Goal: Task Accomplishment & Management: Complete application form

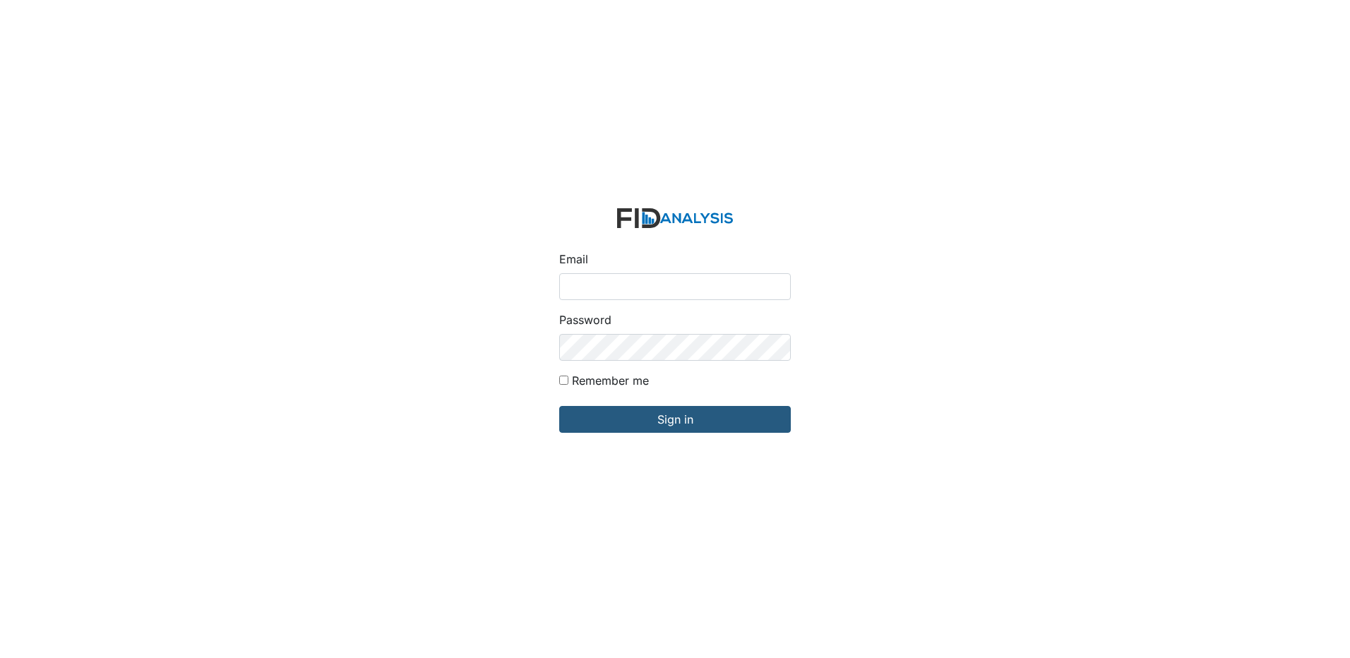
click at [639, 282] on input "Email" at bounding box center [675, 286] width 232 height 27
type input "[EMAIL_ADDRESS][DOMAIN_NAME]"
click at [559, 406] on input "Sign in" at bounding box center [675, 419] width 232 height 27
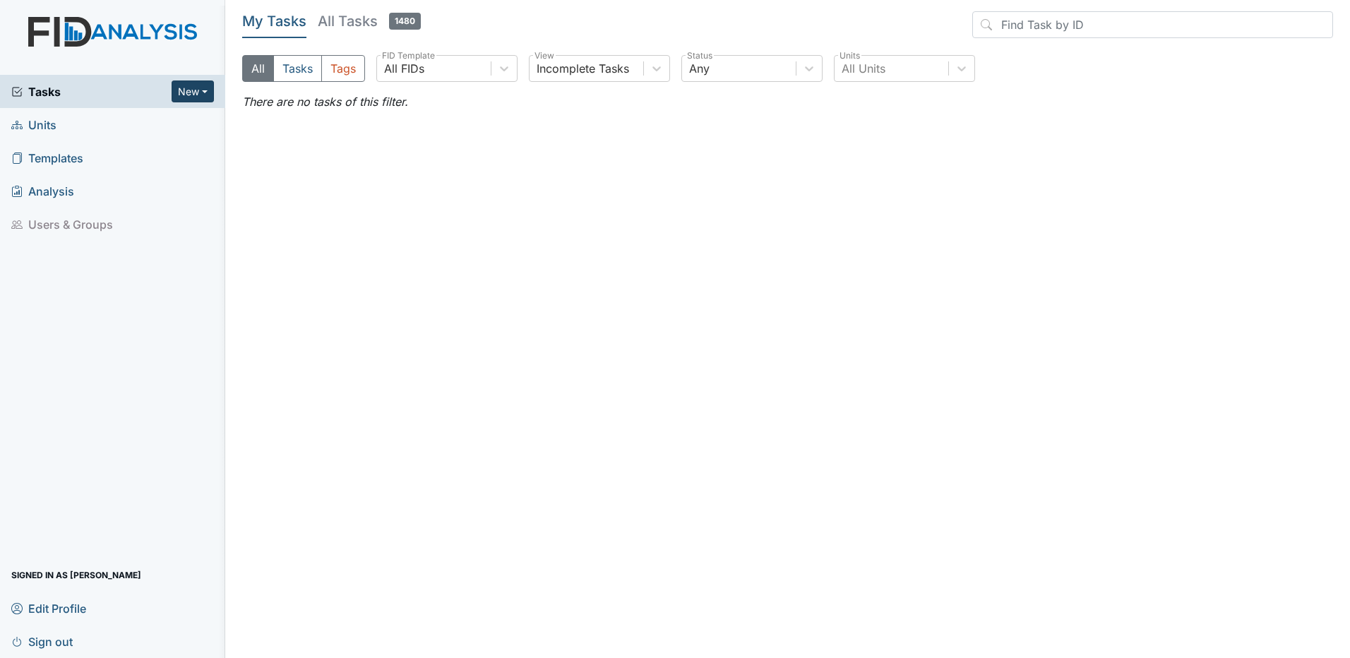
click at [184, 92] on button "New" at bounding box center [193, 91] width 42 height 22
click at [150, 148] on link "Inspection" at bounding box center [157, 144] width 112 height 23
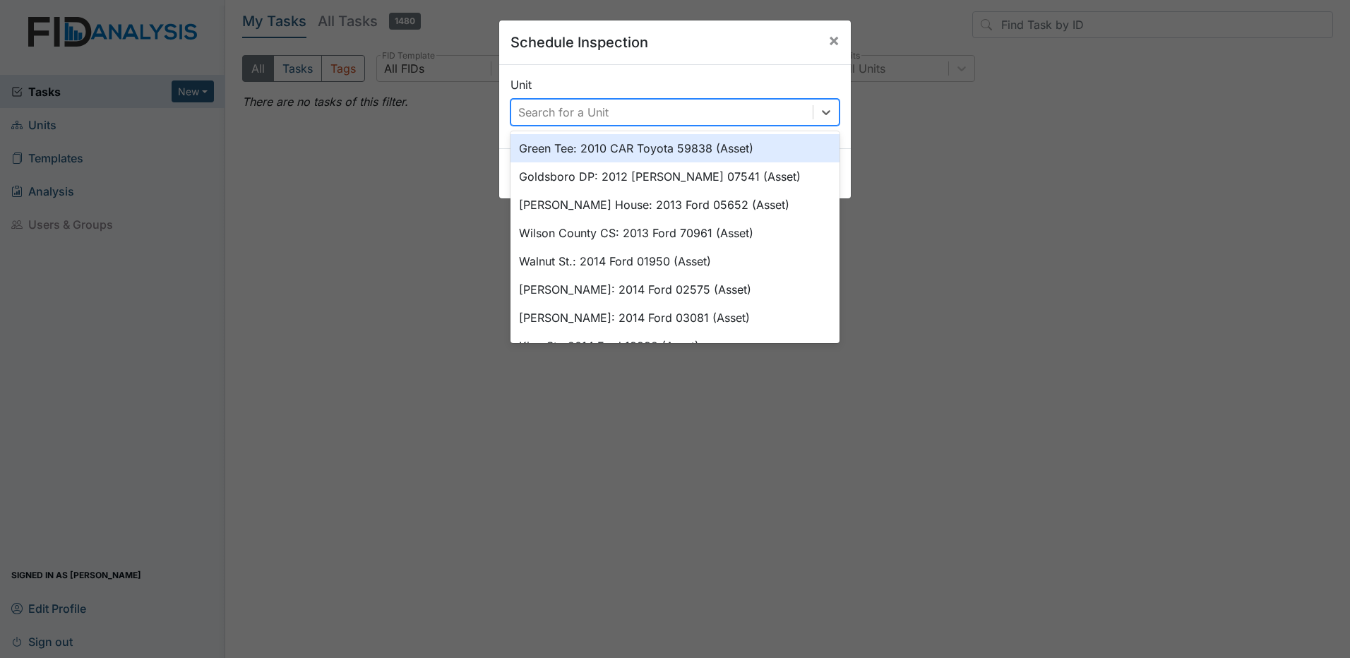
click at [672, 119] on div "Search for a Unit" at bounding box center [661, 112] width 301 height 25
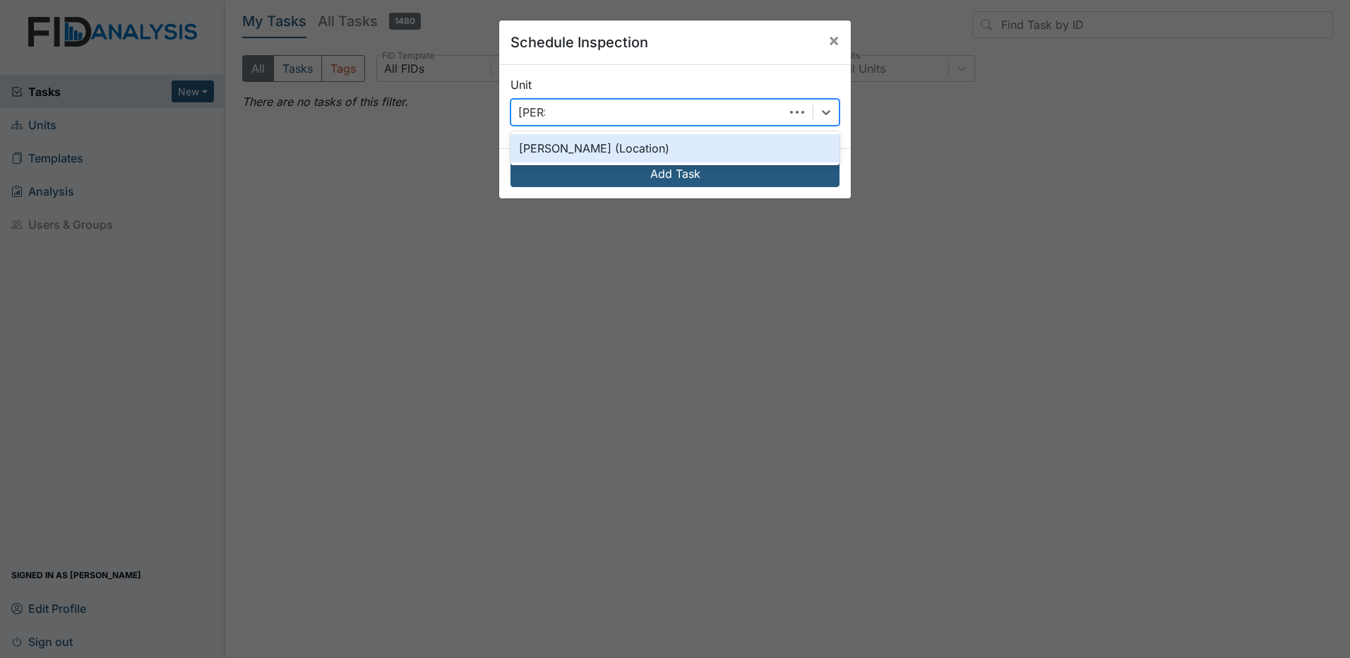
type input "leland"
click at [616, 148] on div "Leland DP (Location)" at bounding box center [674, 148] width 329 height 28
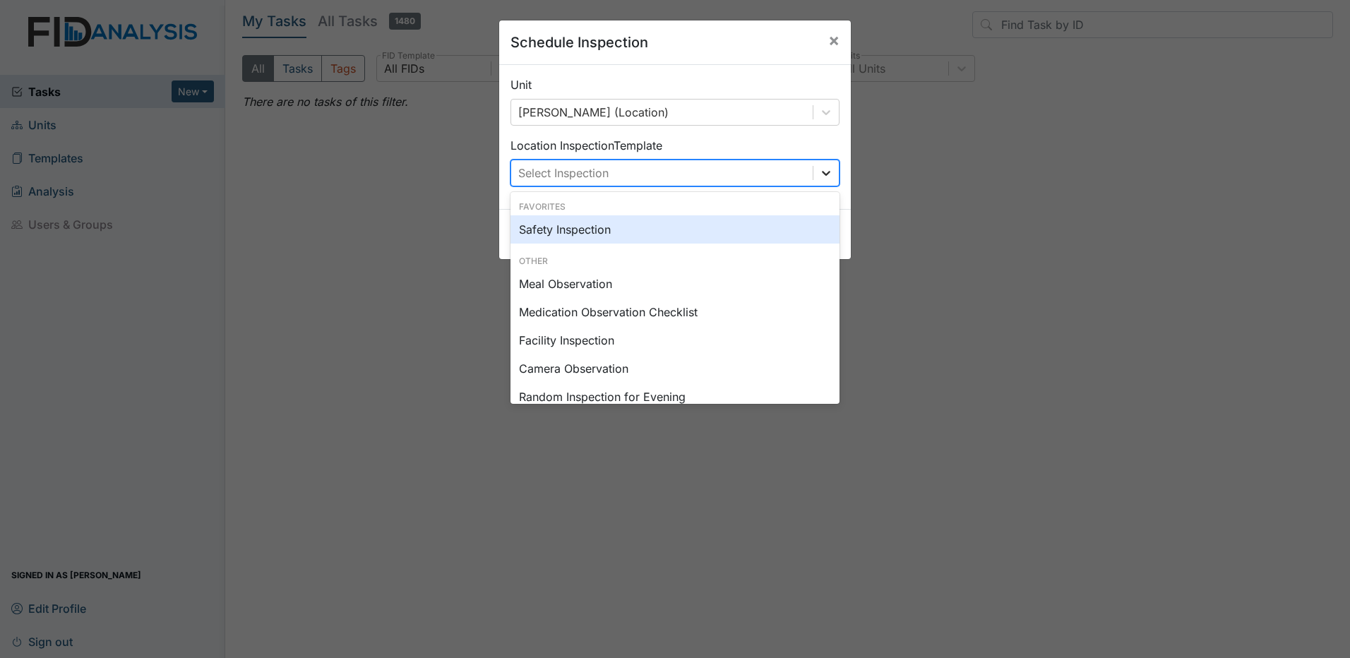
click at [824, 176] on icon at bounding box center [826, 173] width 14 height 14
click at [589, 227] on div "Safety Inspection" at bounding box center [674, 229] width 329 height 28
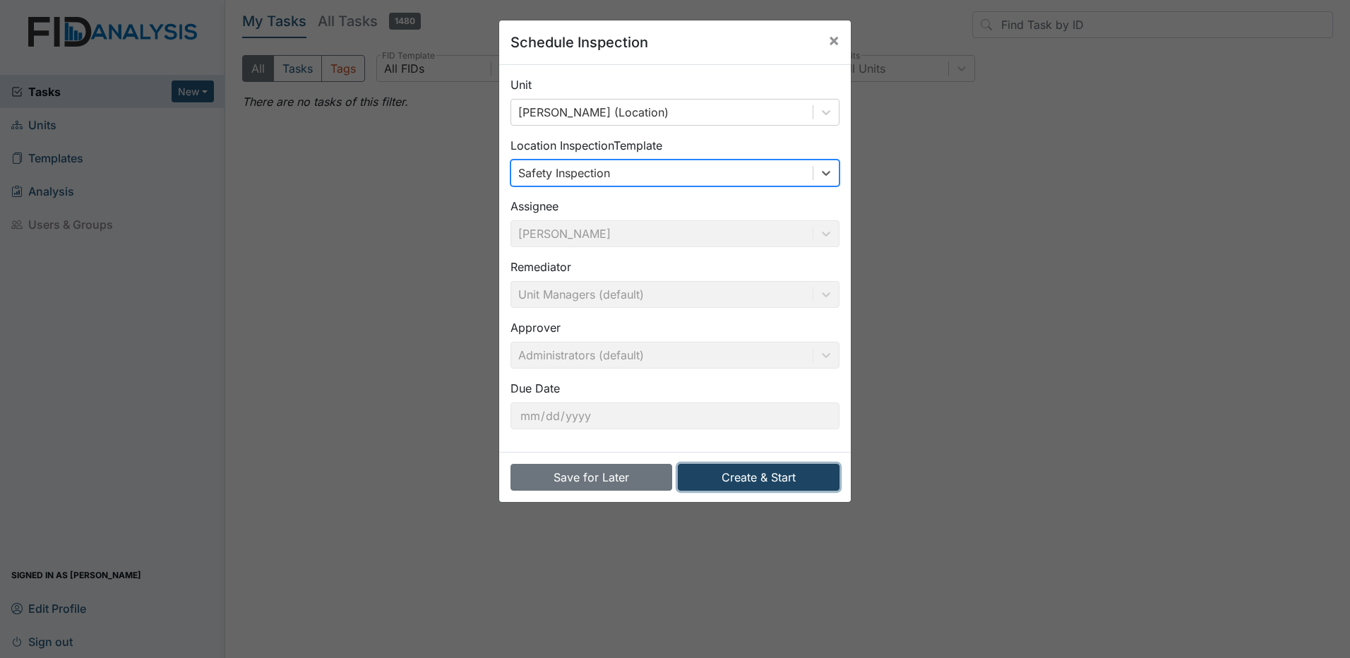
click at [760, 479] on button "Create & Start" at bounding box center [759, 477] width 162 height 27
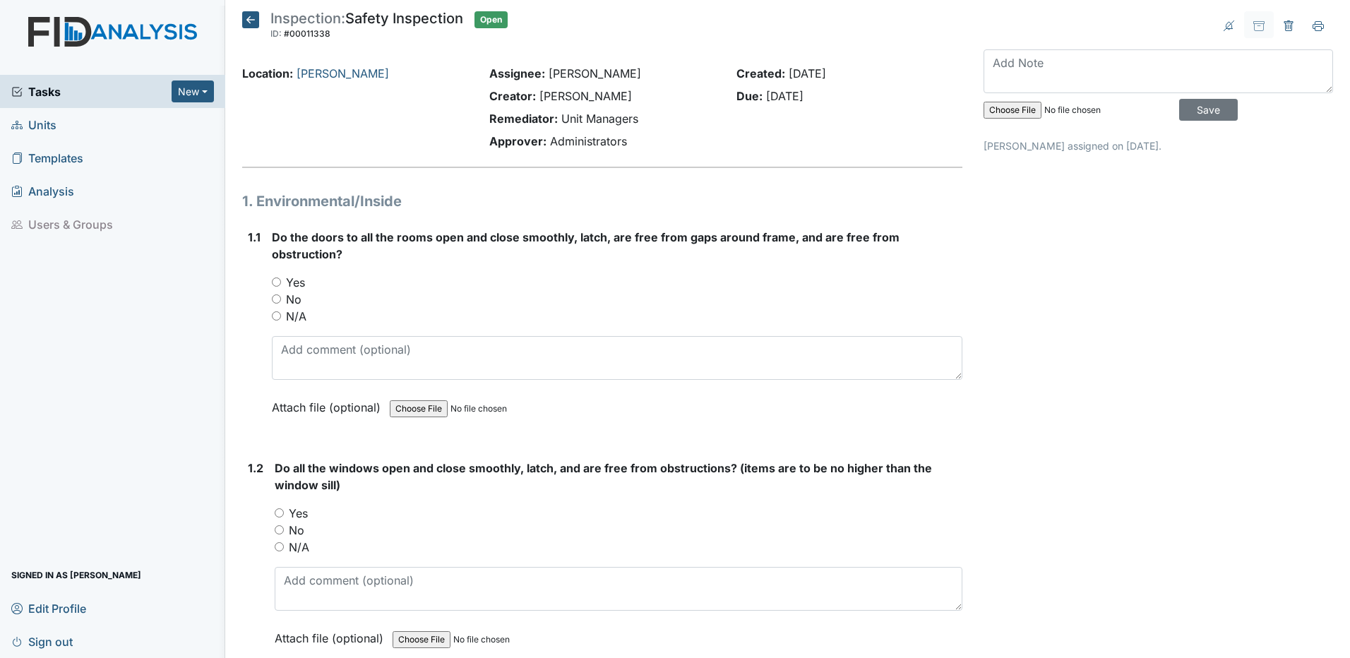
click at [274, 279] on input "Yes" at bounding box center [276, 281] width 9 height 9
radio input "true"
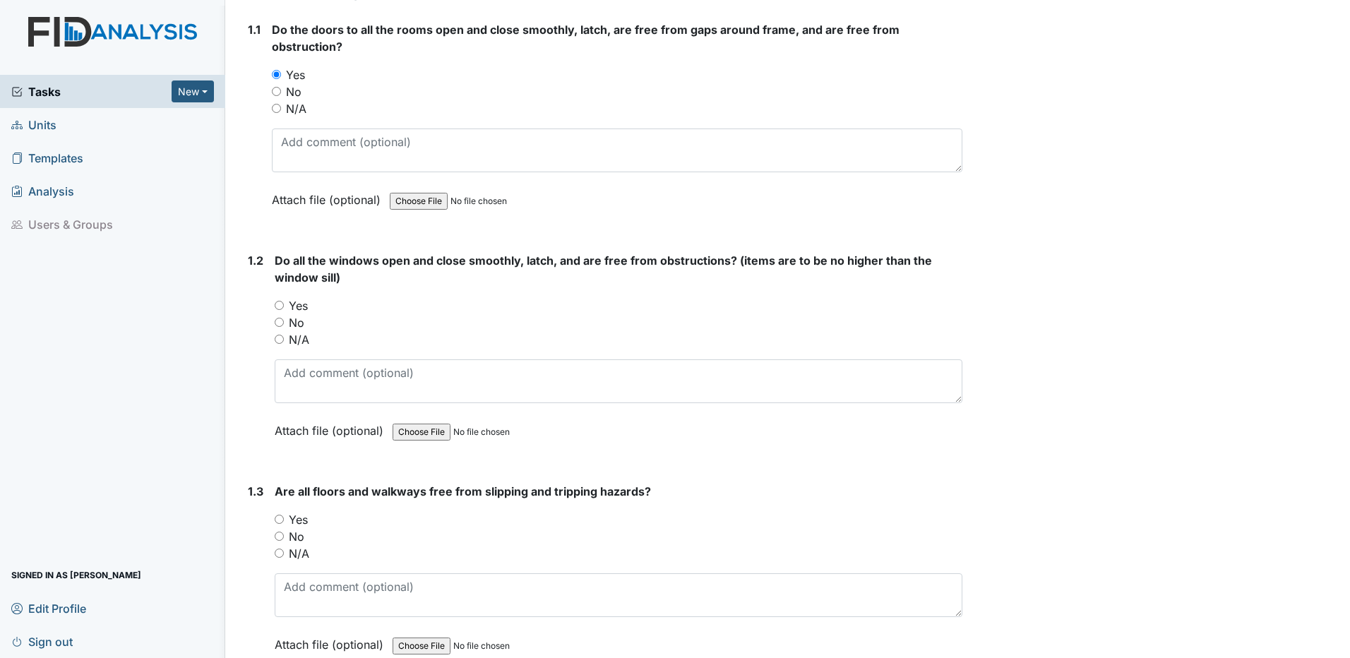
scroll to position [212, 0]
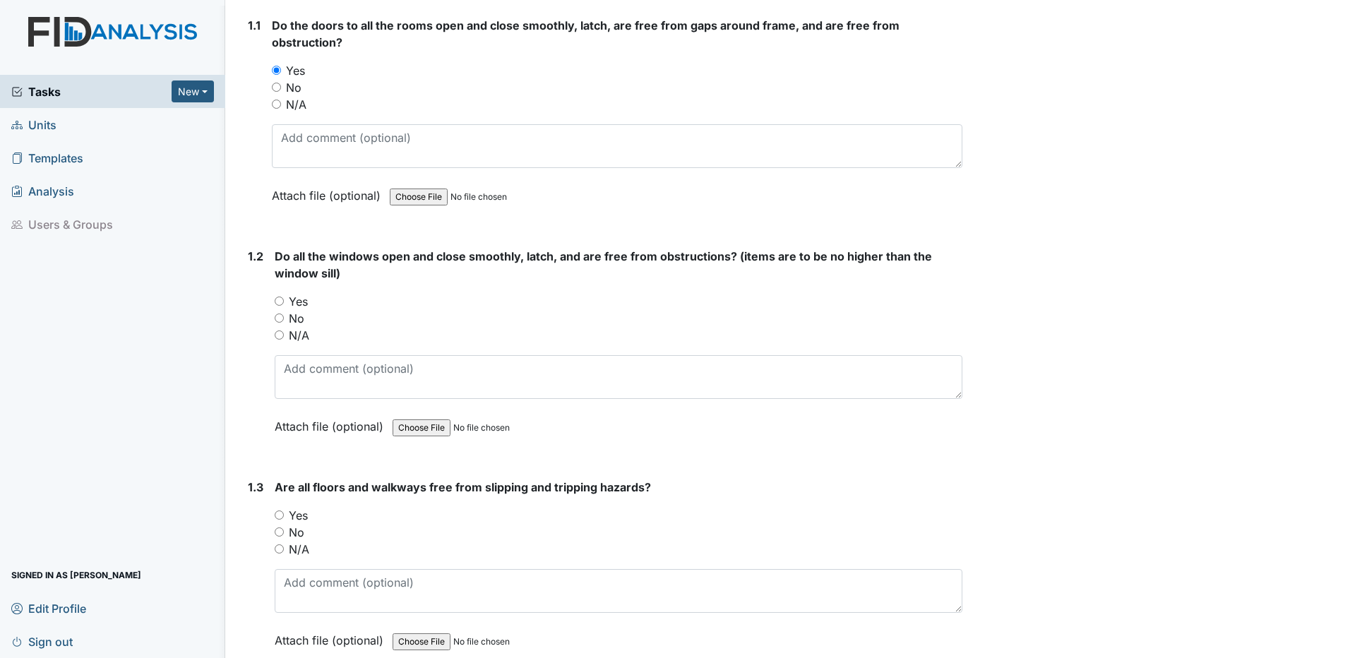
click at [277, 337] on input "N/A" at bounding box center [279, 334] width 9 height 9
radio input "true"
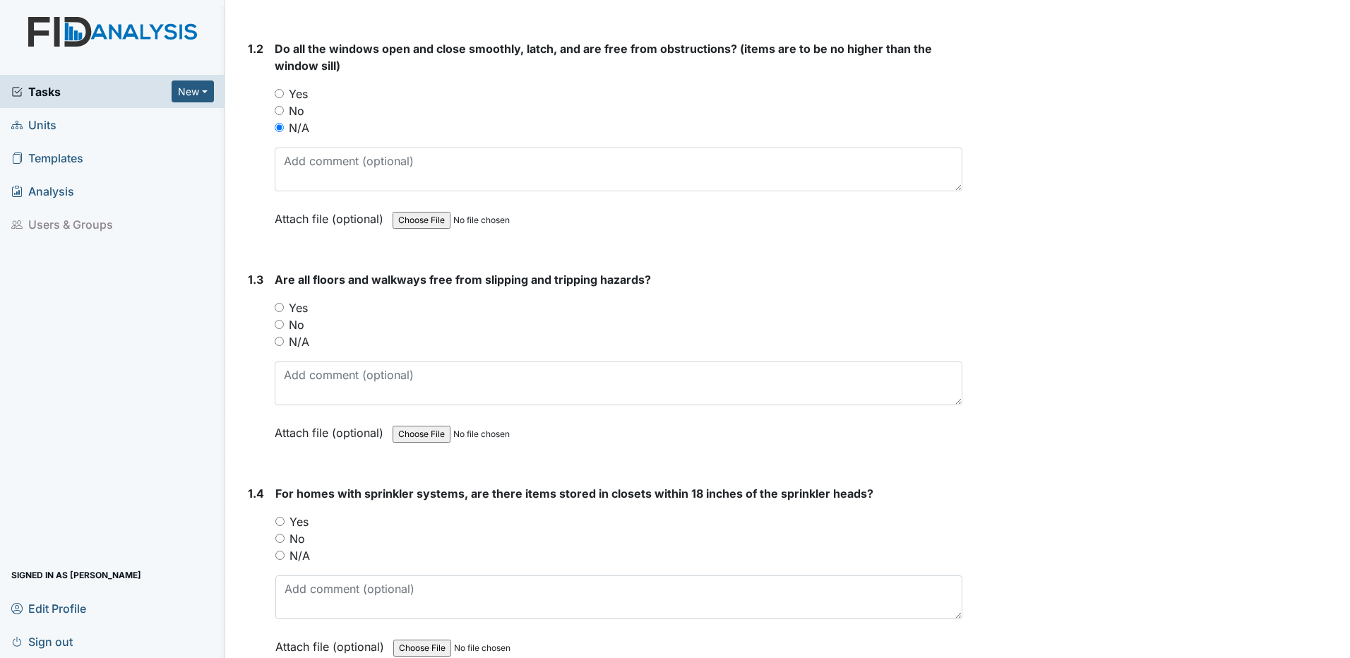
scroll to position [424, 0]
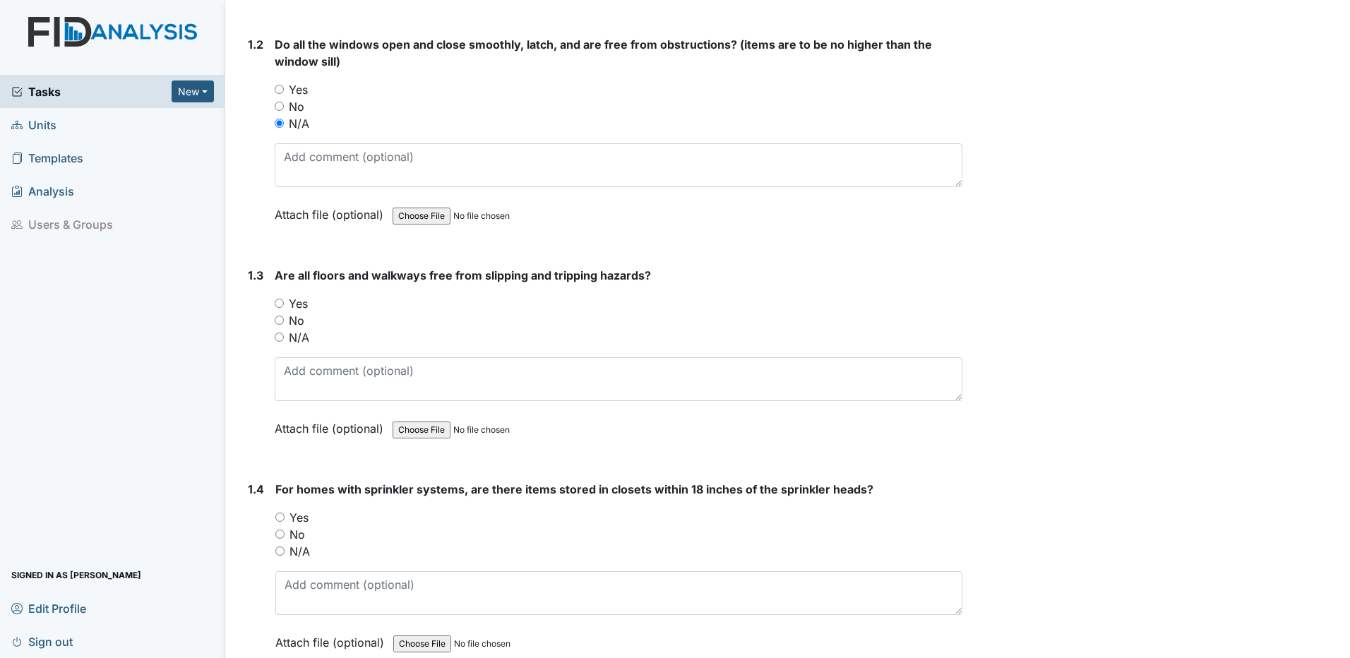
click at [277, 304] on input "Yes" at bounding box center [279, 303] width 9 height 9
radio input "true"
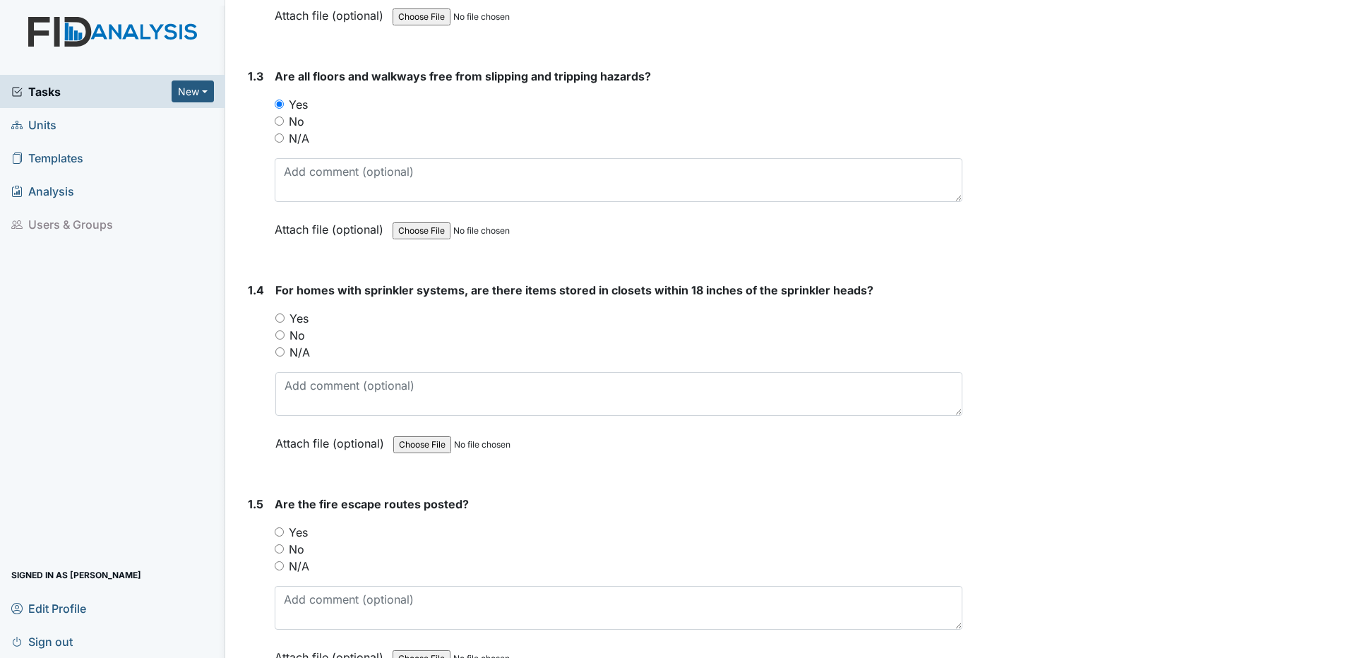
scroll to position [706, 0]
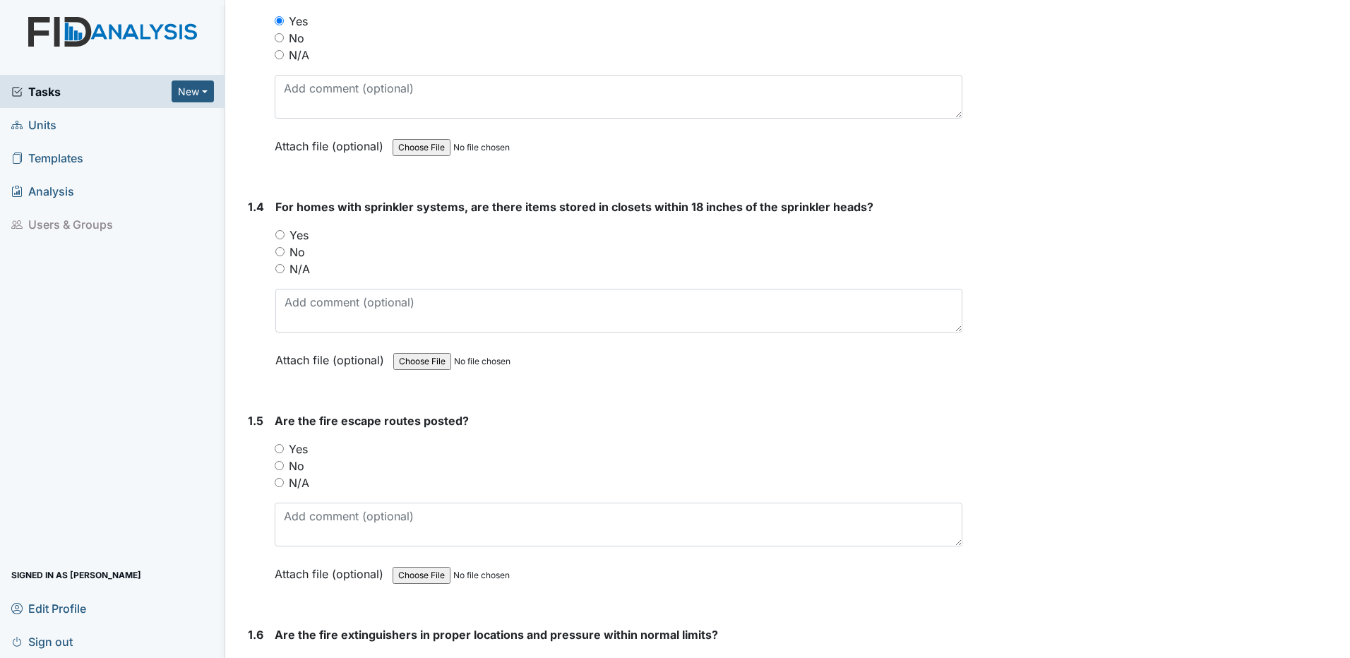
click at [280, 269] on input "N/A" at bounding box center [279, 268] width 9 height 9
radio input "true"
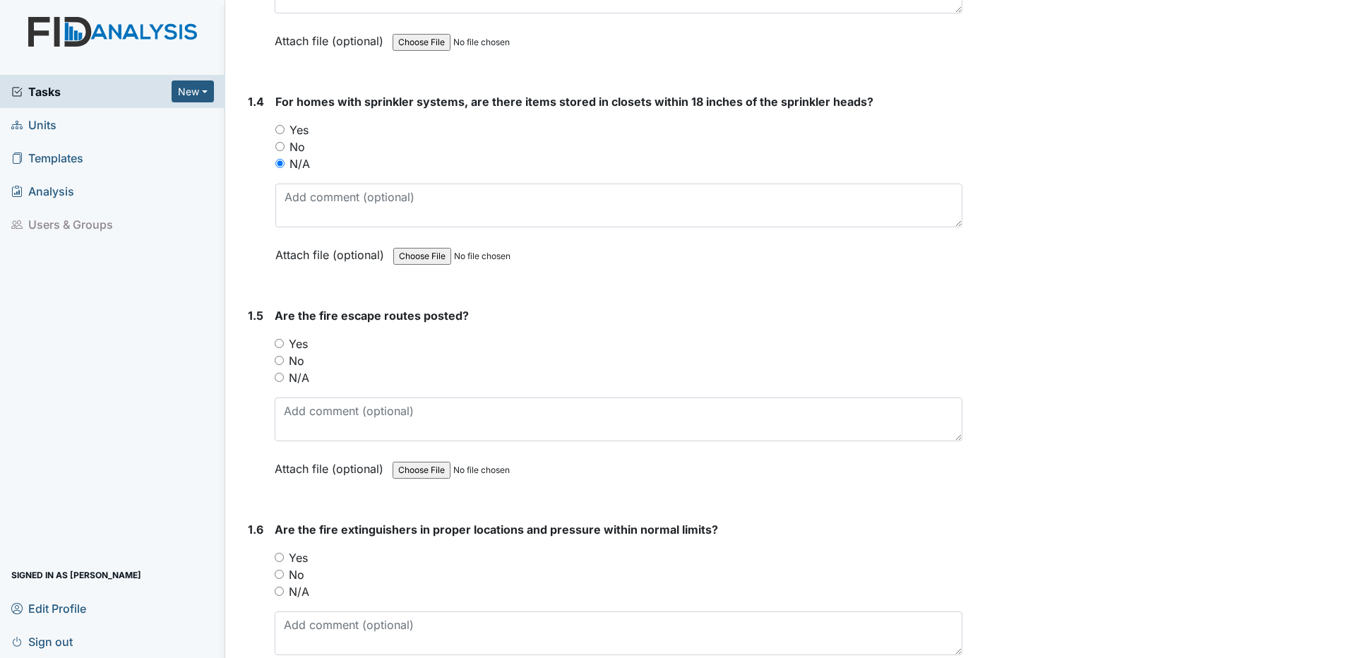
scroll to position [847, 0]
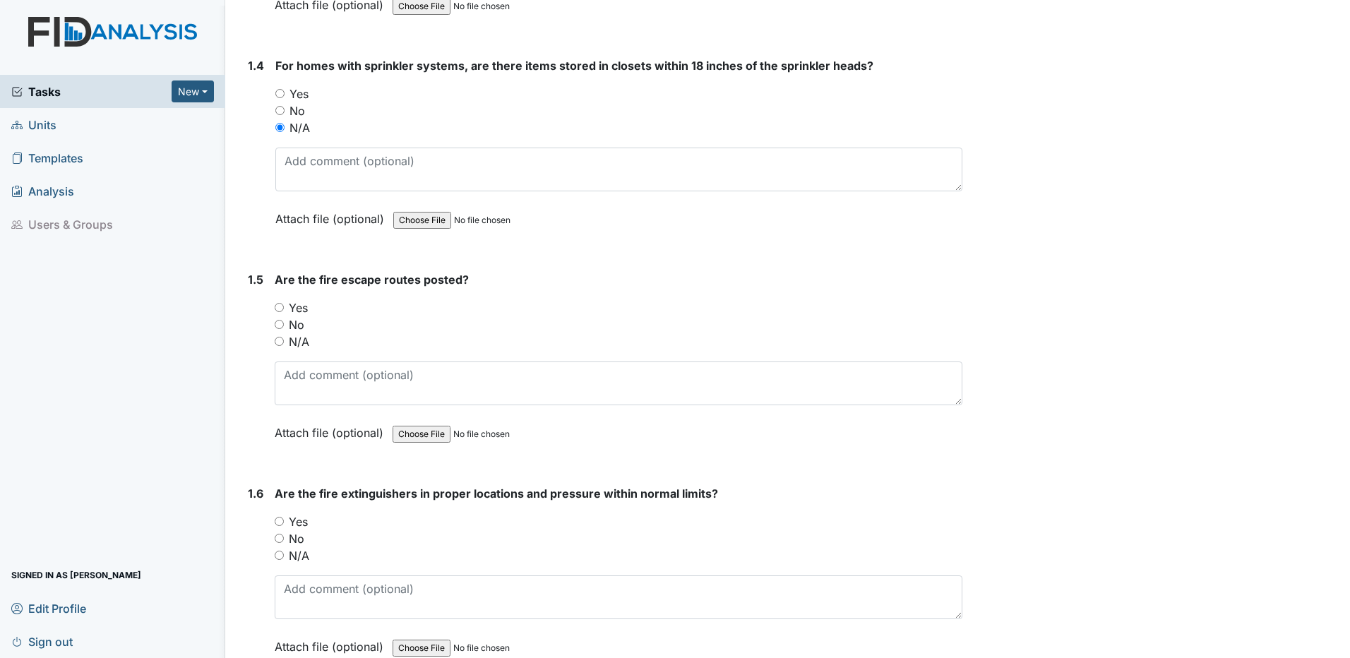
click at [280, 304] on input "Yes" at bounding box center [279, 307] width 9 height 9
radio input "true"
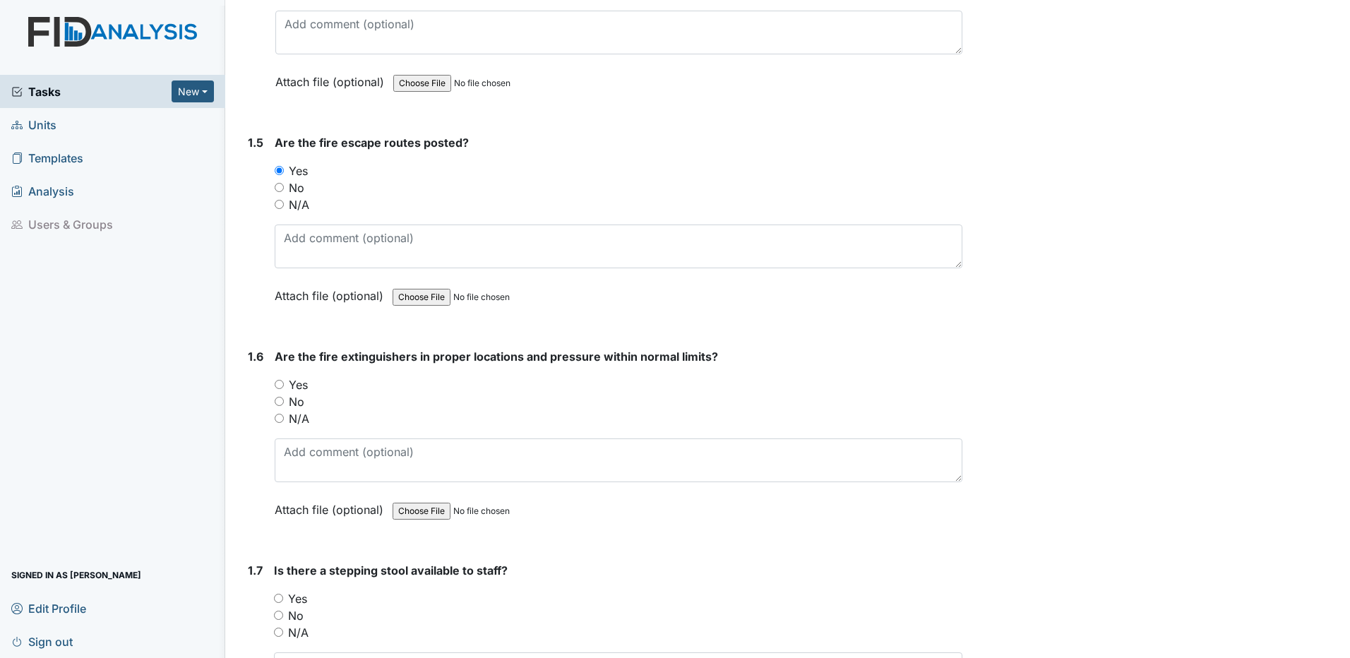
scroll to position [988, 0]
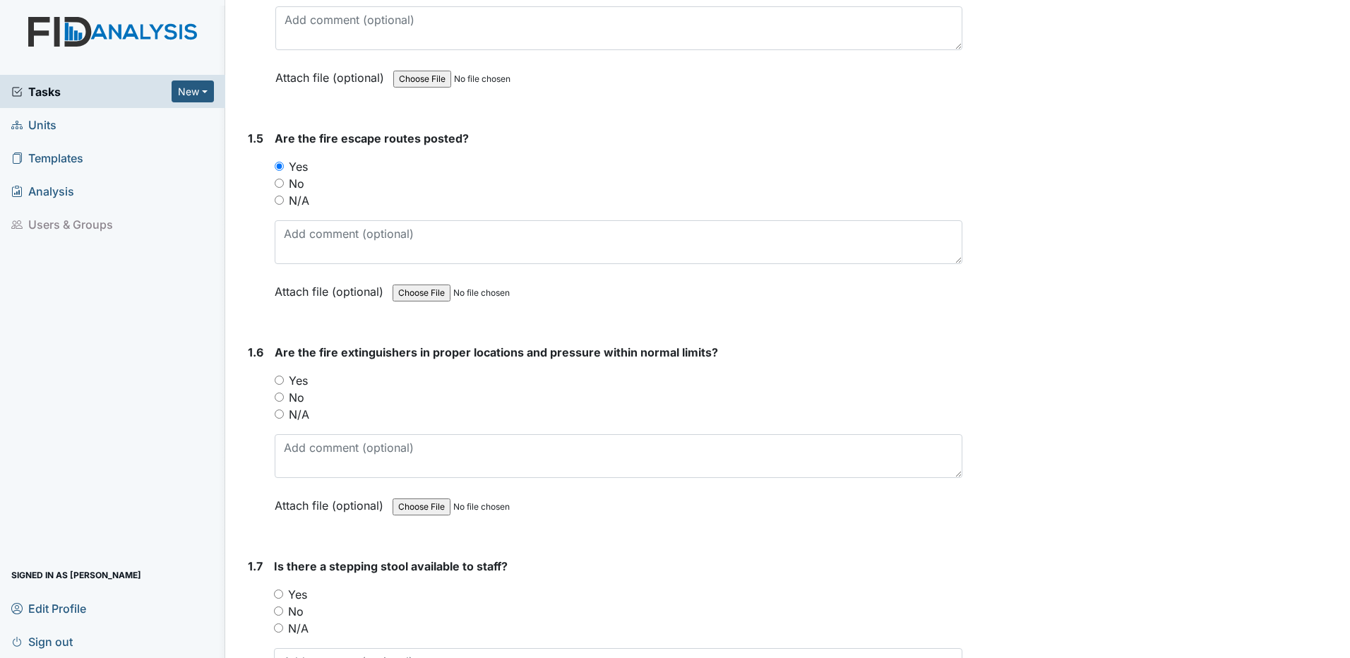
click at [278, 381] on input "Yes" at bounding box center [279, 380] width 9 height 9
radio input "true"
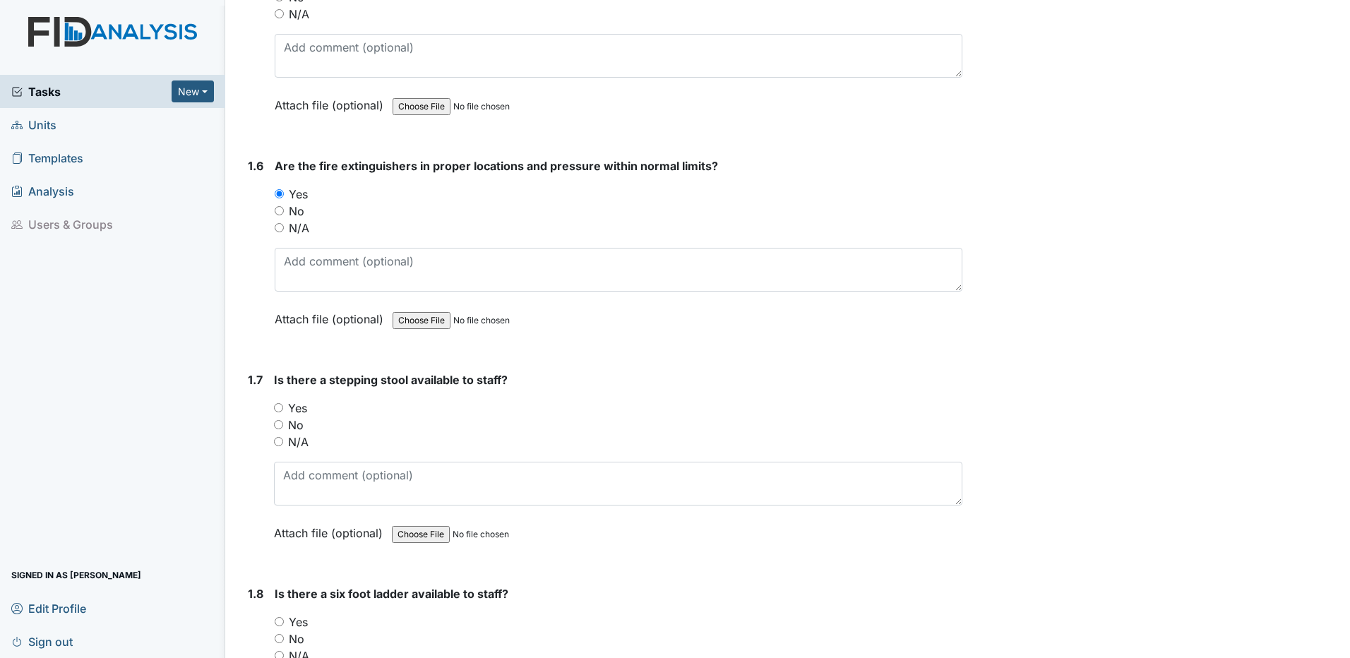
scroll to position [1200, 0]
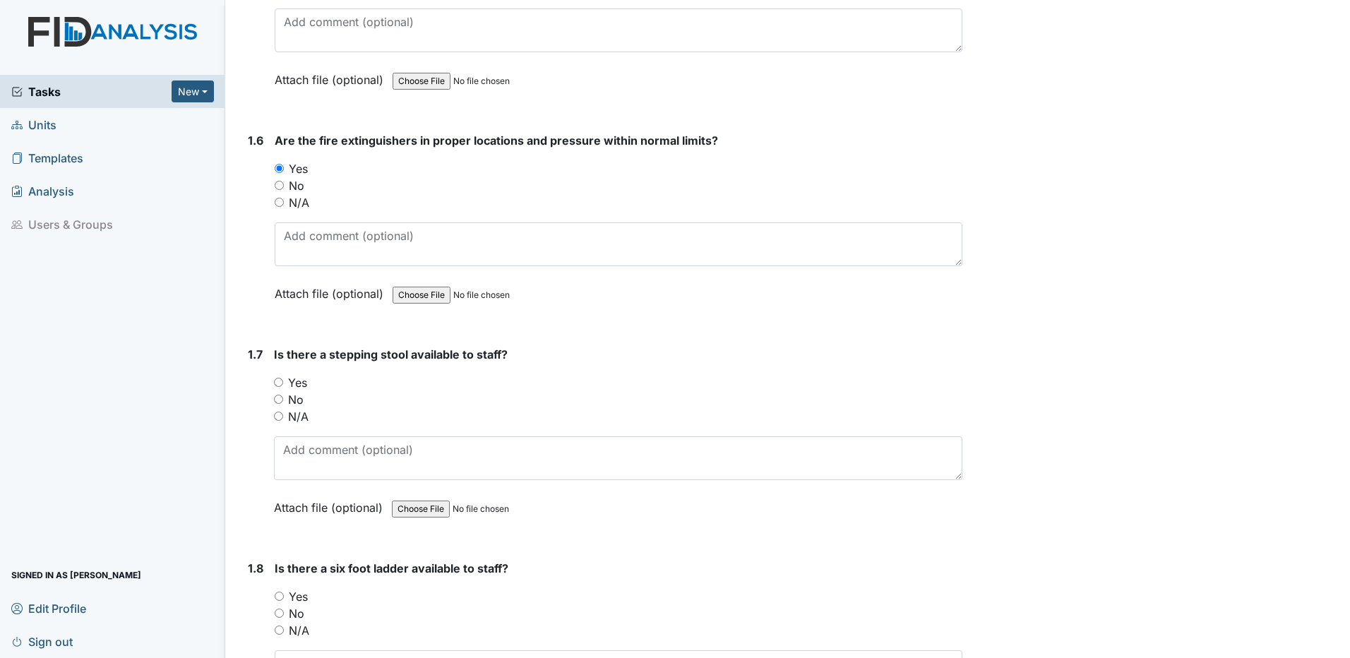
click at [275, 383] on input "Yes" at bounding box center [278, 382] width 9 height 9
radio input "true"
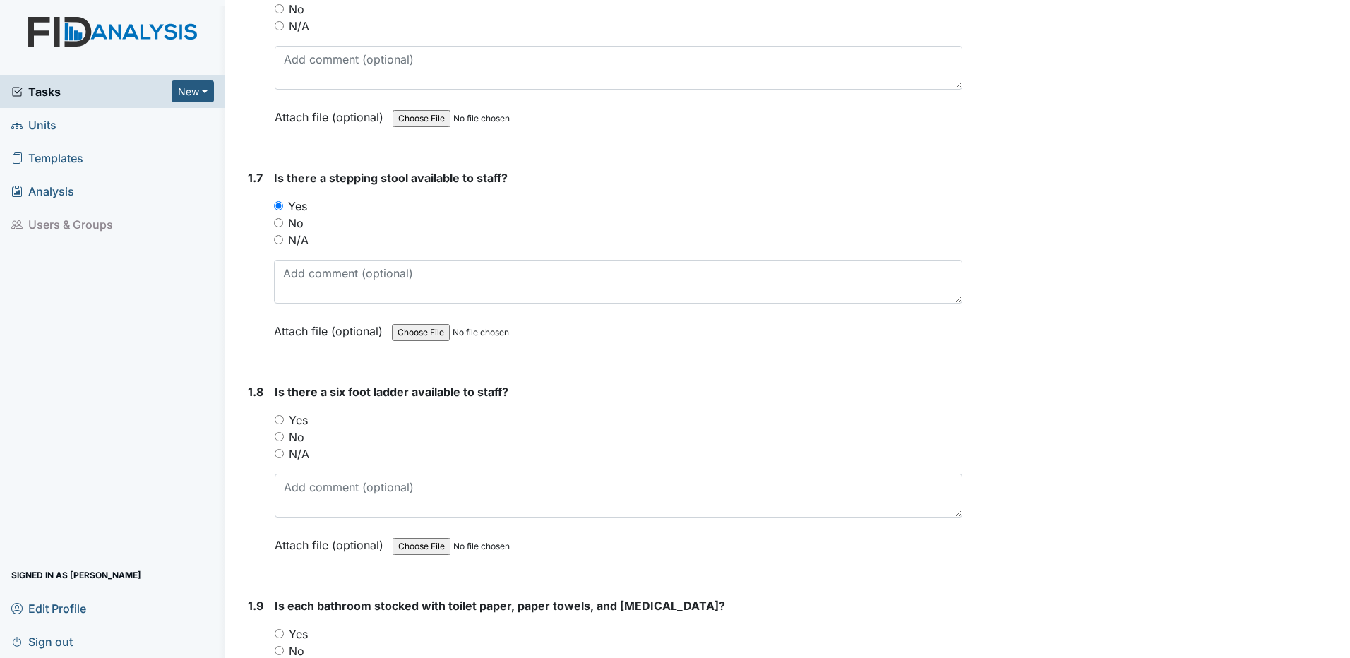
scroll to position [1412, 0]
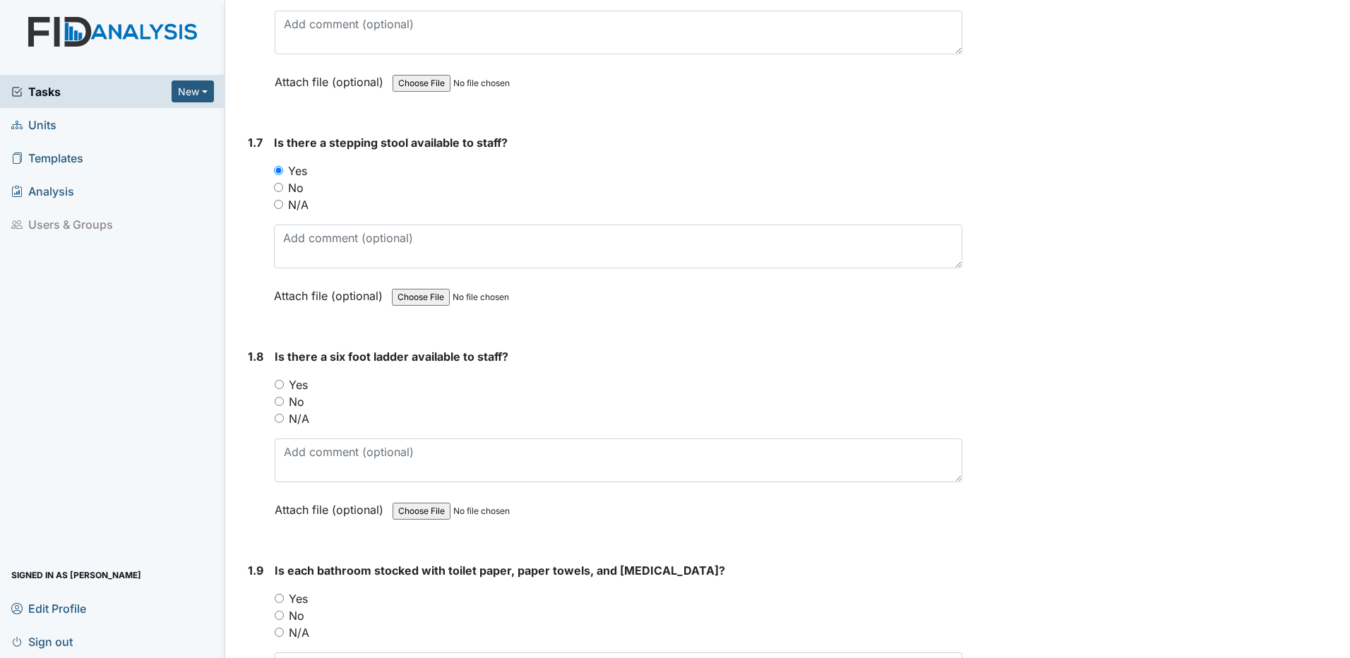
click at [282, 383] on input "Yes" at bounding box center [279, 384] width 9 height 9
radio input "true"
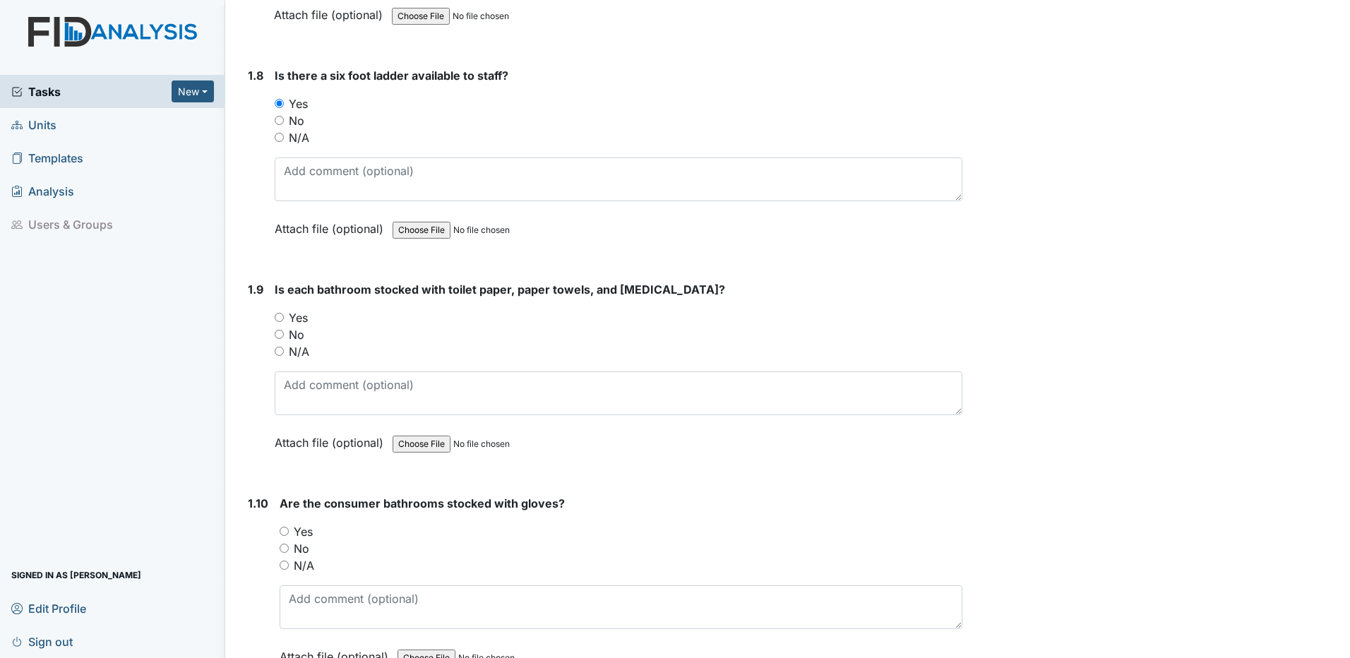
scroll to position [1695, 0]
click at [279, 316] on input "Yes" at bounding box center [279, 315] width 9 height 9
radio input "true"
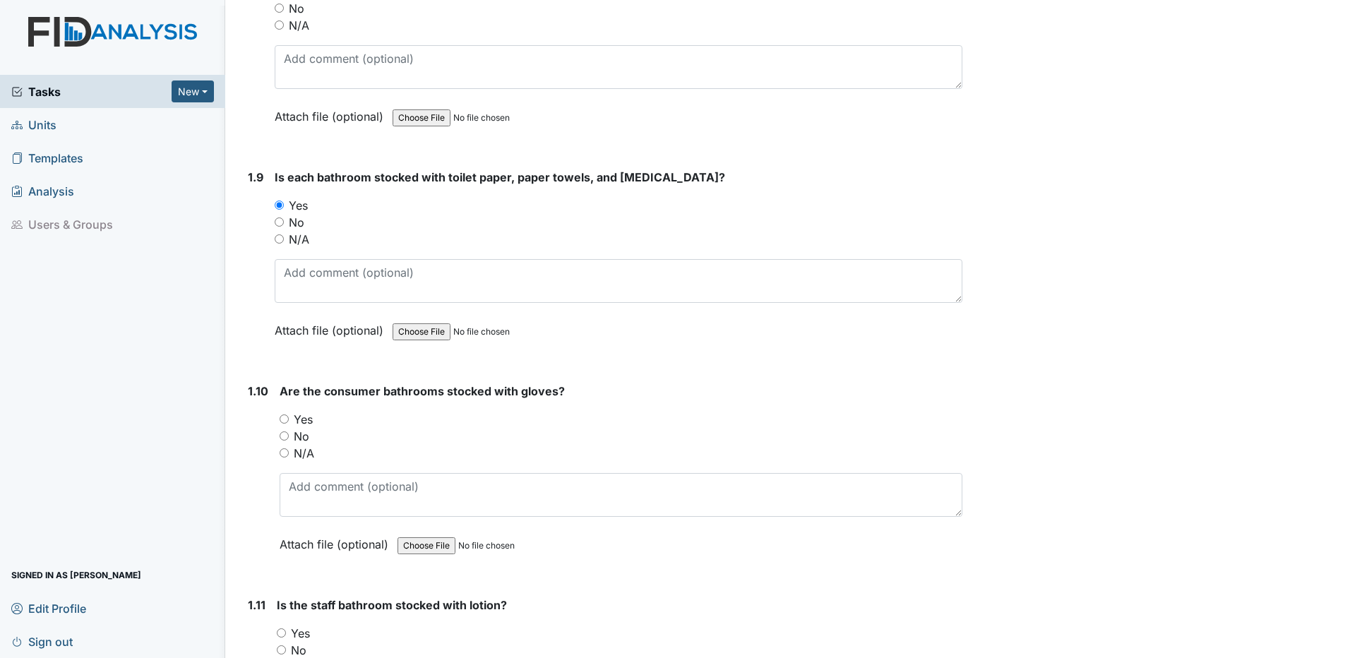
scroll to position [1836, 0]
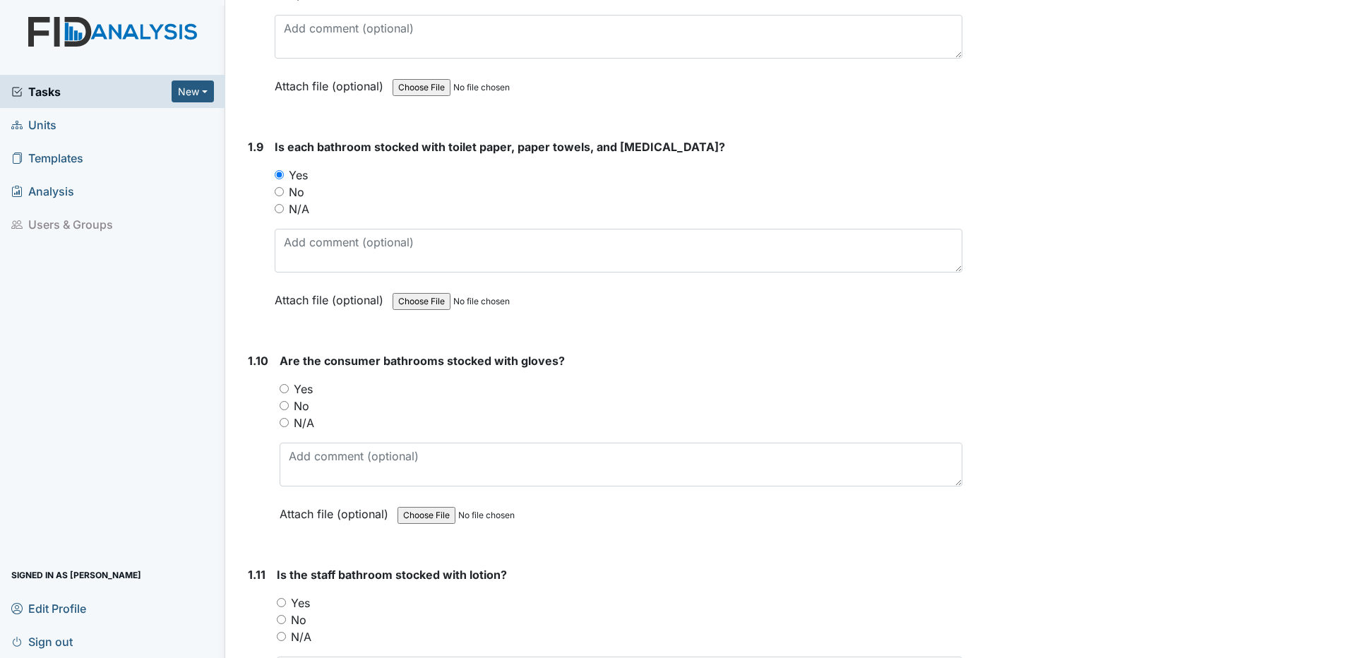
click at [280, 421] on input "N/A" at bounding box center [284, 422] width 9 height 9
radio input "true"
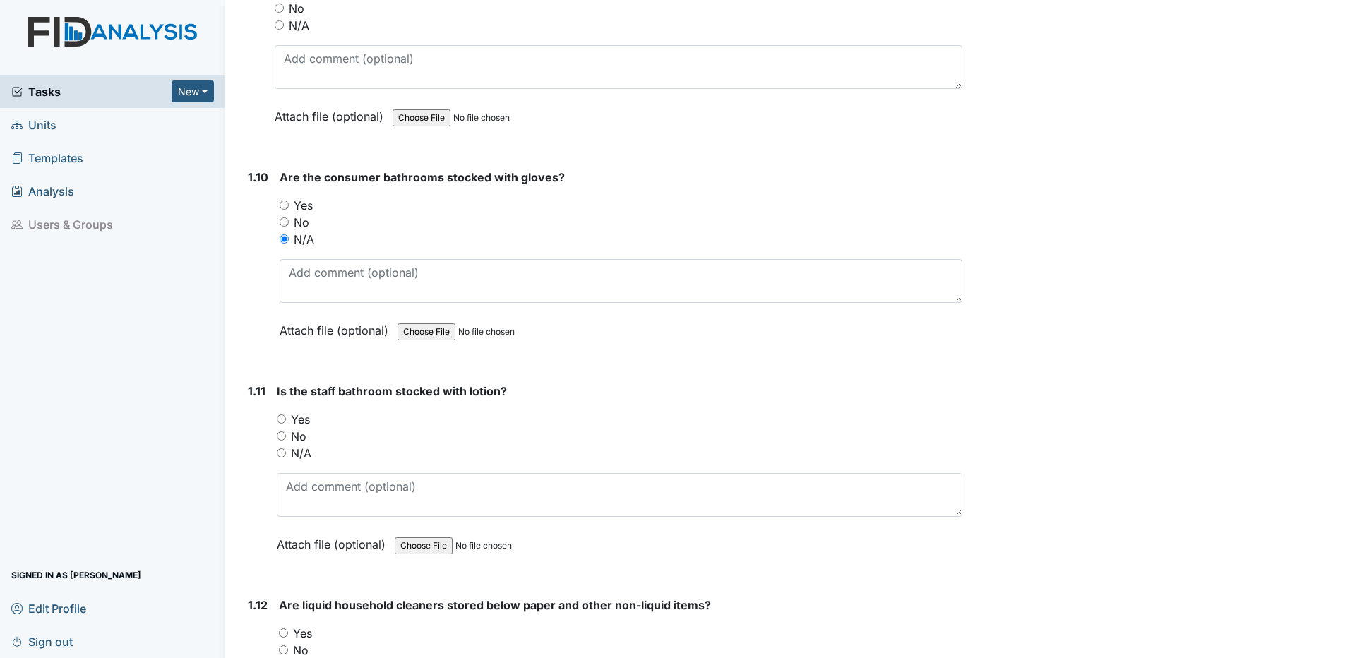
scroll to position [2048, 0]
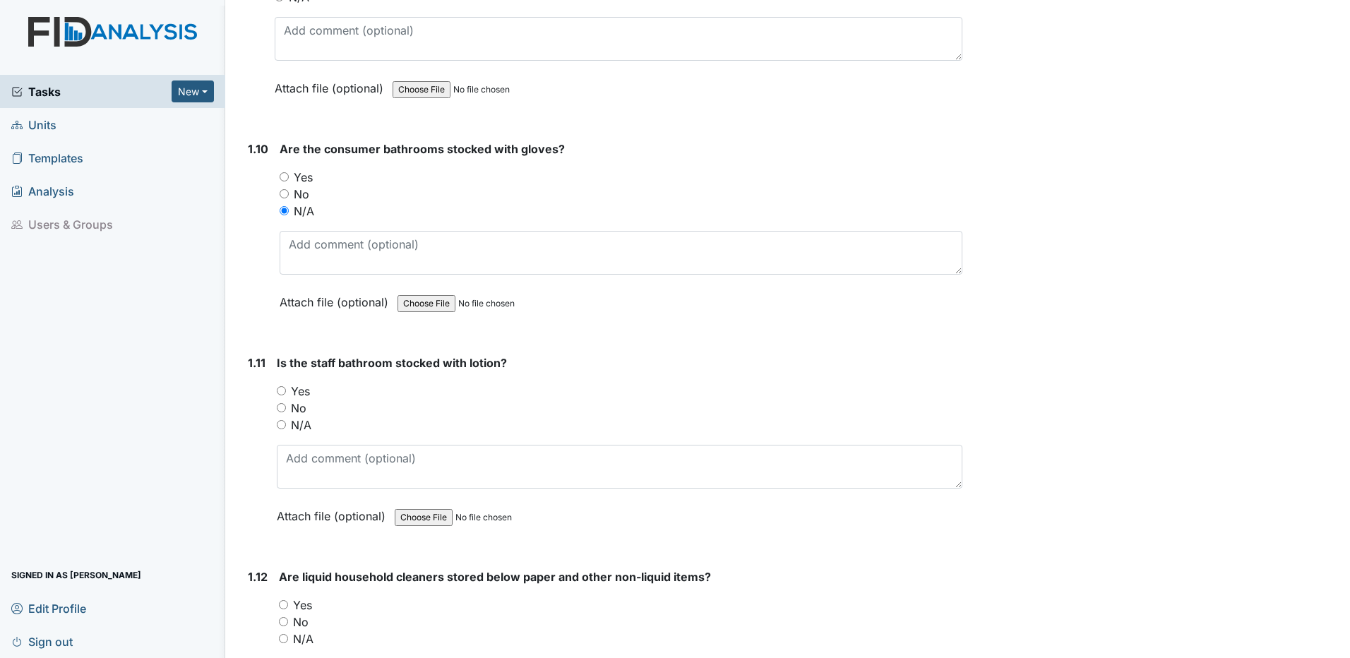
click at [278, 393] on input "Yes" at bounding box center [281, 390] width 9 height 9
radio input "true"
click at [282, 427] on input "N/A" at bounding box center [281, 424] width 9 height 9
radio input "true"
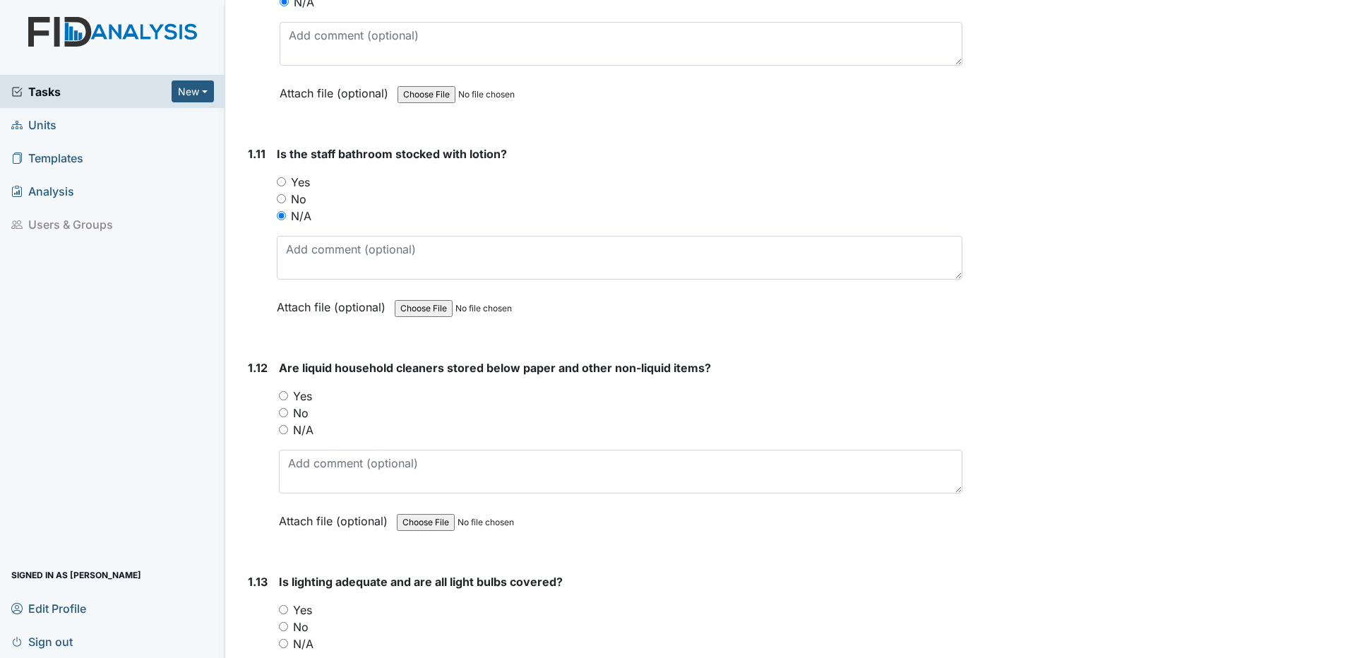
scroll to position [2259, 0]
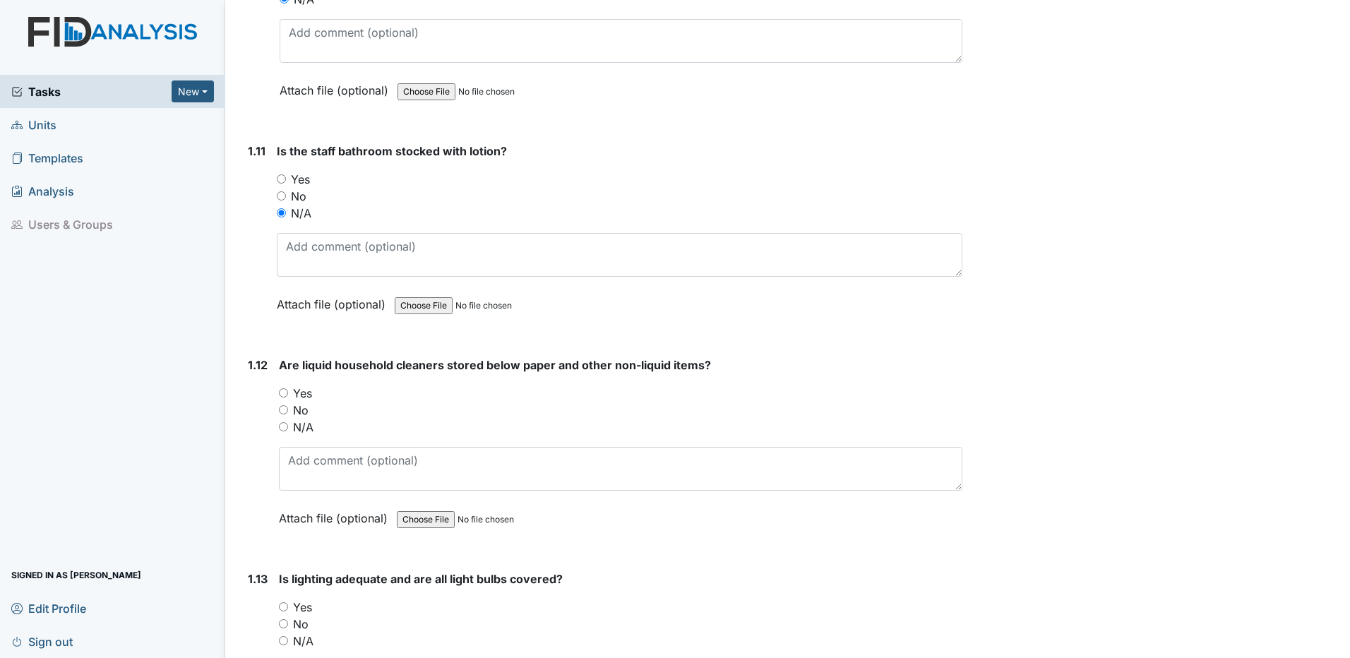
click at [281, 395] on input "Yes" at bounding box center [283, 392] width 9 height 9
radio input "true"
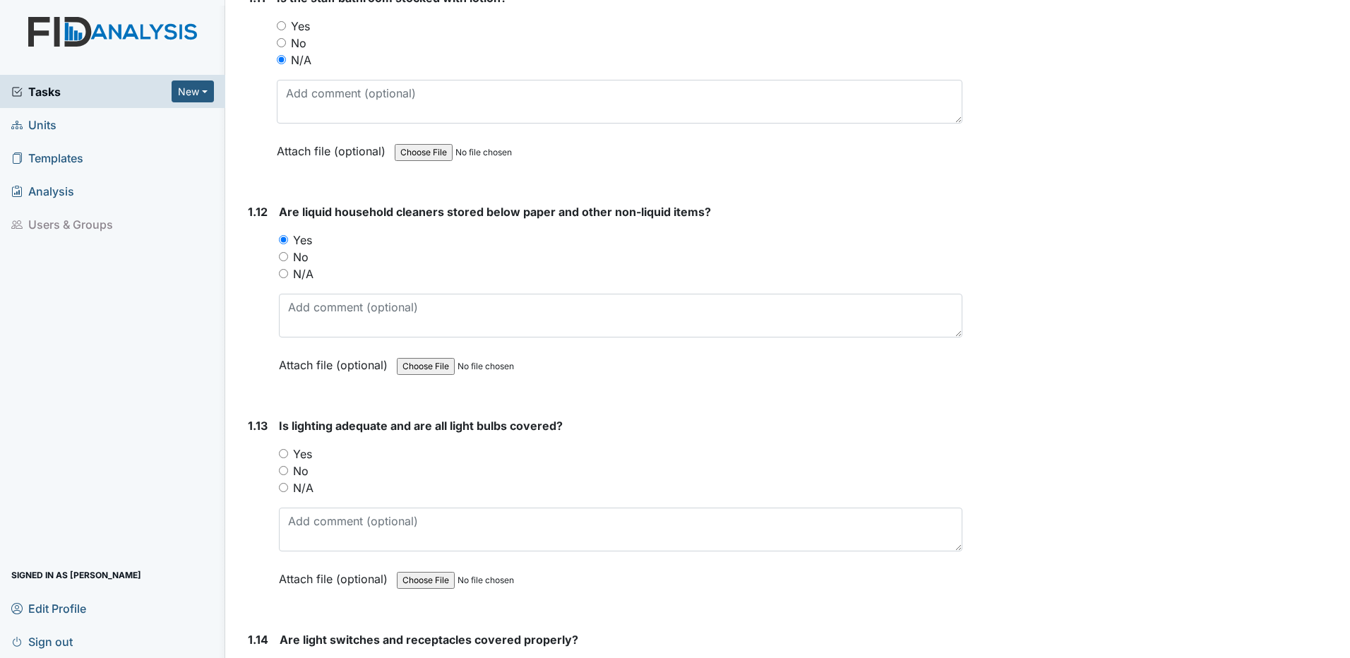
scroll to position [2471, 0]
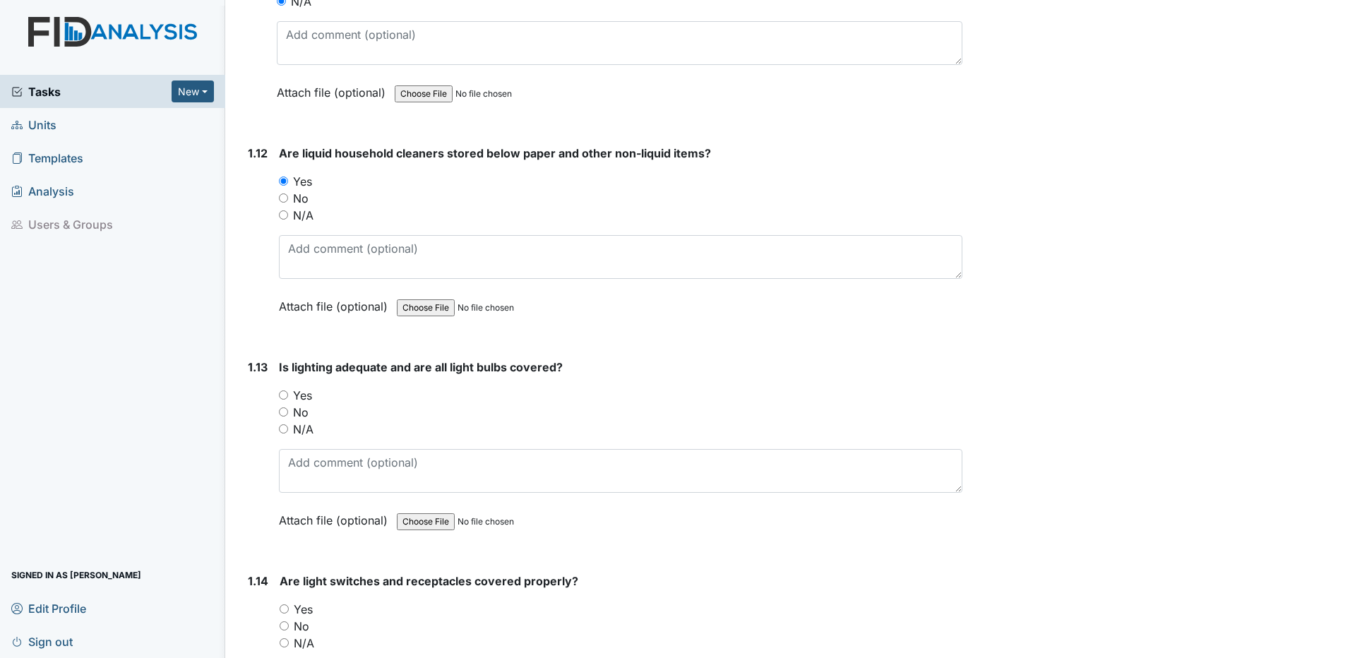
click at [284, 410] on input "No" at bounding box center [283, 411] width 9 height 9
radio input "true"
click at [304, 457] on textarea at bounding box center [620, 471] width 683 height 44
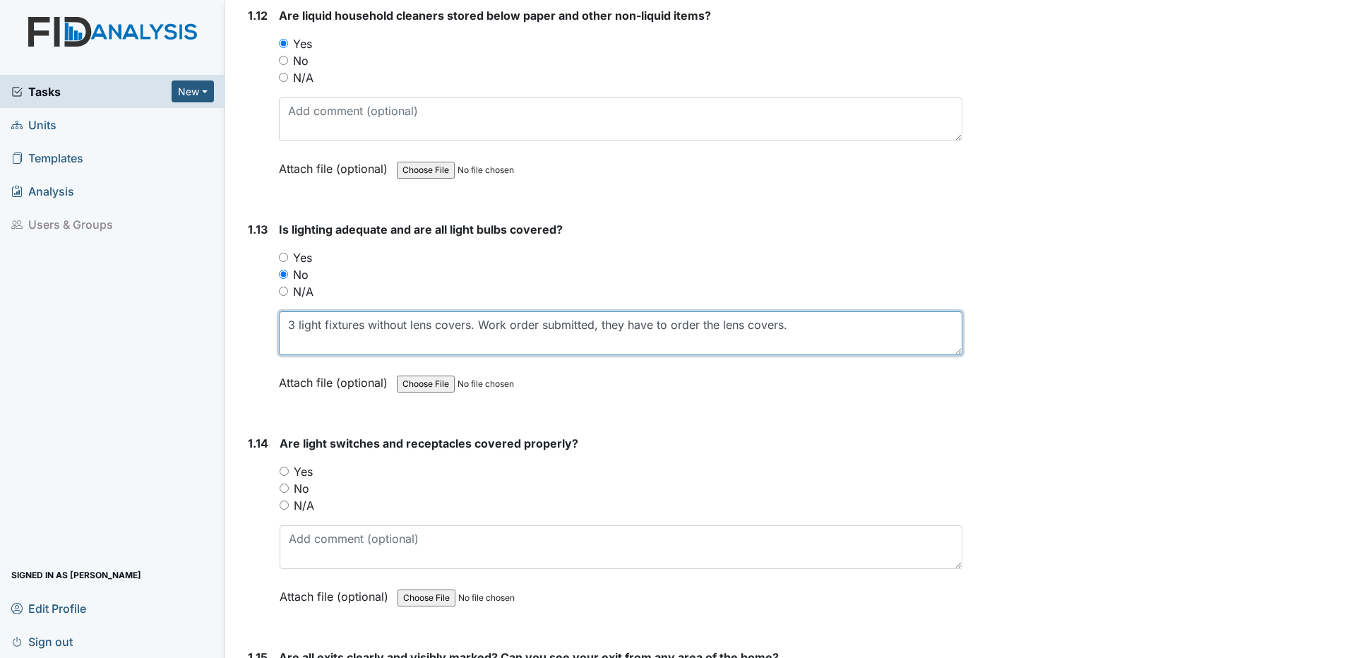
scroll to position [2612, 0]
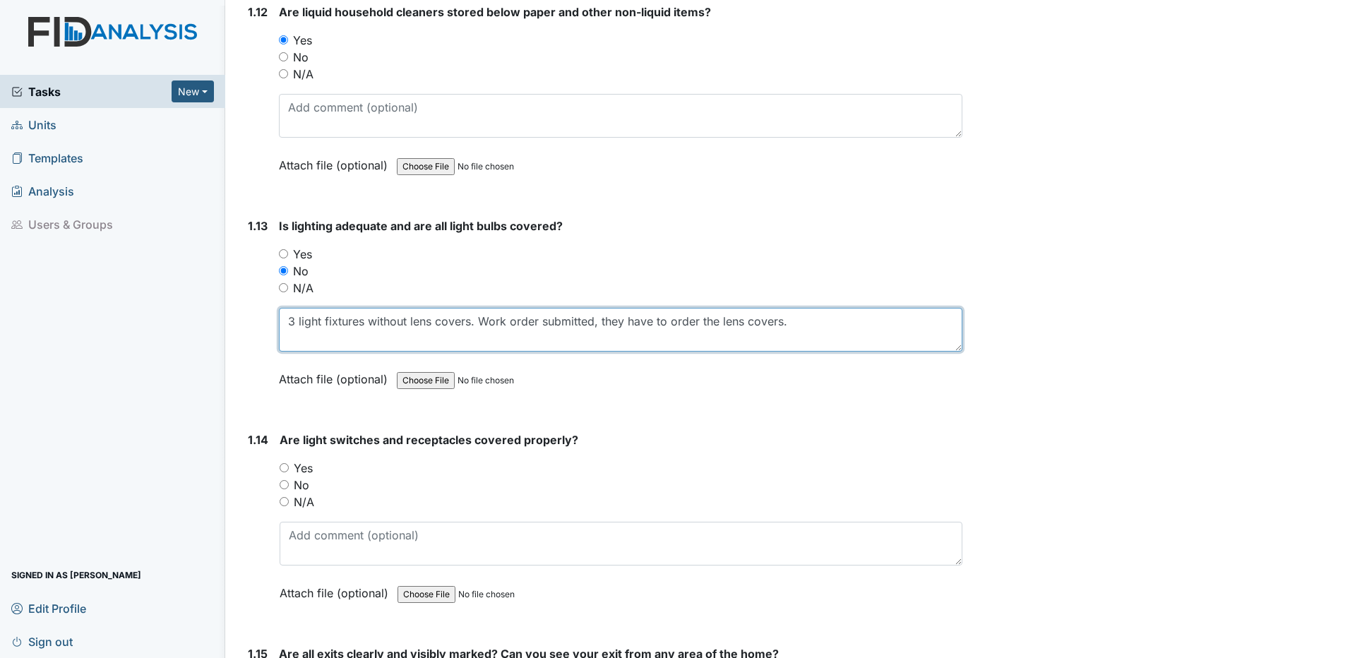
type textarea "3 light fixtures without lens covers. Work order submitted, they have to order …"
click at [285, 467] on input "Yes" at bounding box center [284, 467] width 9 height 9
radio input "true"
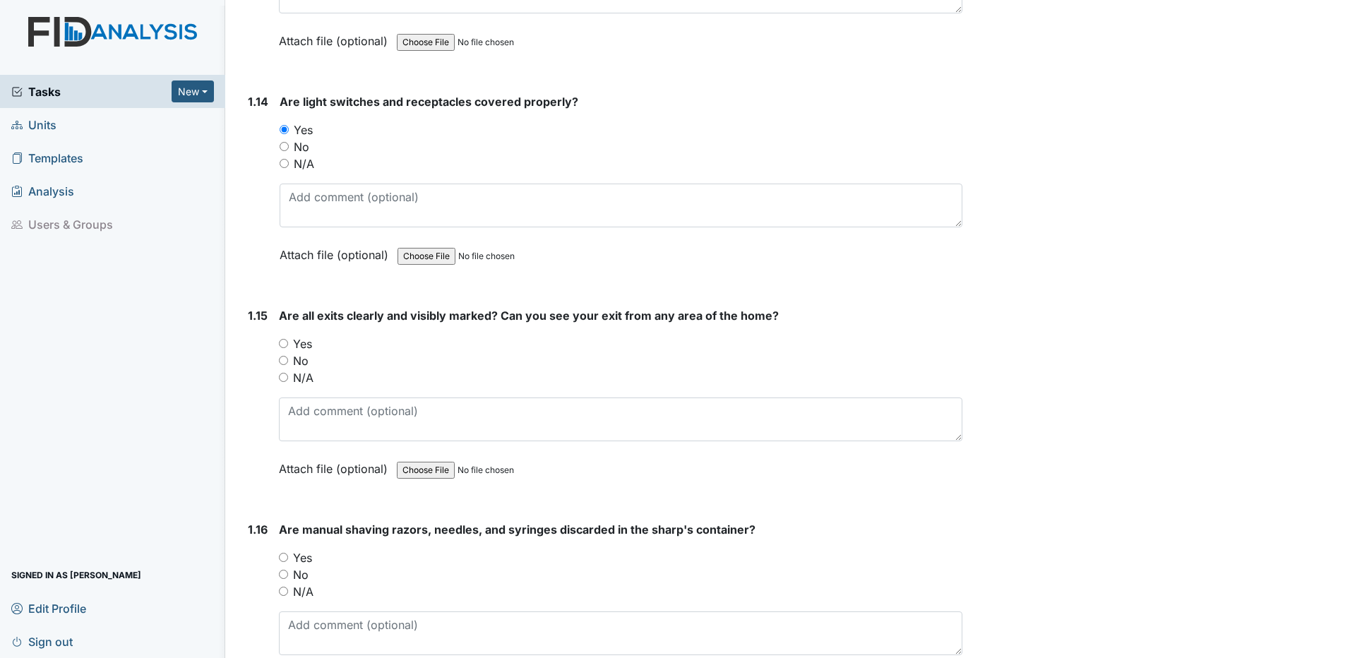
scroll to position [2895, 0]
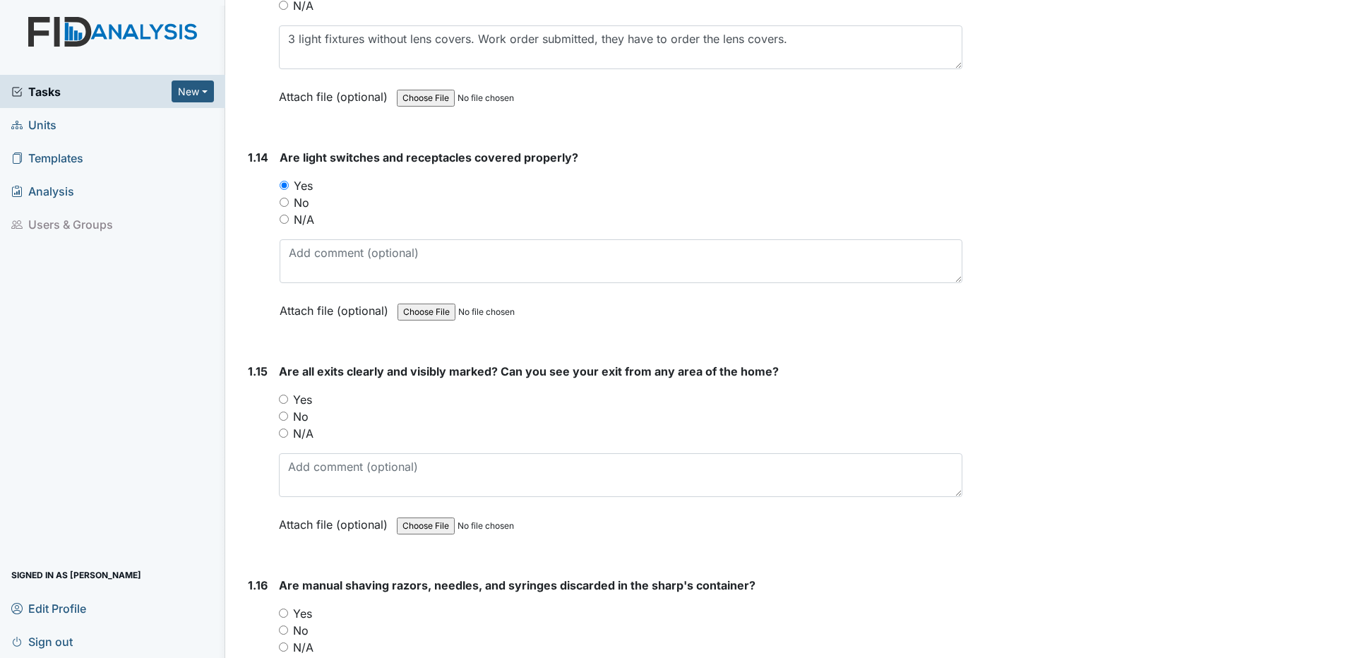
click at [284, 400] on input "Yes" at bounding box center [283, 399] width 9 height 9
radio input "true"
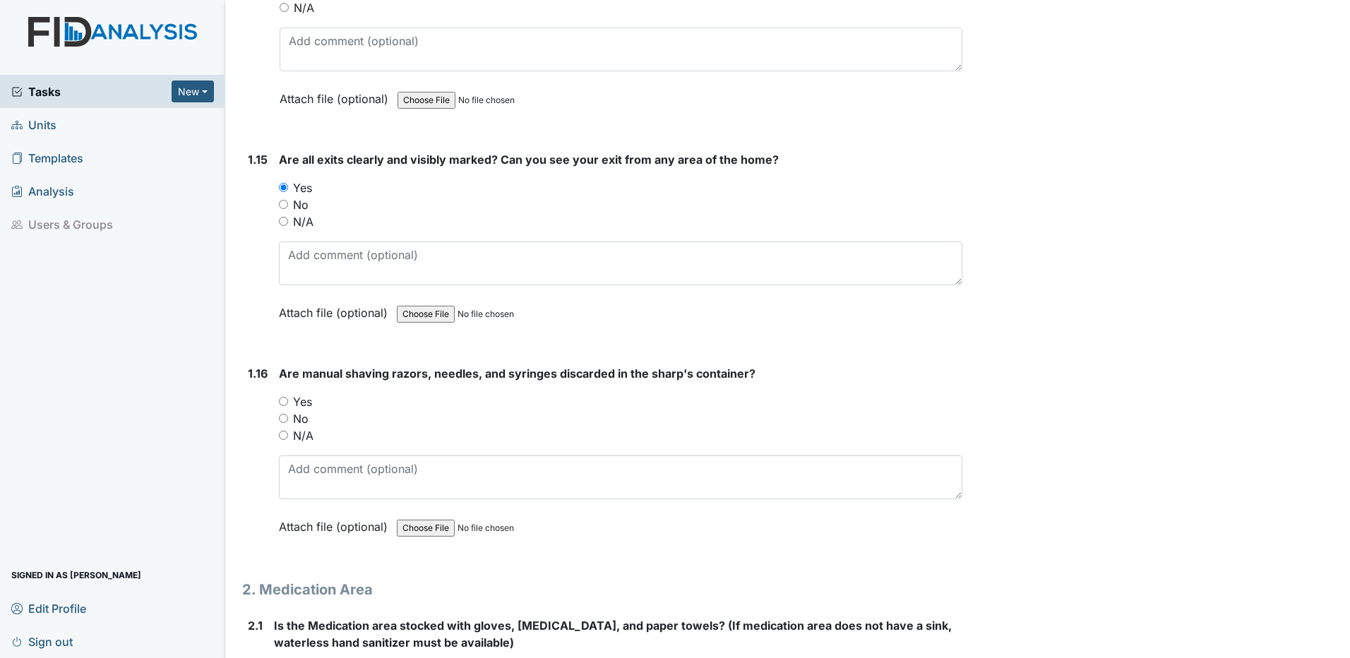
scroll to position [3177, 0]
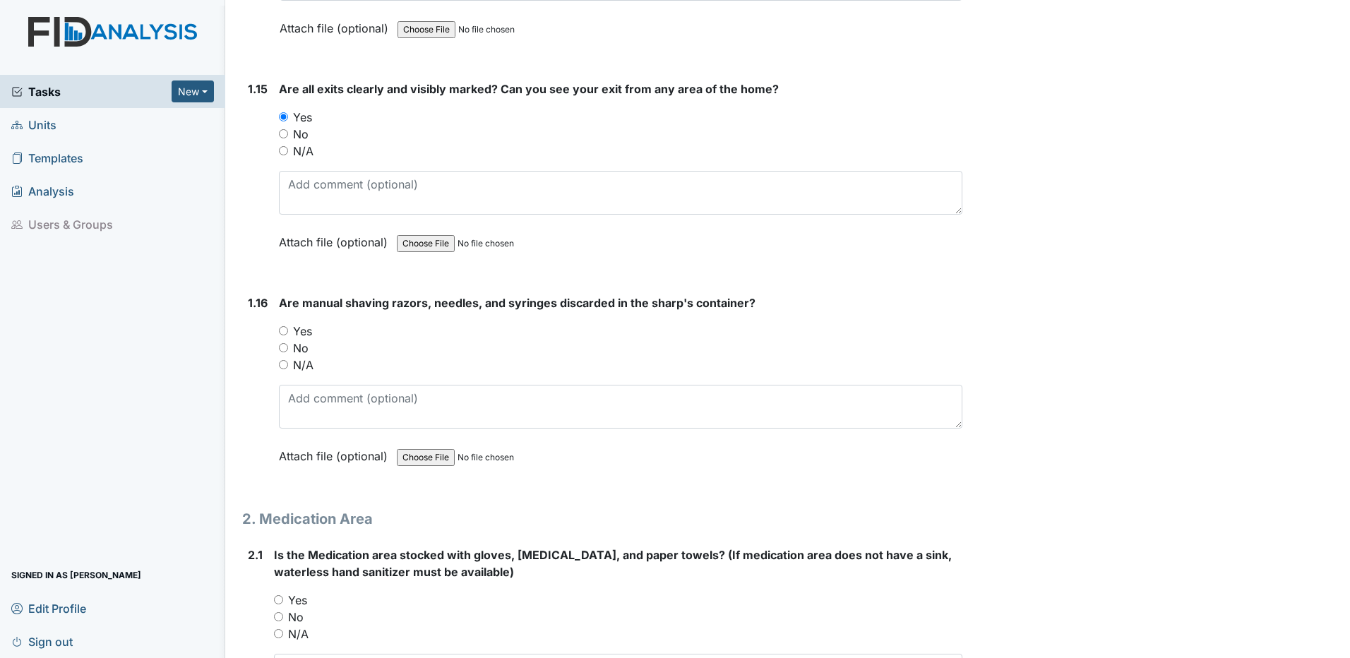
click at [285, 331] on input "Yes" at bounding box center [283, 330] width 9 height 9
radio input "true"
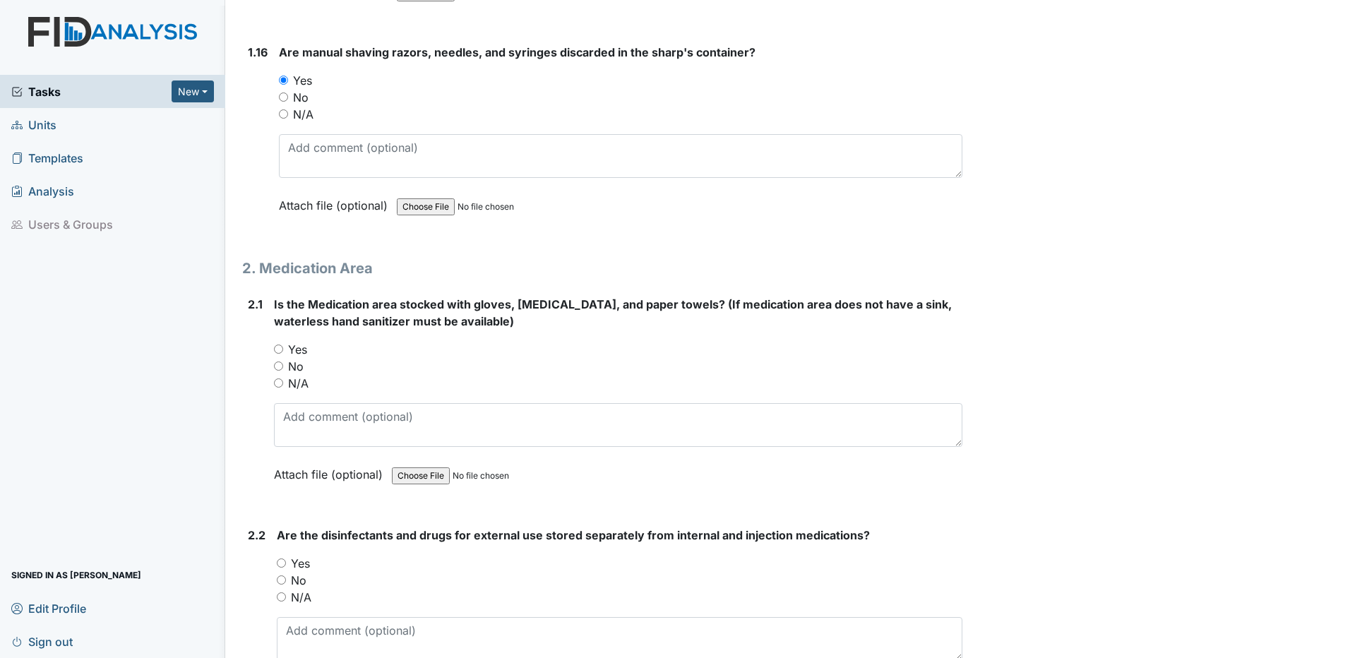
scroll to position [3460, 0]
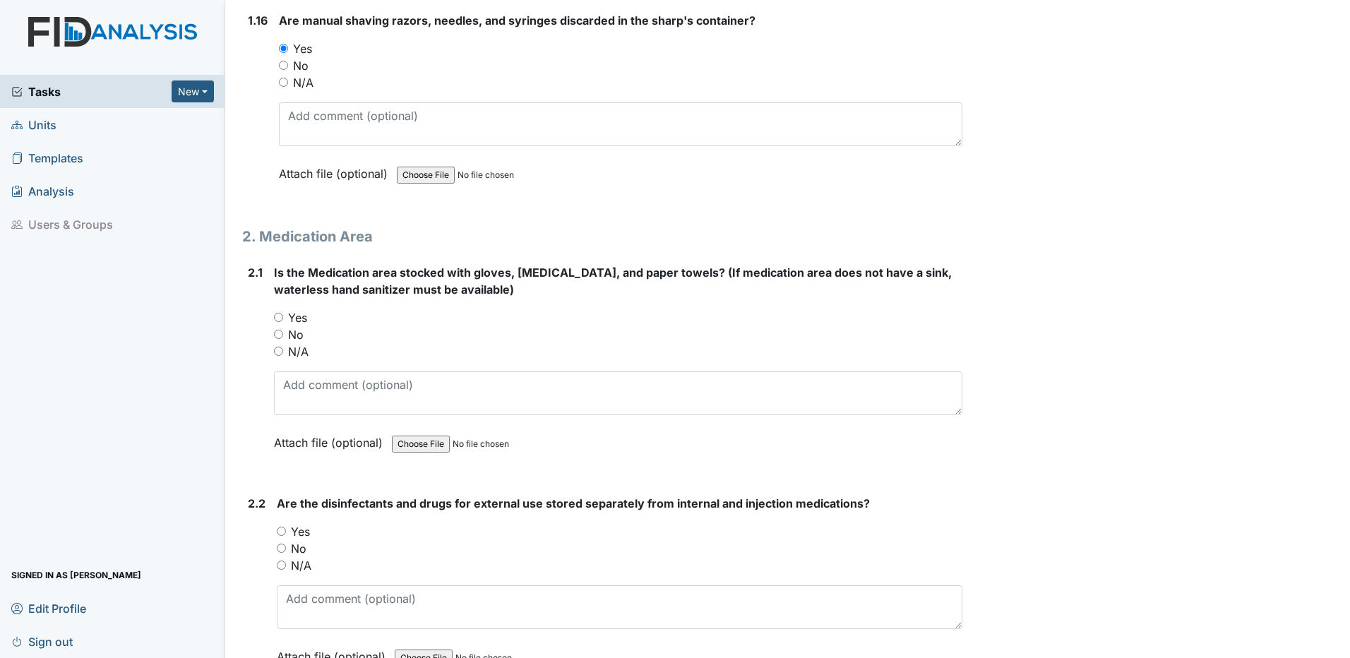
click at [279, 317] on input "Yes" at bounding box center [278, 317] width 9 height 9
radio input "true"
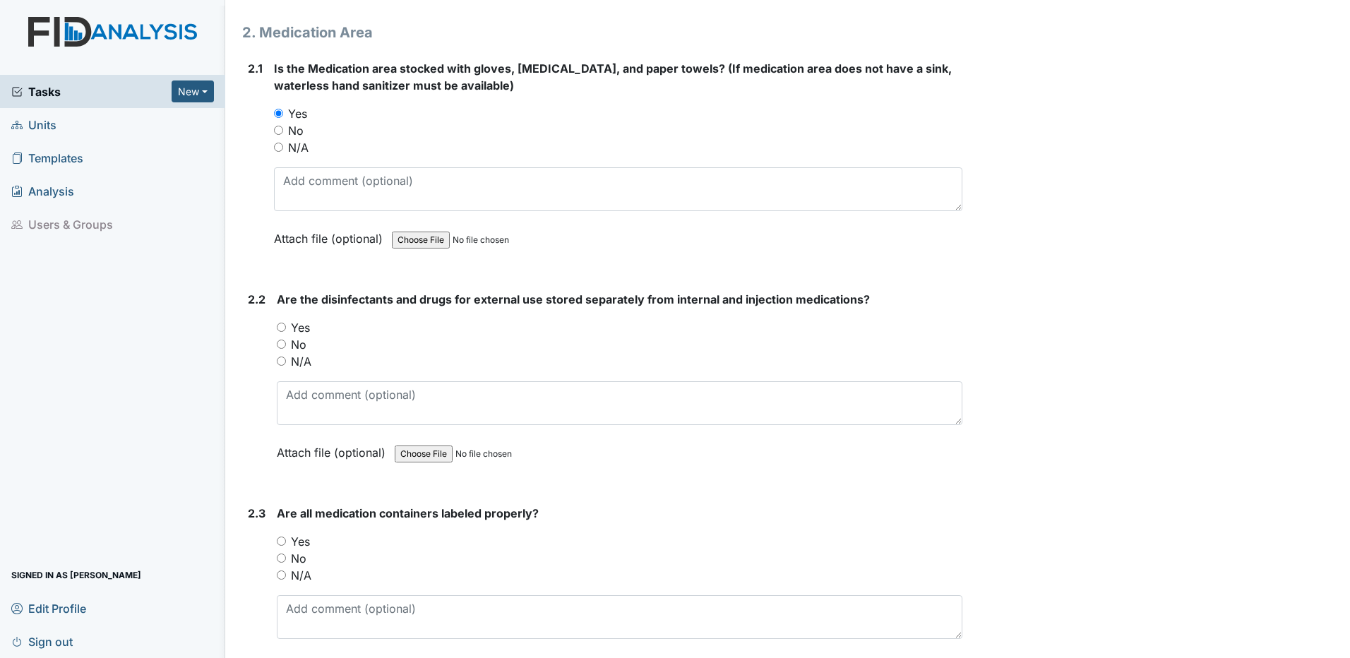
scroll to position [3671, 0]
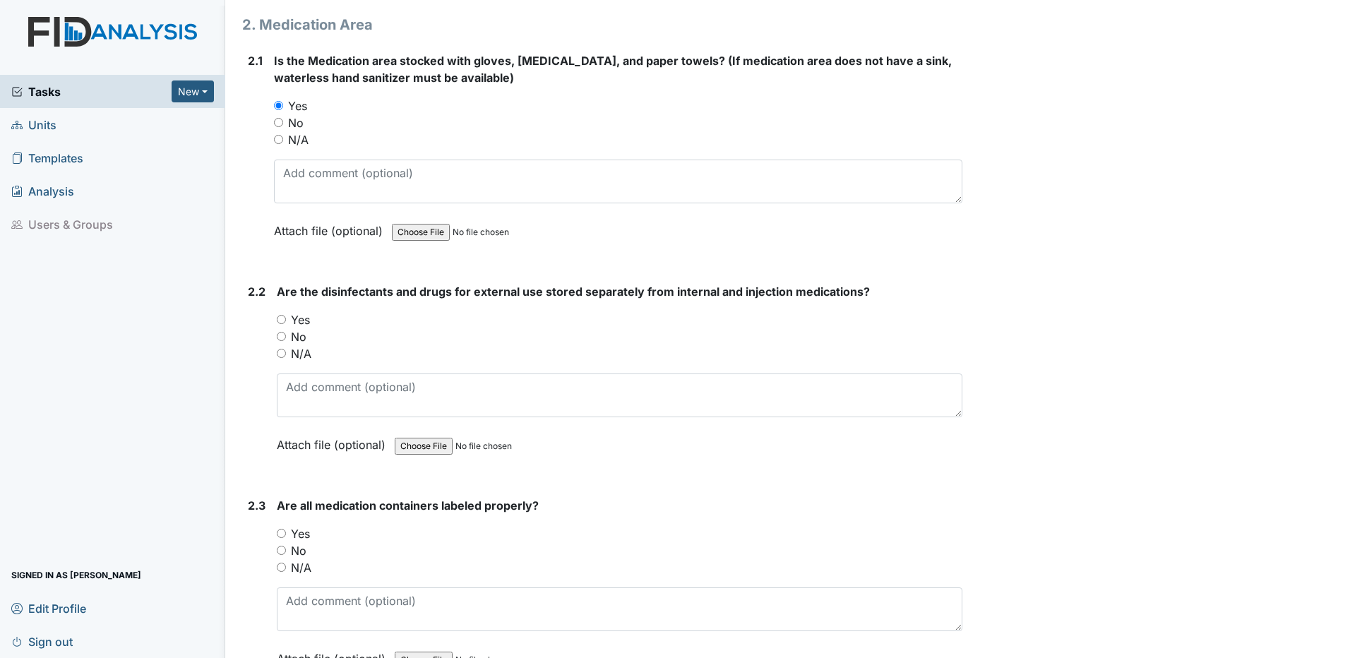
click at [280, 318] on input "Yes" at bounding box center [281, 319] width 9 height 9
radio input "true"
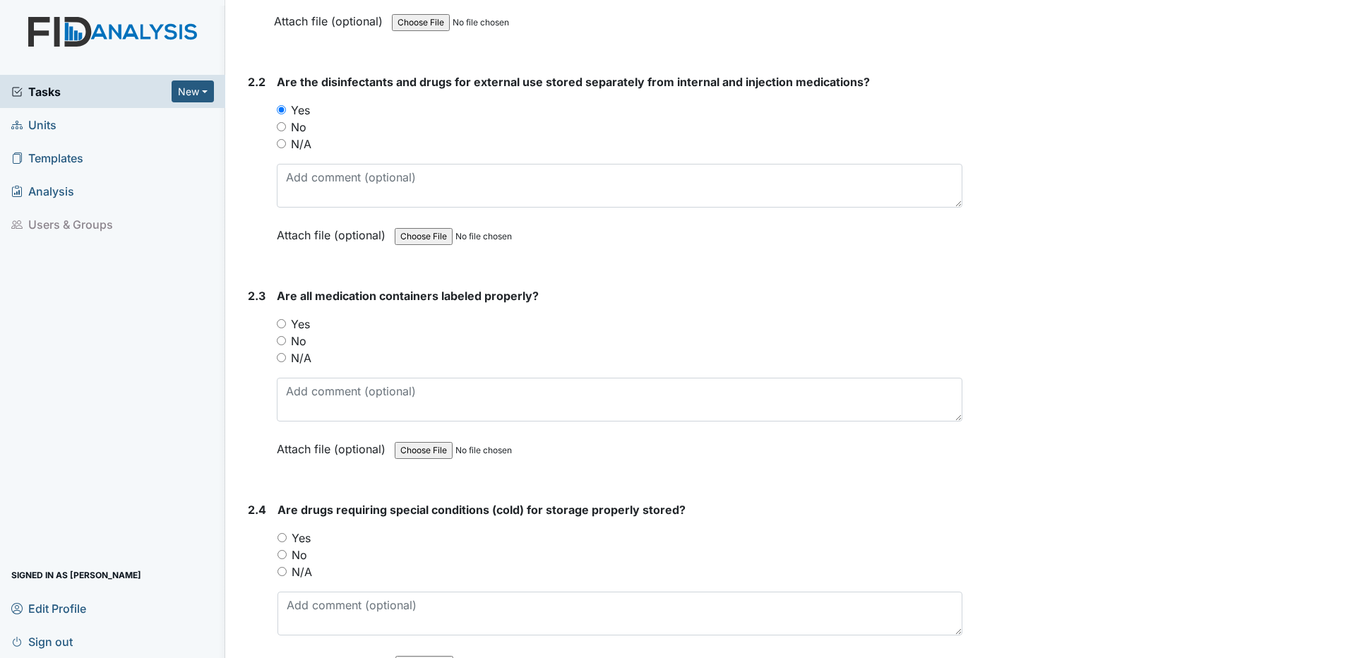
scroll to position [3883, 0]
drag, startPoint x: 279, startPoint y: 324, endPoint x: 313, endPoint y: 319, distance: 34.9
click at [280, 324] on input "Yes" at bounding box center [281, 321] width 9 height 9
radio input "true"
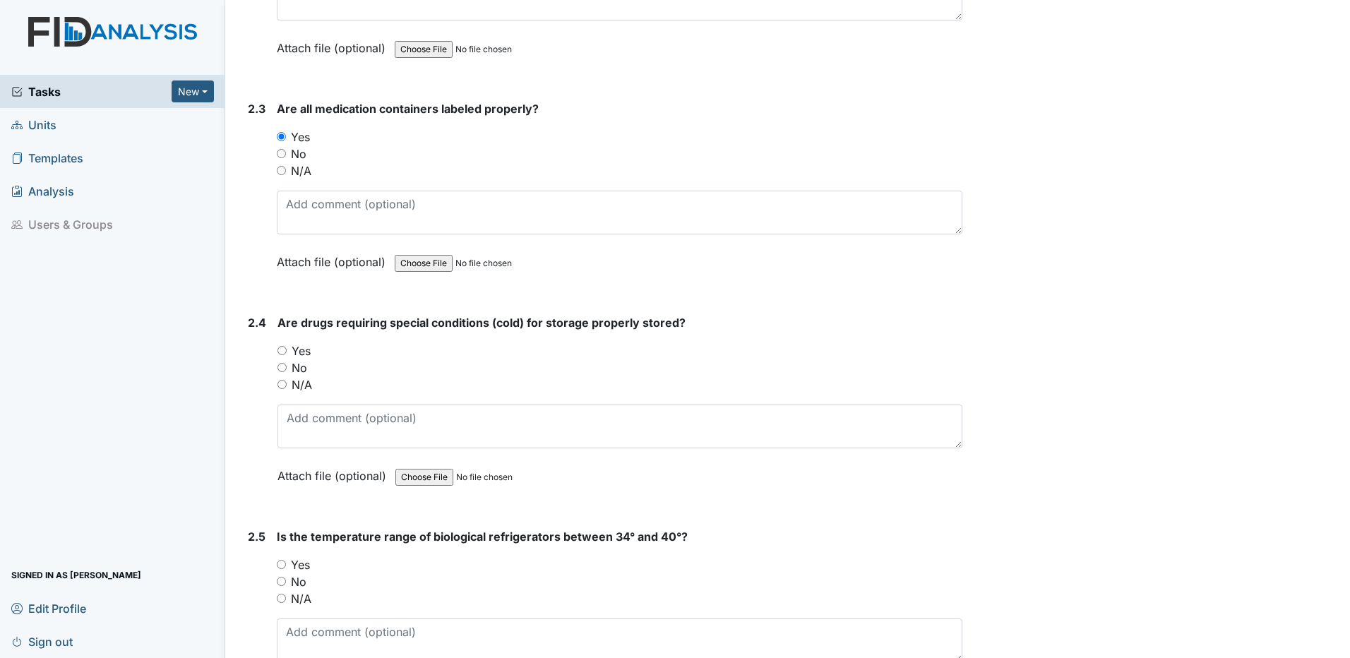
scroll to position [4095, 0]
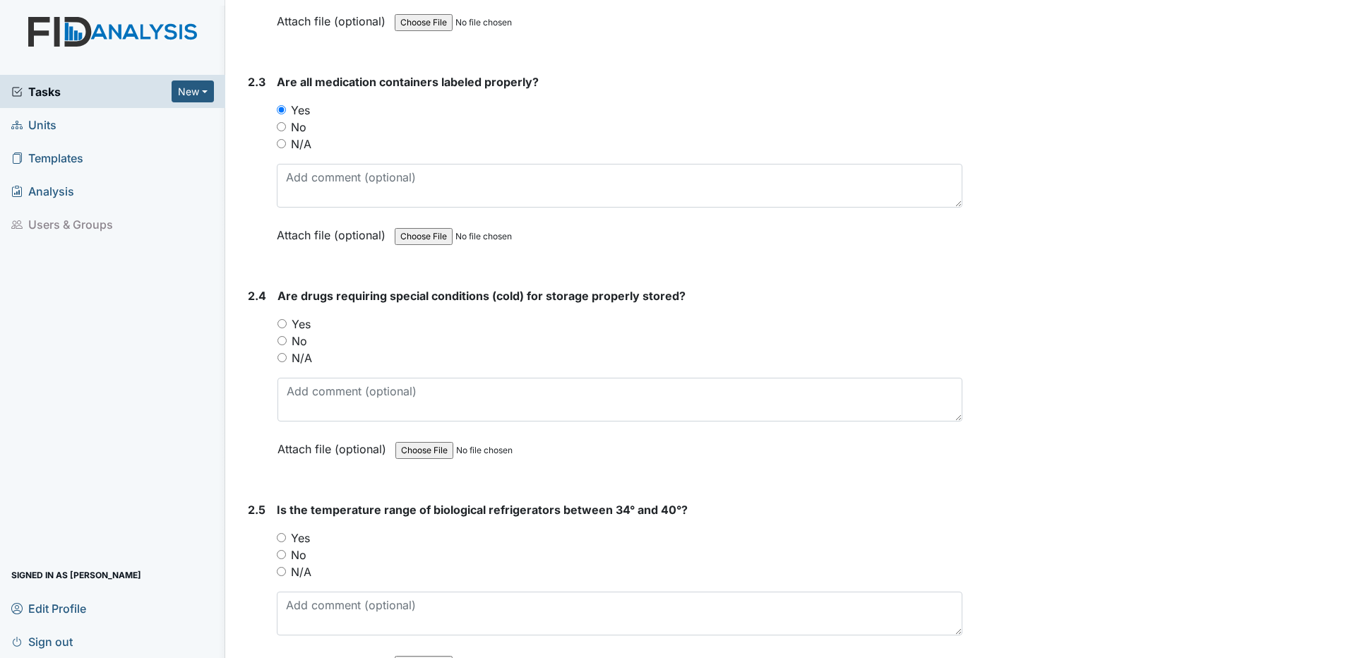
click at [282, 326] on input "Yes" at bounding box center [281, 323] width 9 height 9
radio input "true"
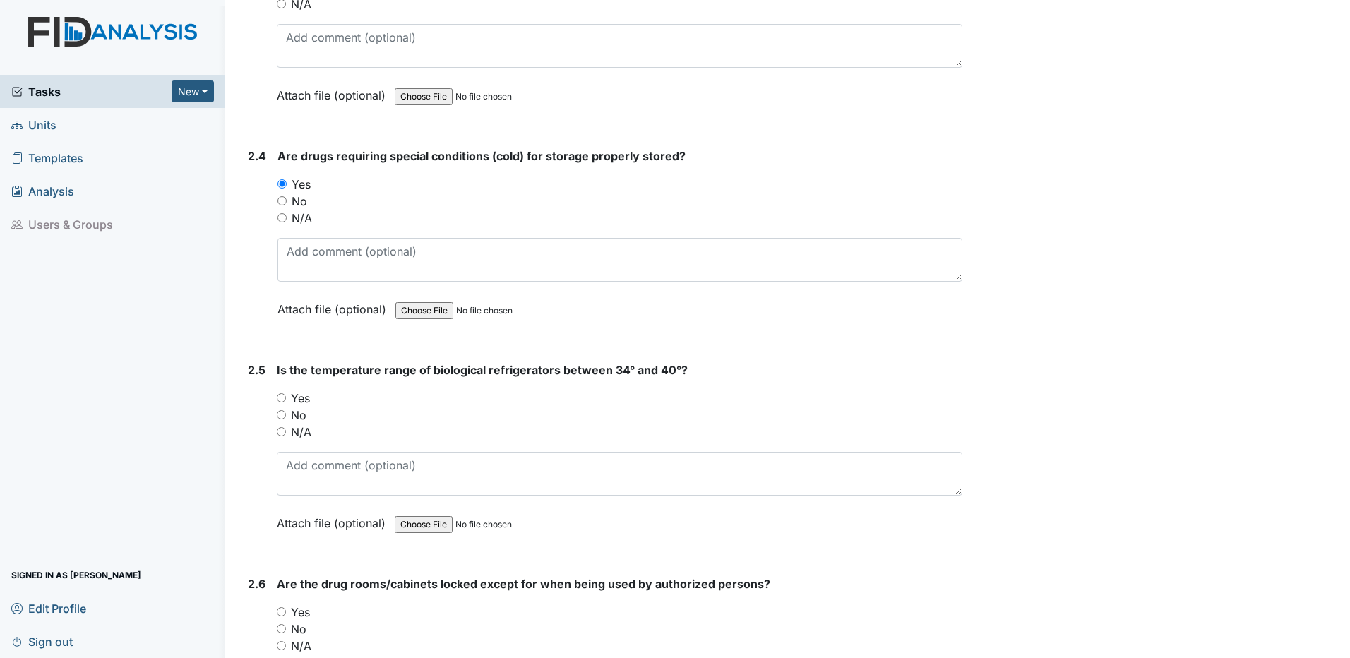
scroll to position [4236, 0]
click at [283, 393] on input "Yes" at bounding box center [281, 396] width 9 height 9
radio input "true"
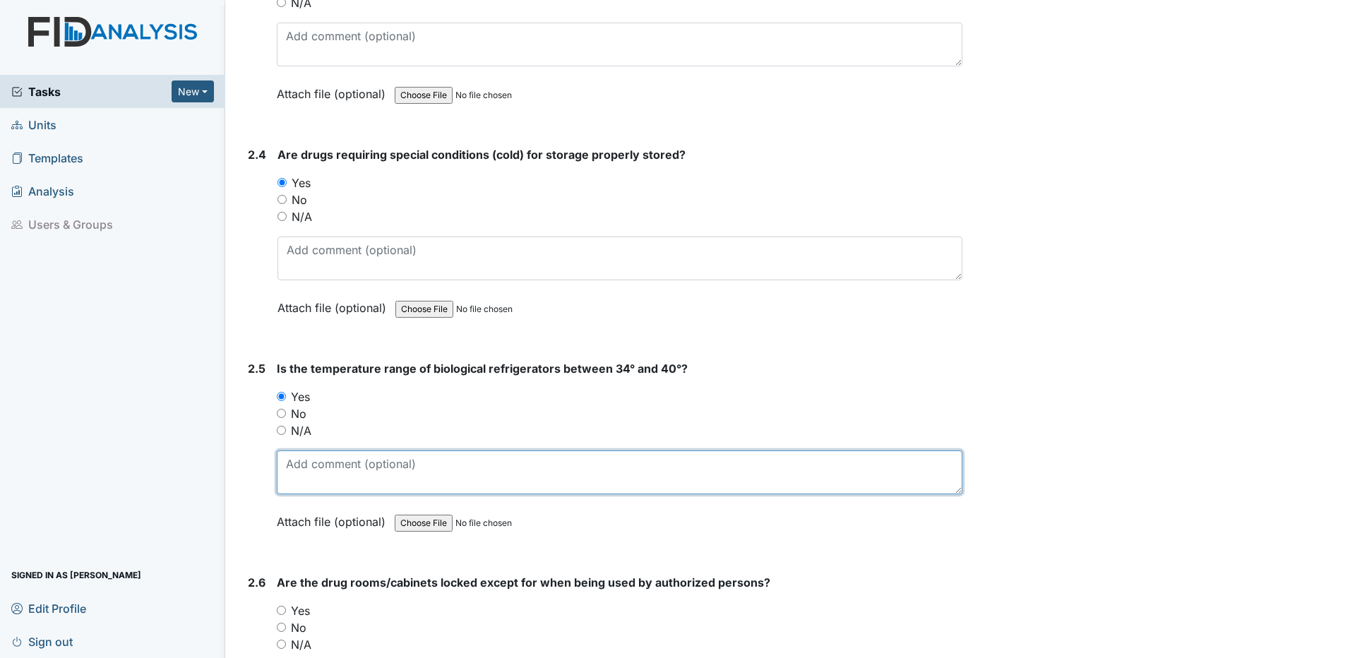
drag, startPoint x: 301, startPoint y: 465, endPoint x: 313, endPoint y: 461, distance: 12.5
click at [306, 463] on textarea at bounding box center [620, 472] width 686 height 44
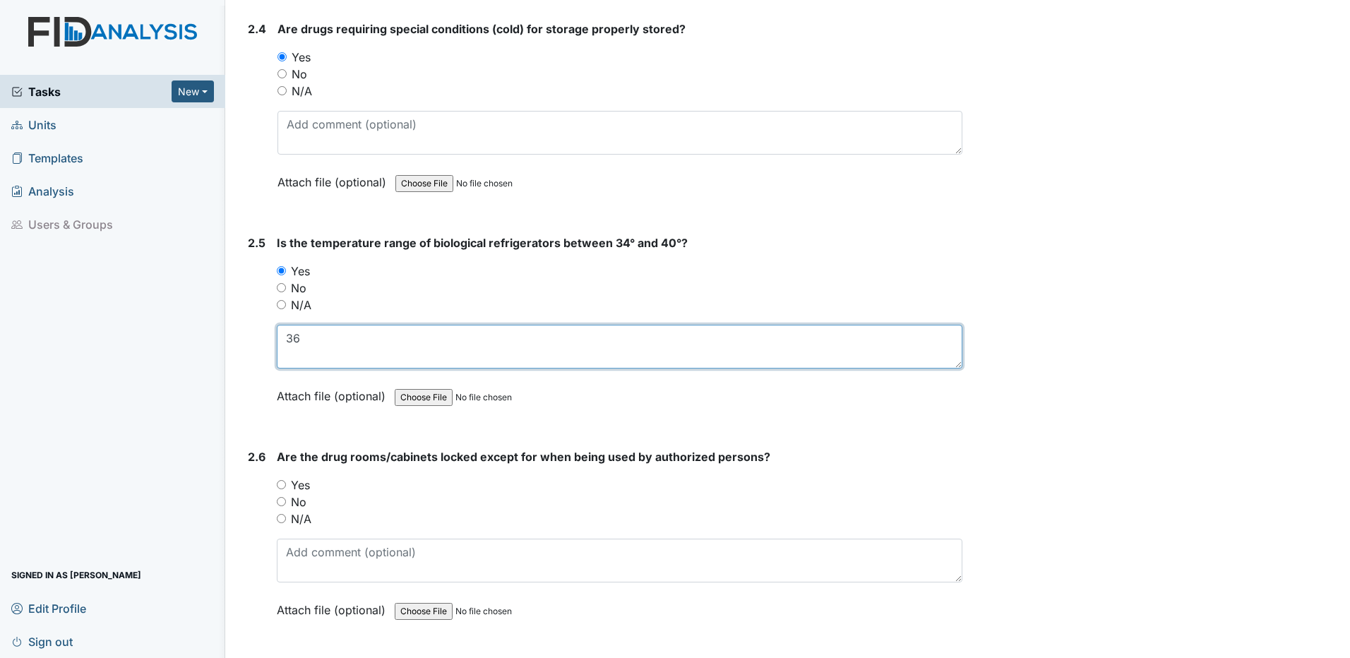
scroll to position [4448, 0]
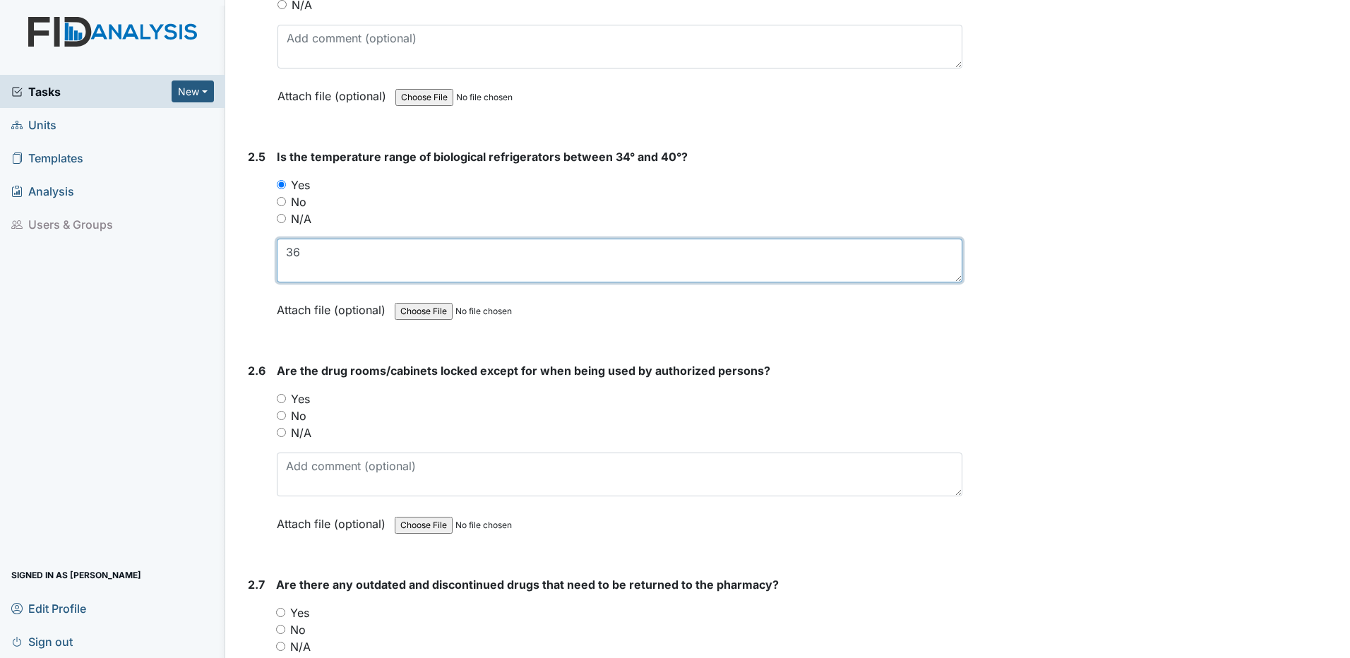
type textarea "36"
drag, startPoint x: 280, startPoint y: 398, endPoint x: 328, endPoint y: 398, distance: 47.3
click at [282, 398] on input "Yes" at bounding box center [281, 398] width 9 height 9
radio input "true"
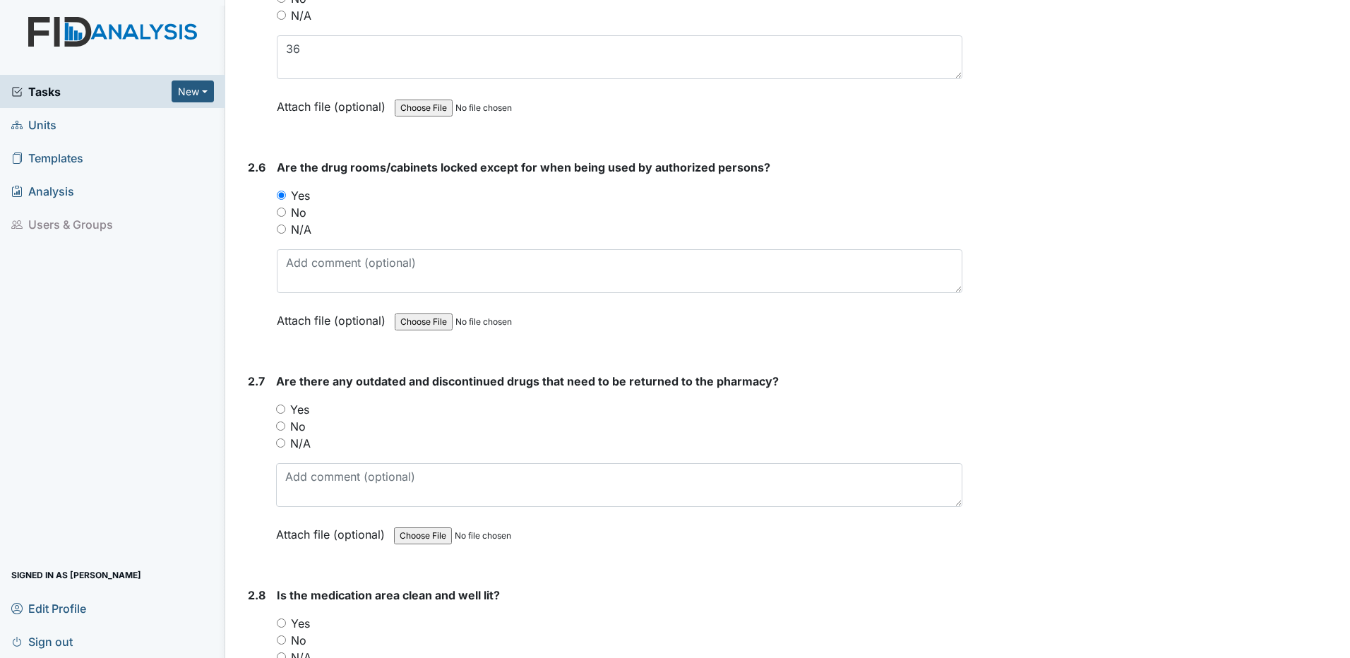
scroll to position [4660, 0]
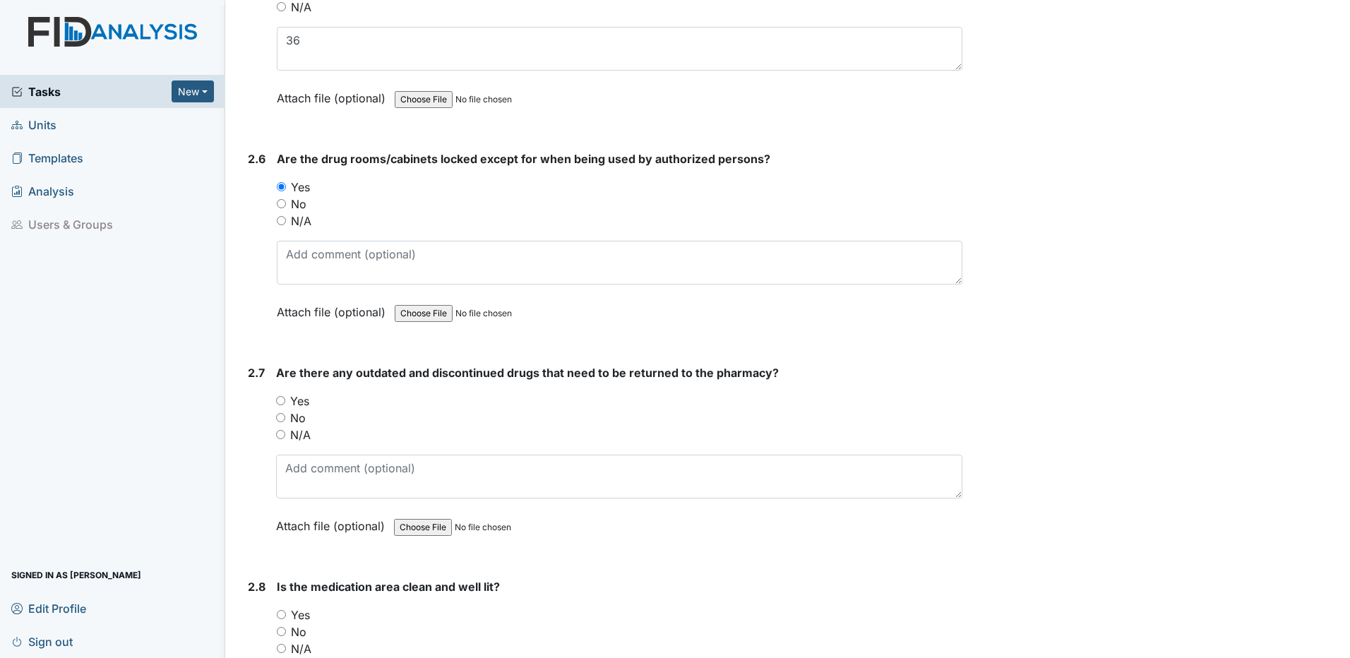
click at [283, 419] on input "No" at bounding box center [280, 417] width 9 height 9
radio input "true"
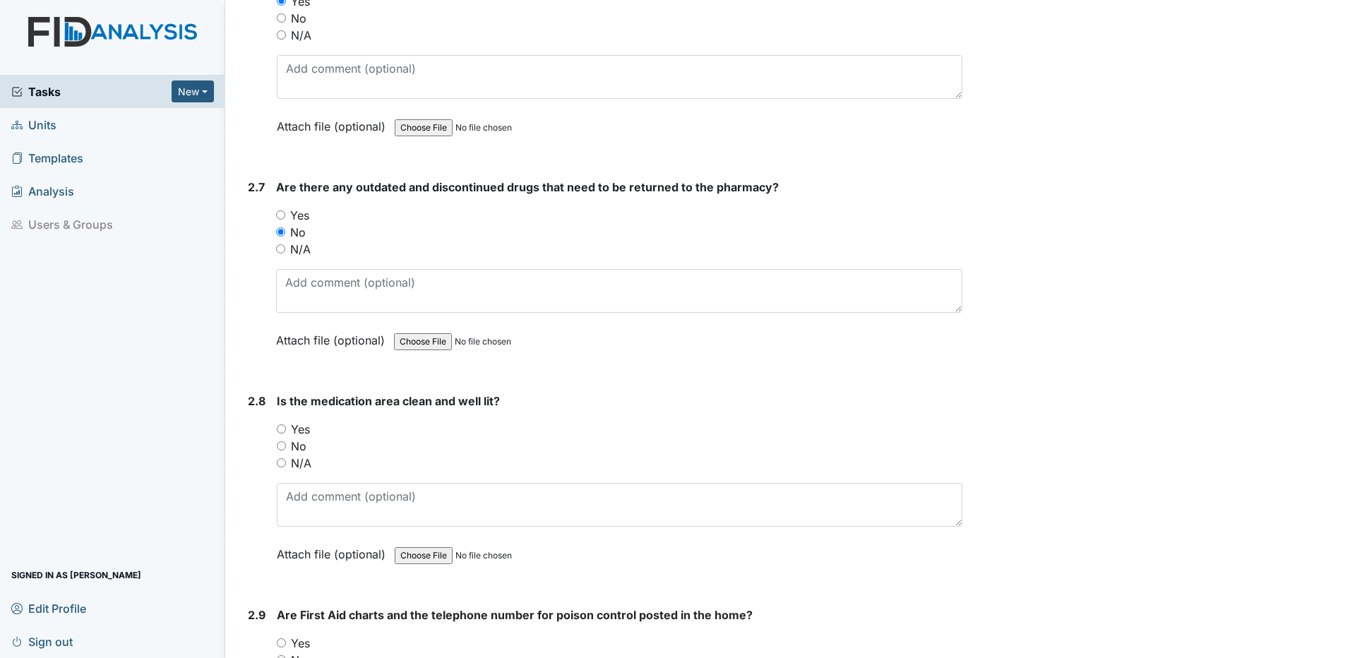
scroll to position [4872, 0]
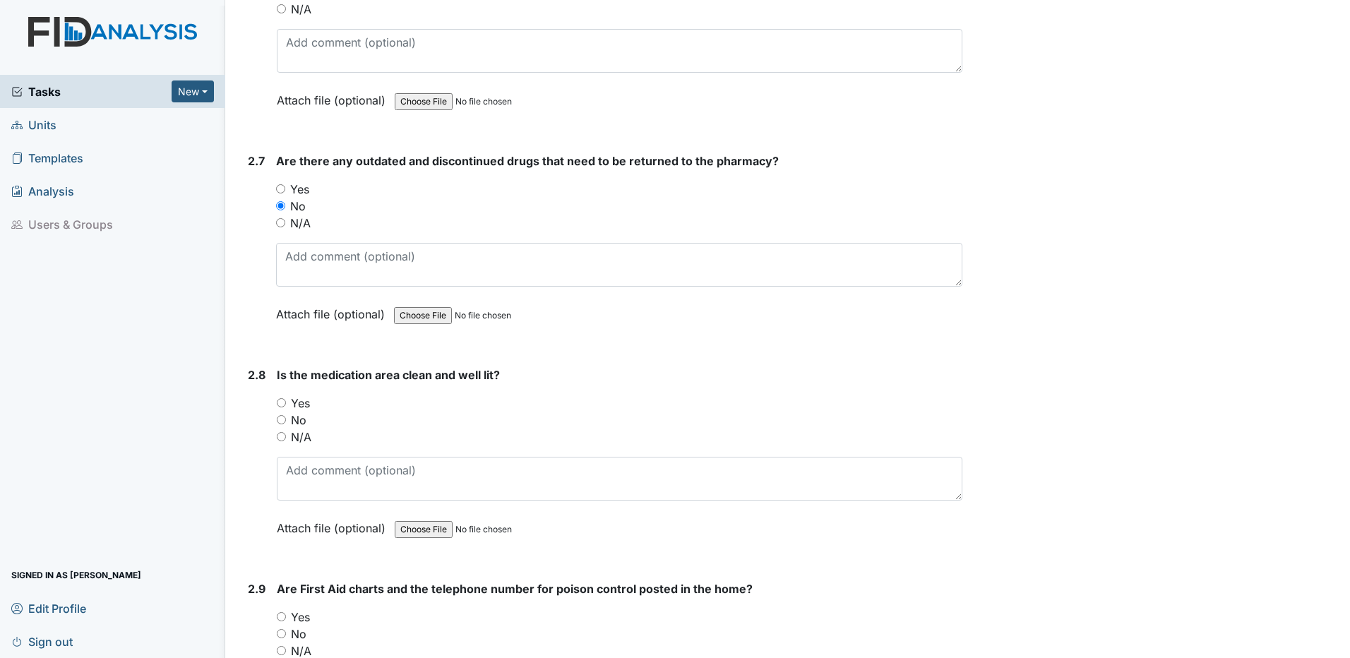
drag, startPoint x: 279, startPoint y: 402, endPoint x: 323, endPoint y: 410, distance: 45.0
click at [280, 402] on input "Yes" at bounding box center [281, 402] width 9 height 9
radio input "true"
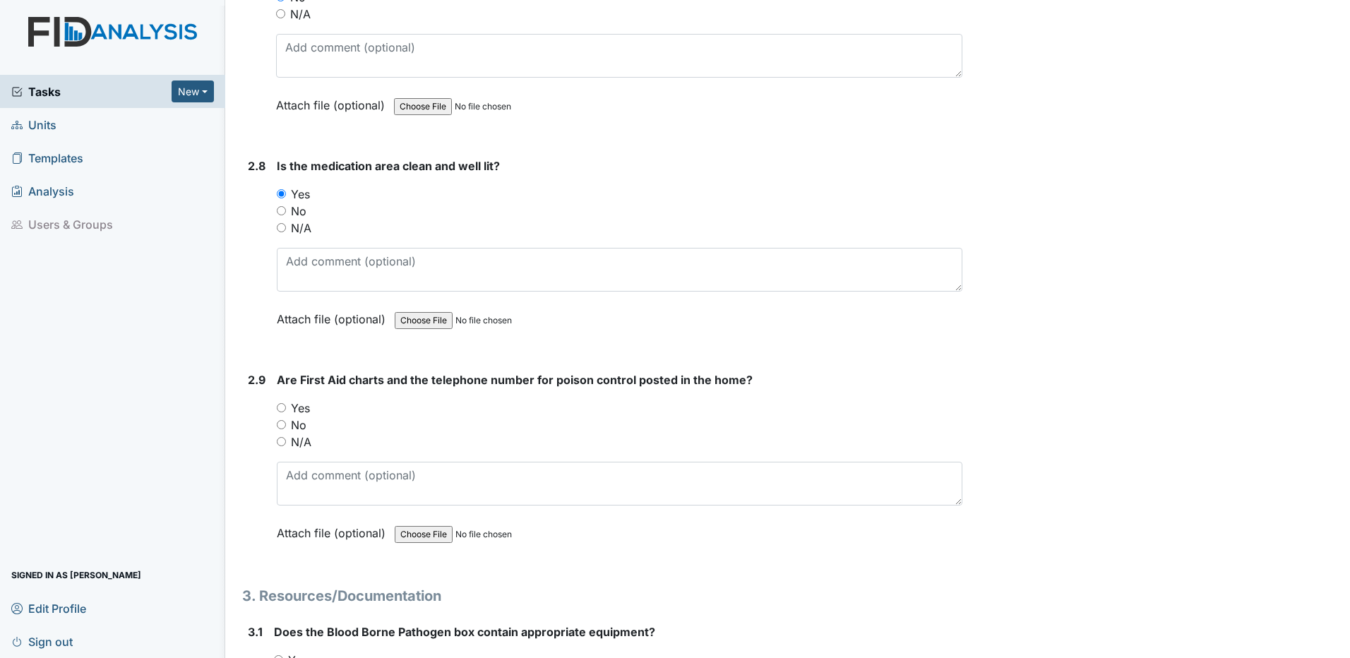
scroll to position [5084, 0]
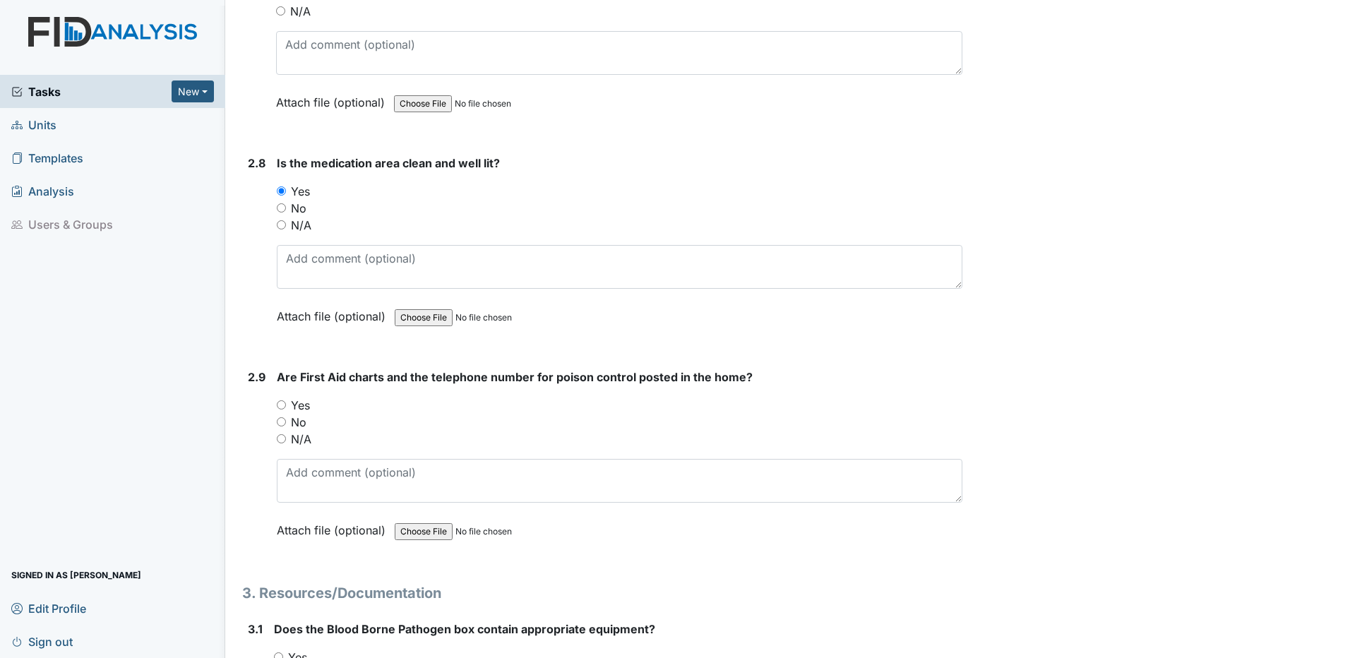
click at [282, 403] on input "Yes" at bounding box center [281, 404] width 9 height 9
radio input "true"
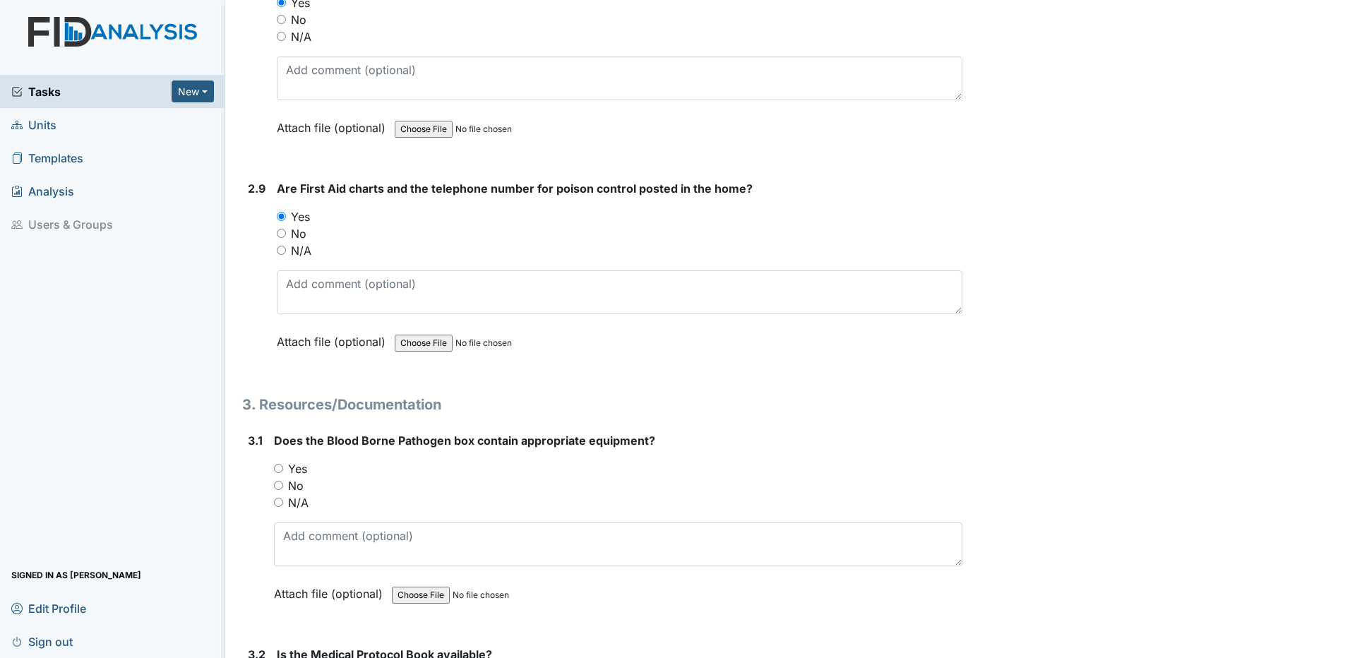
scroll to position [5366, 0]
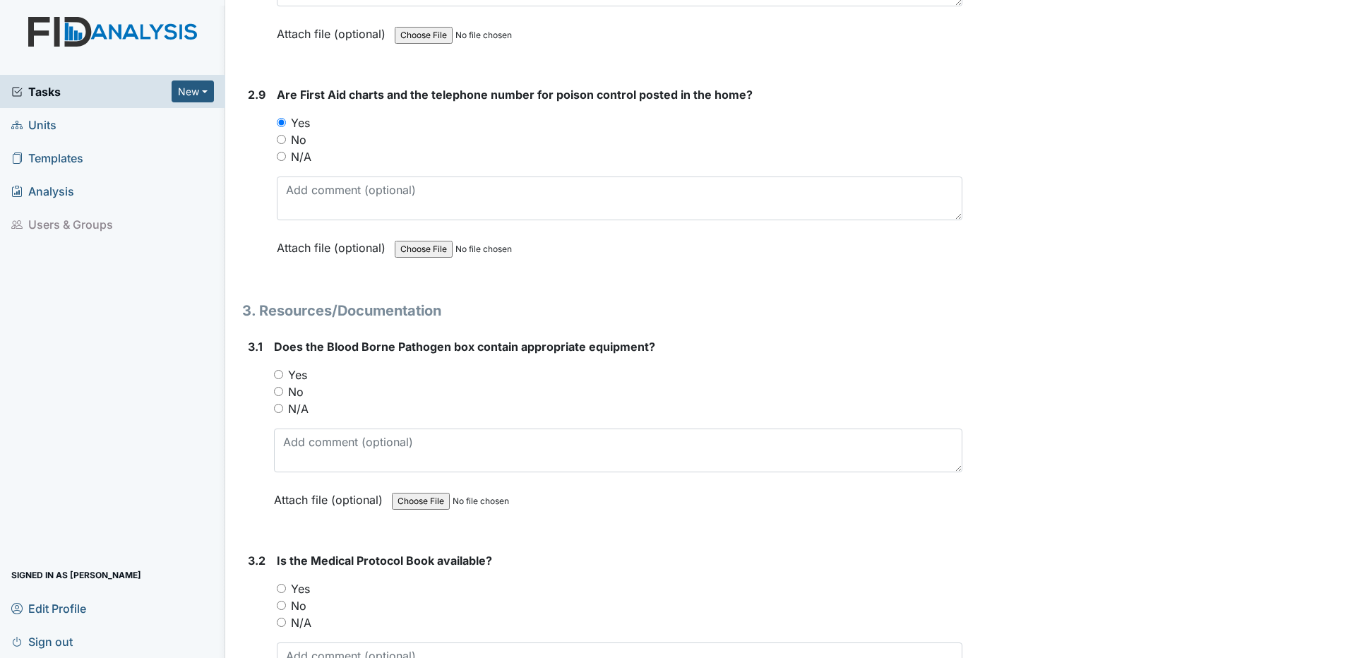
drag, startPoint x: 277, startPoint y: 406, endPoint x: 332, endPoint y: 405, distance: 55.1
click at [279, 406] on input "N/A" at bounding box center [278, 408] width 9 height 9
radio input "true"
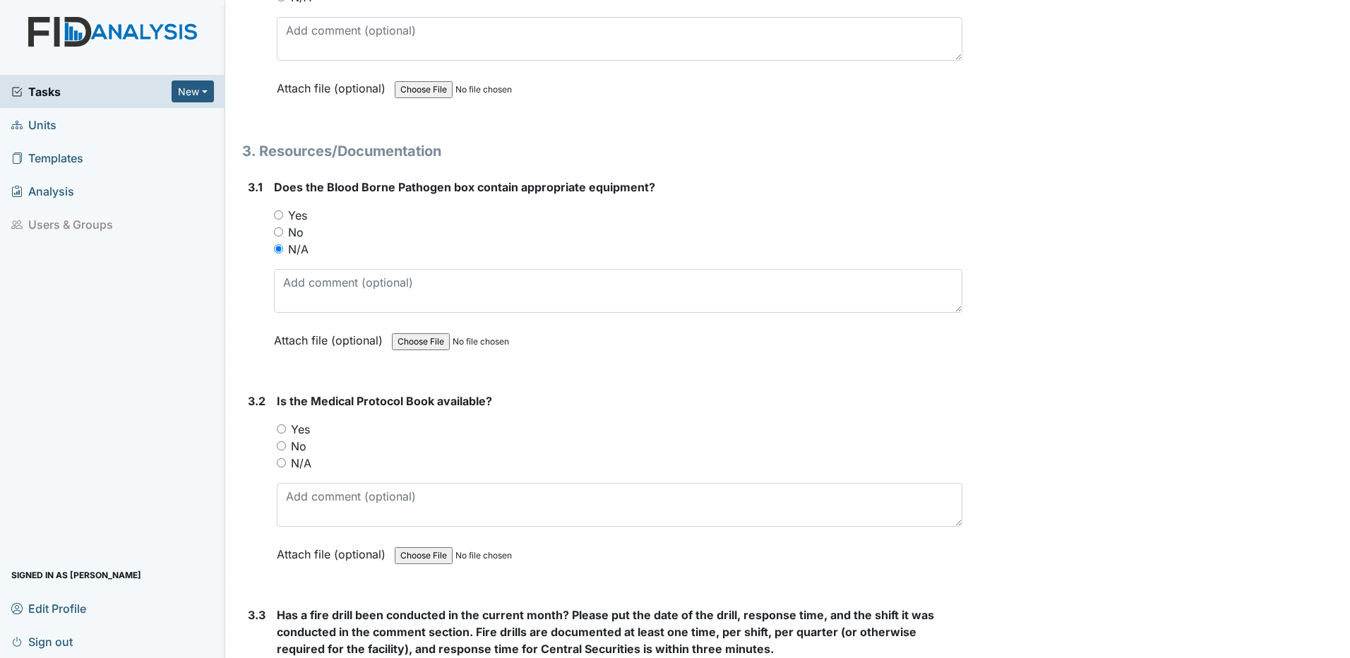
scroll to position [5578, 0]
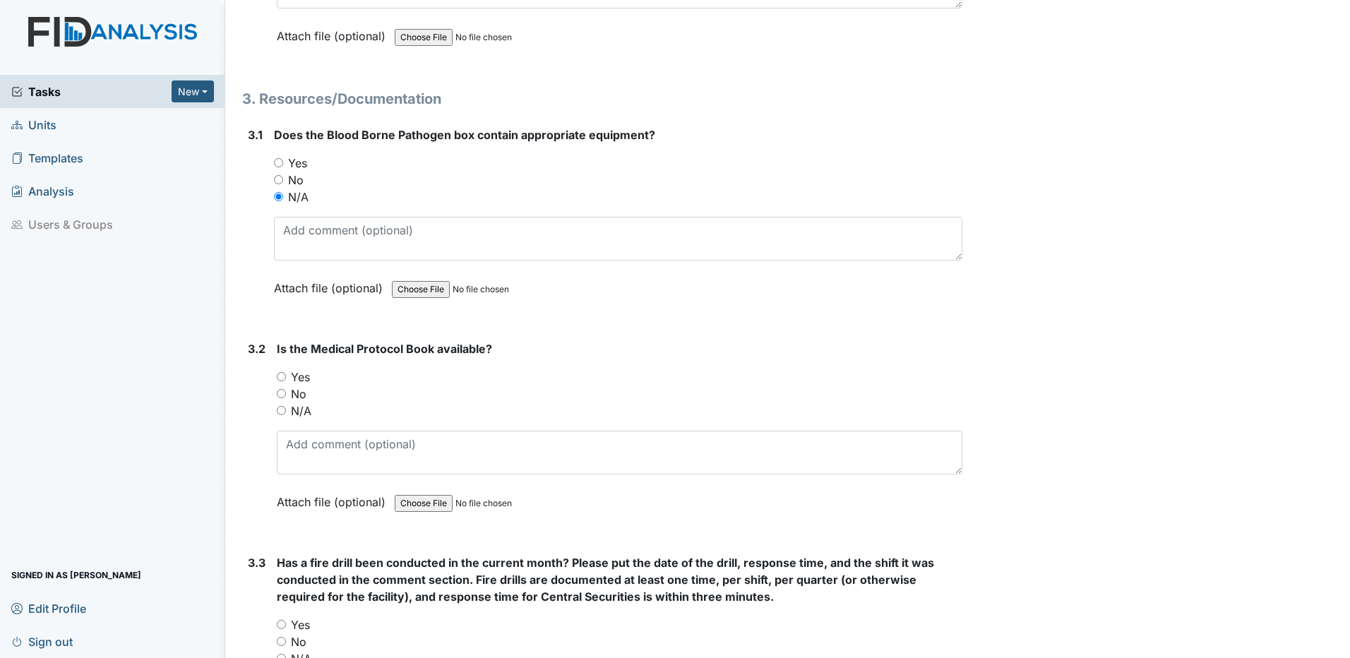
drag, startPoint x: 280, startPoint y: 376, endPoint x: 289, endPoint y: 376, distance: 9.2
click at [281, 376] on input "Yes" at bounding box center [281, 376] width 9 height 9
radio input "true"
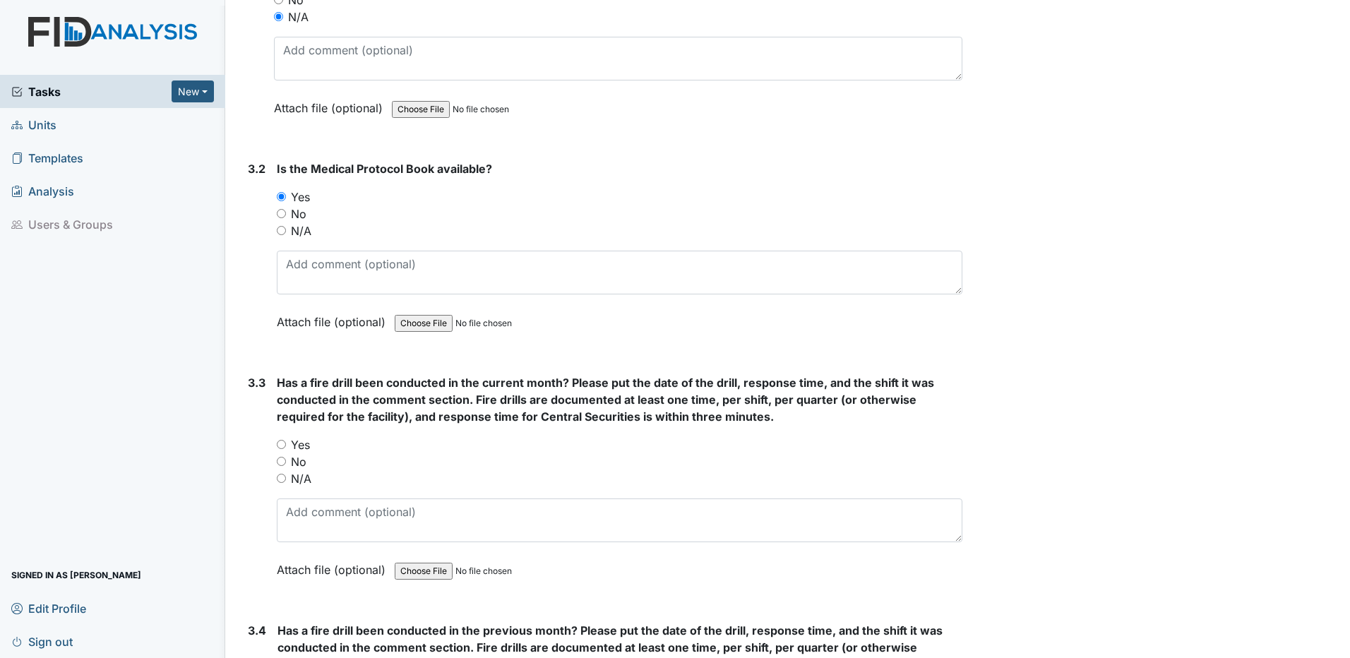
scroll to position [5790, 0]
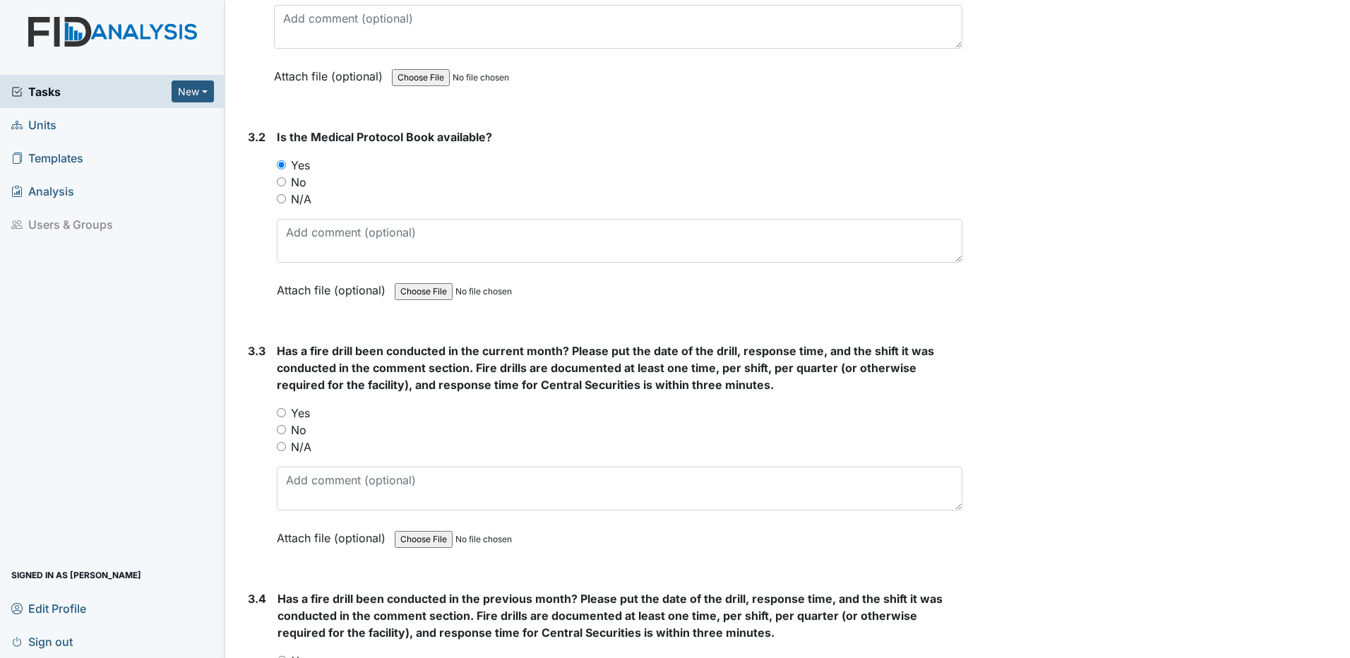
click at [282, 414] on input "Yes" at bounding box center [281, 412] width 9 height 9
radio input "true"
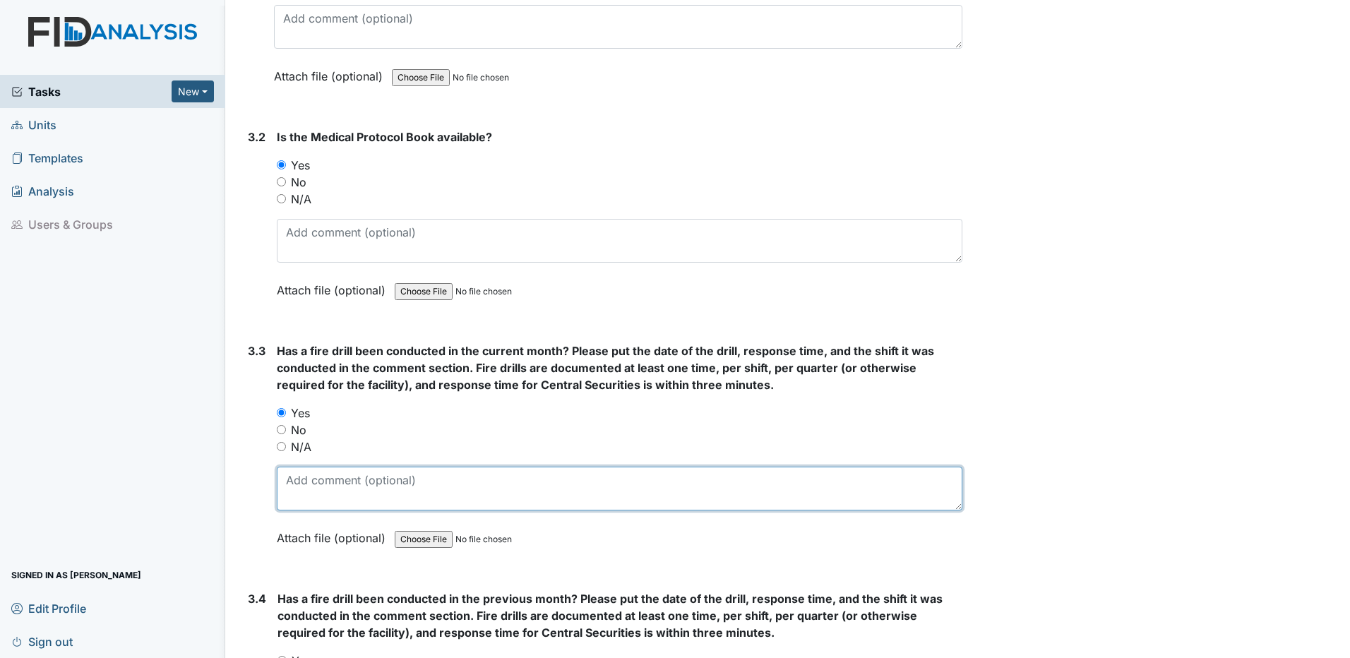
click at [294, 478] on textarea at bounding box center [620, 489] width 686 height 44
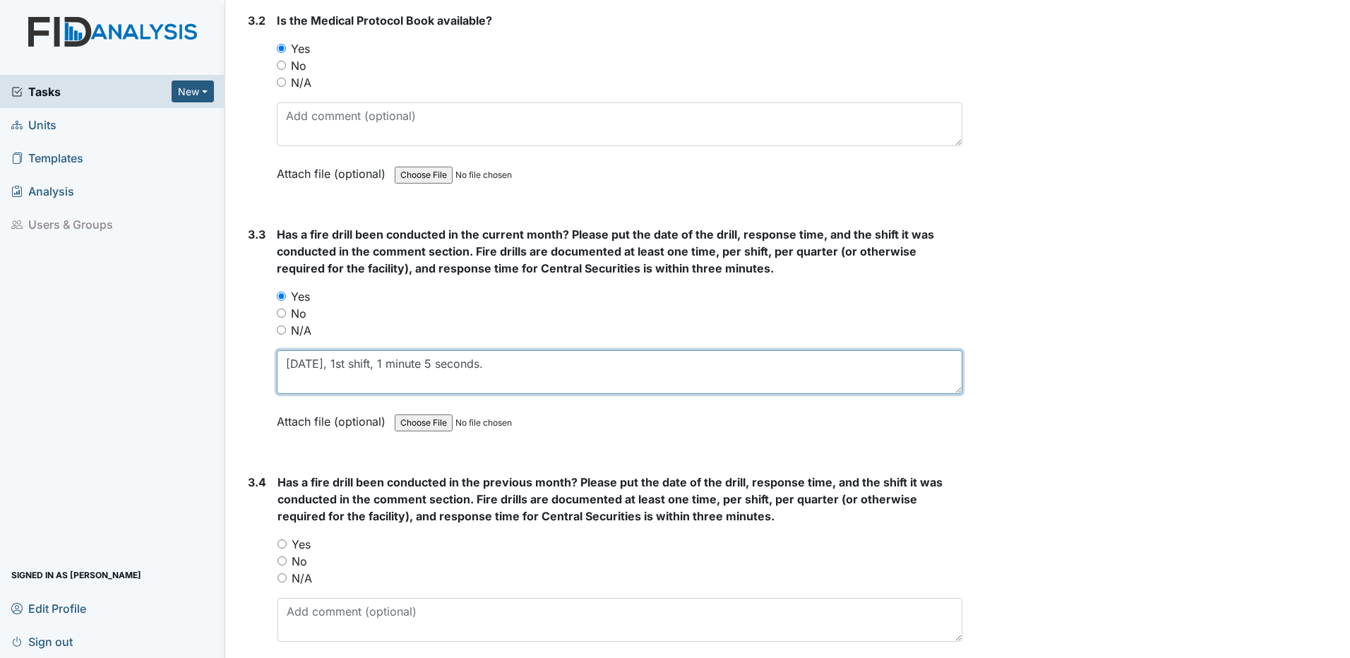
scroll to position [5931, 0]
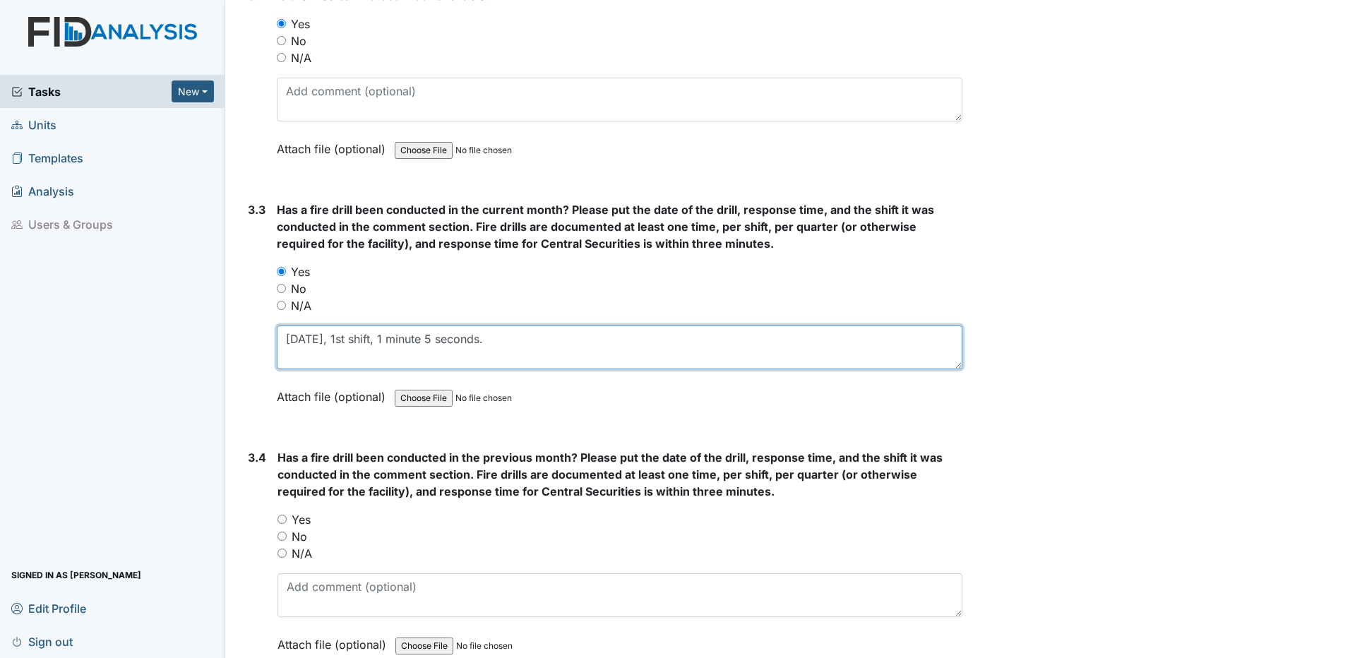
type textarea "09/12/25, 1st shift, 1 minute 5 seconds."
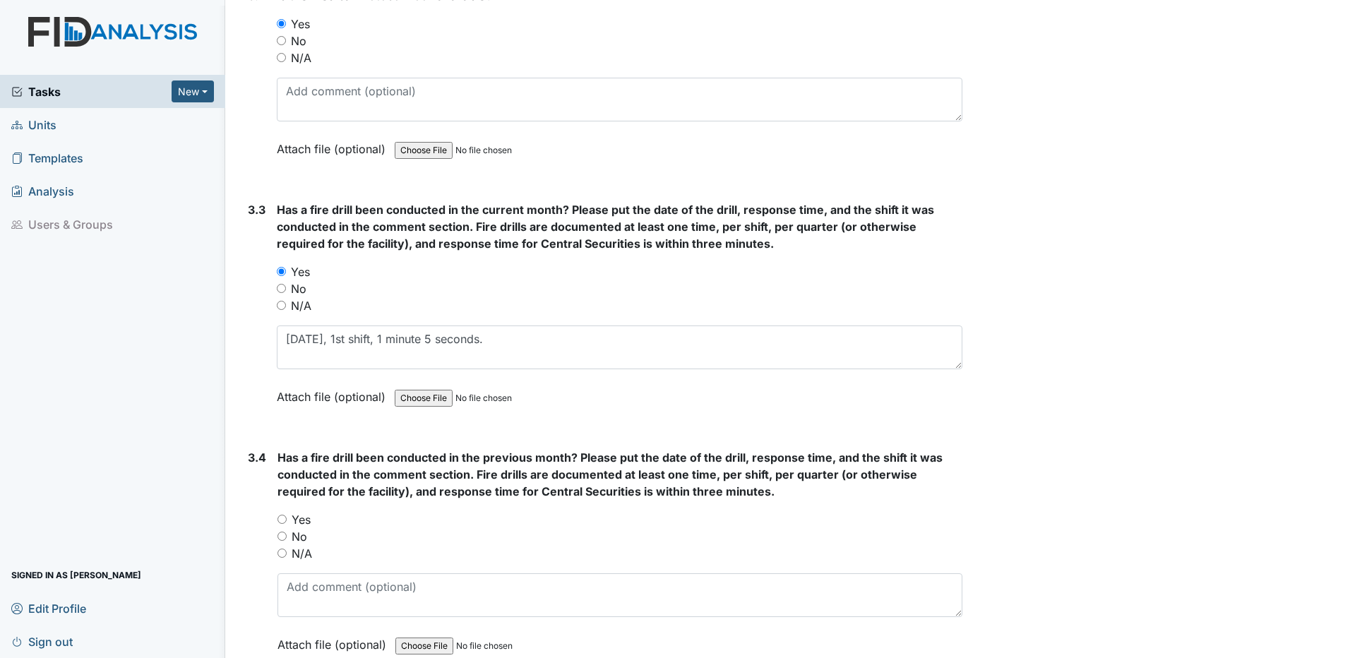
click at [282, 521] on input "Yes" at bounding box center [281, 519] width 9 height 9
radio input "true"
click at [293, 579] on textarea at bounding box center [619, 595] width 685 height 44
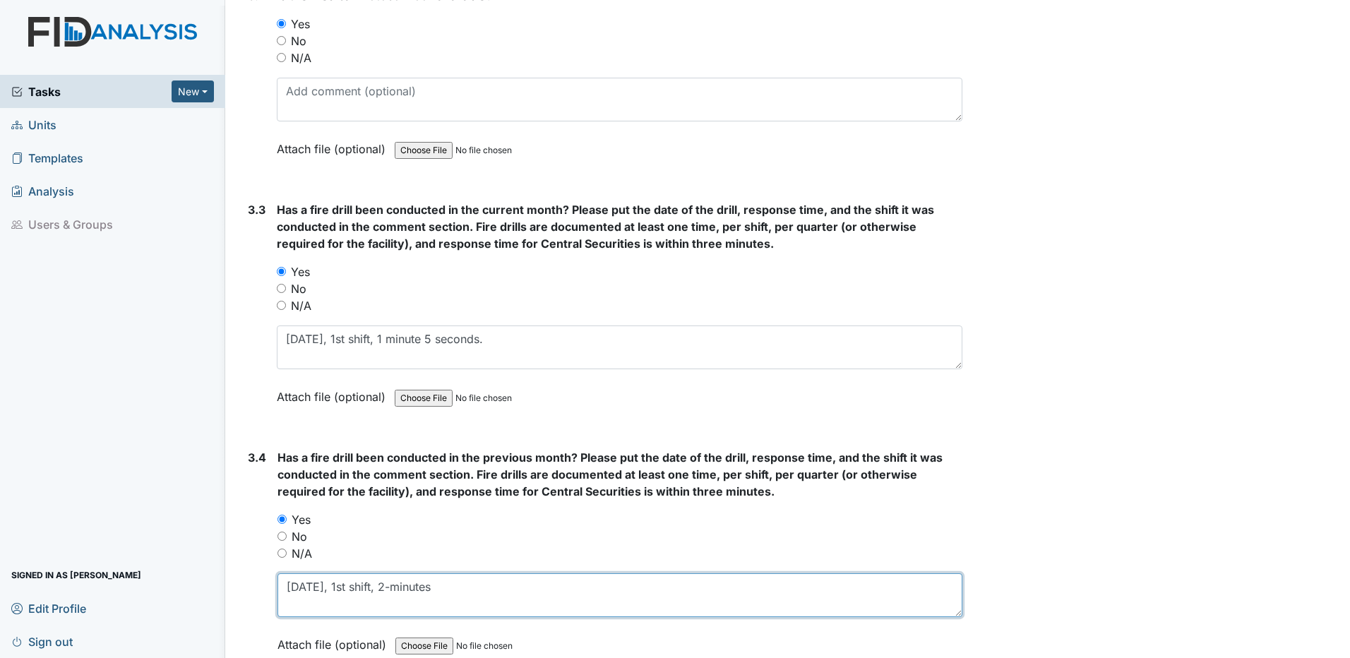
click at [438, 587] on textarea "08/11/25, 1st shift, 2-minutes" at bounding box center [619, 595] width 685 height 44
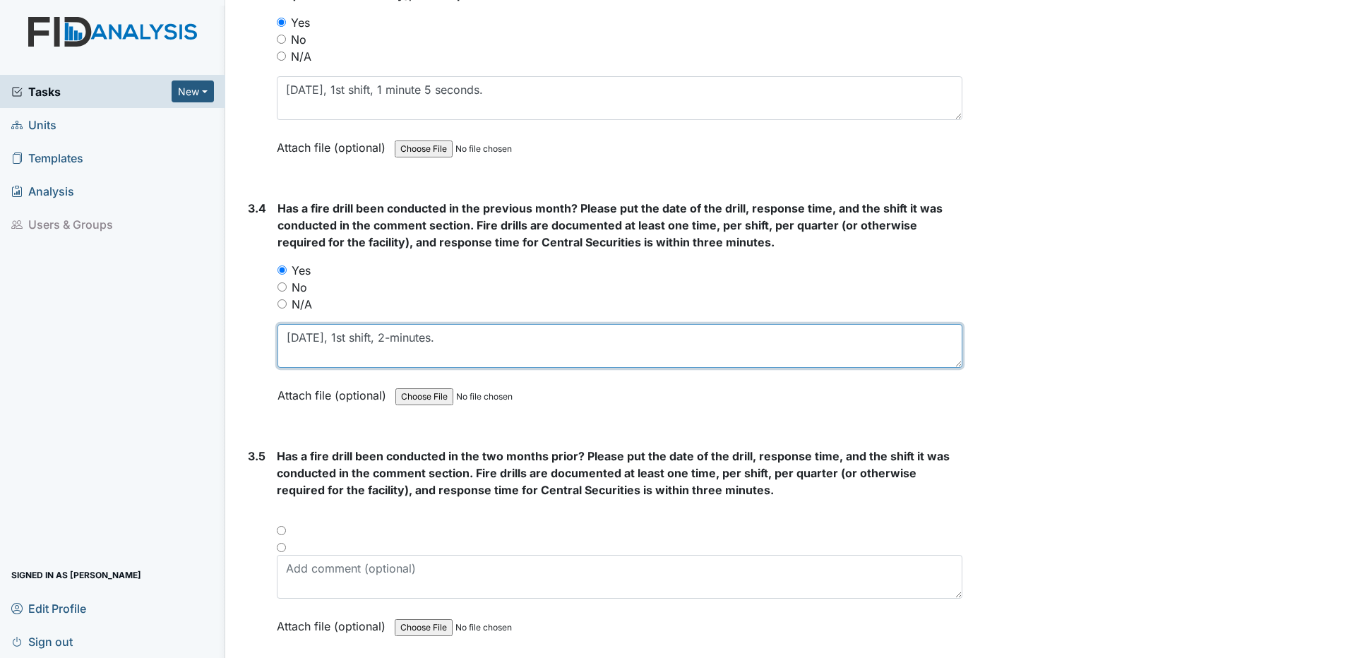
scroll to position [6213, 0]
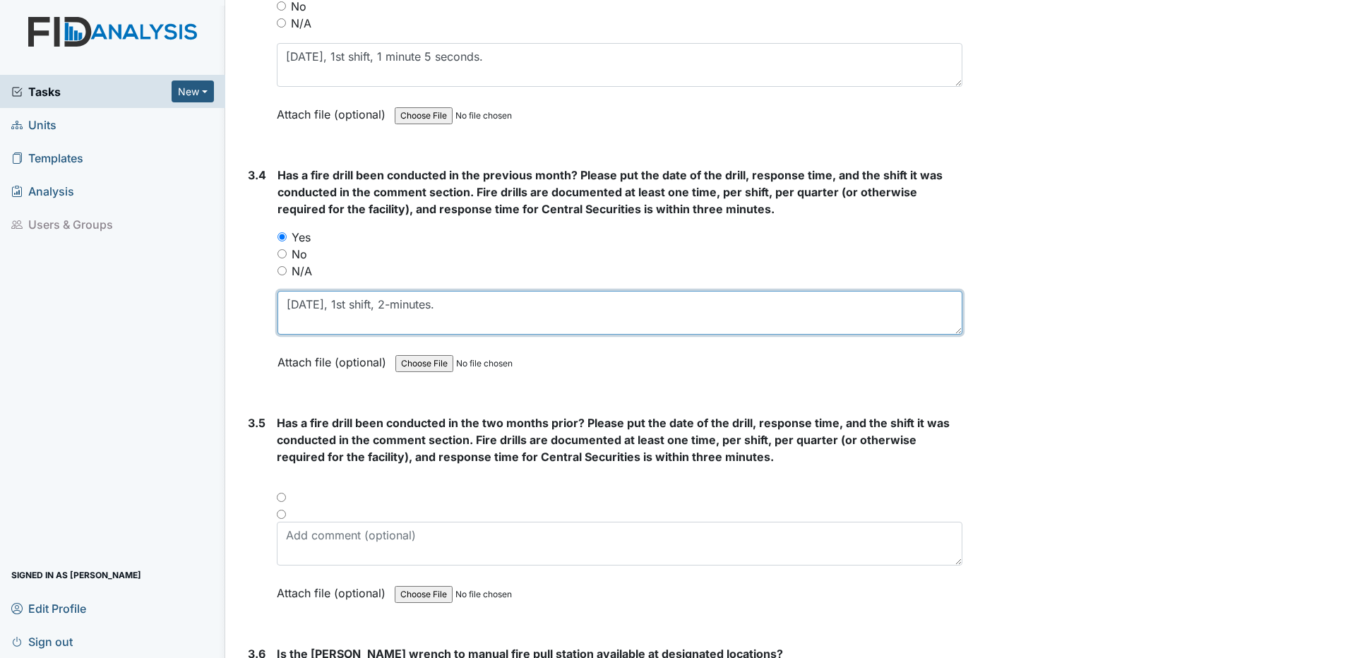
type textarea "08/11/25, 1st shift, 2-minutes."
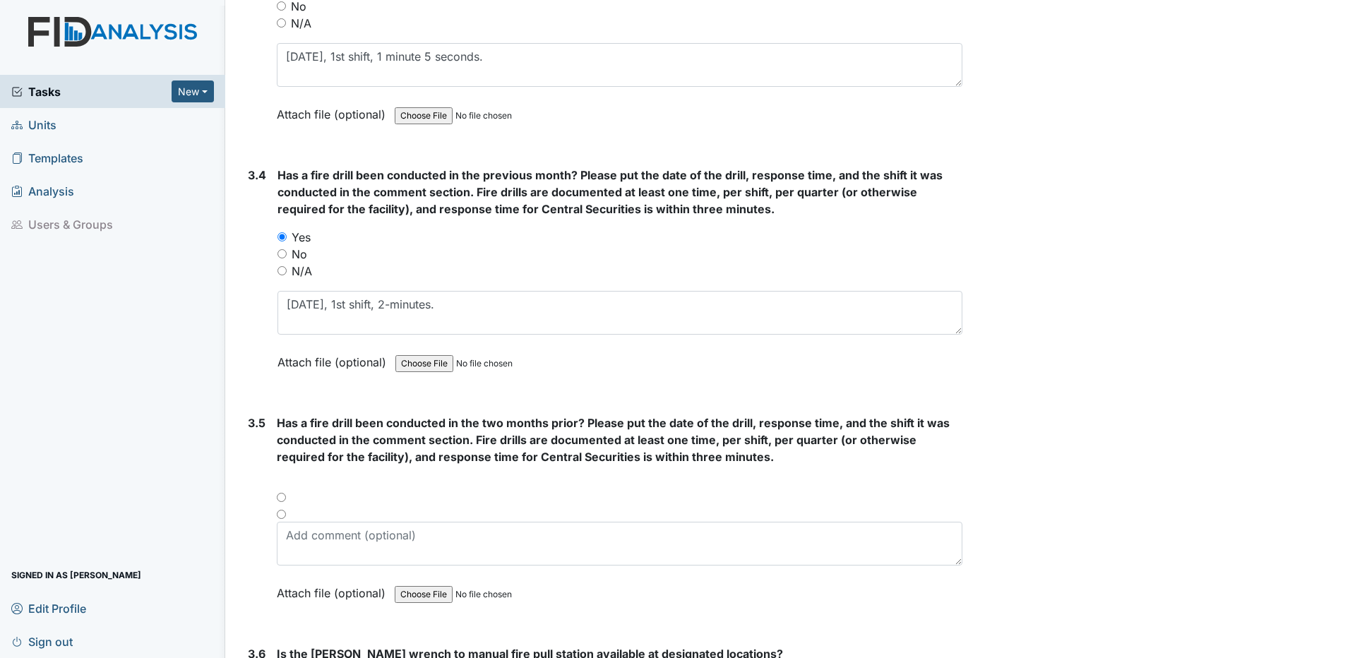
click at [282, 471] on div "Has a fire drill been conducted in the two months prior? Please put the date of…" at bounding box center [620, 512] width 686 height 197
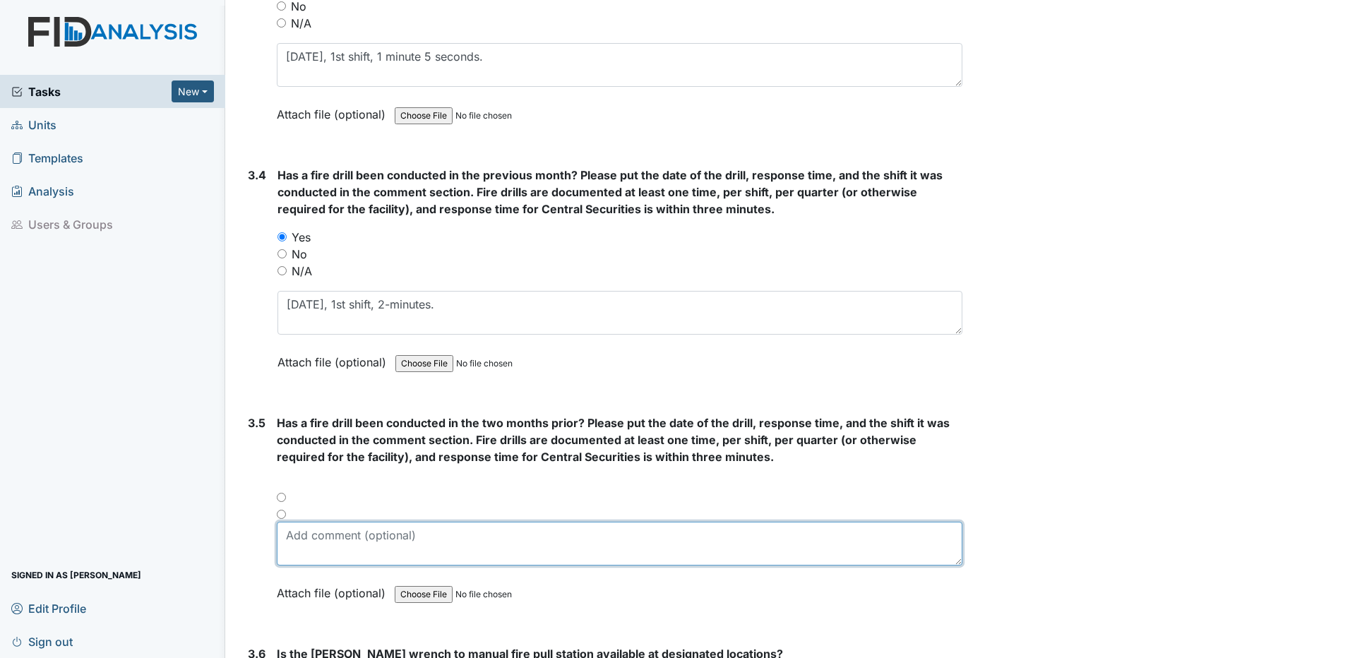
click at [289, 542] on textarea at bounding box center [620, 544] width 686 height 44
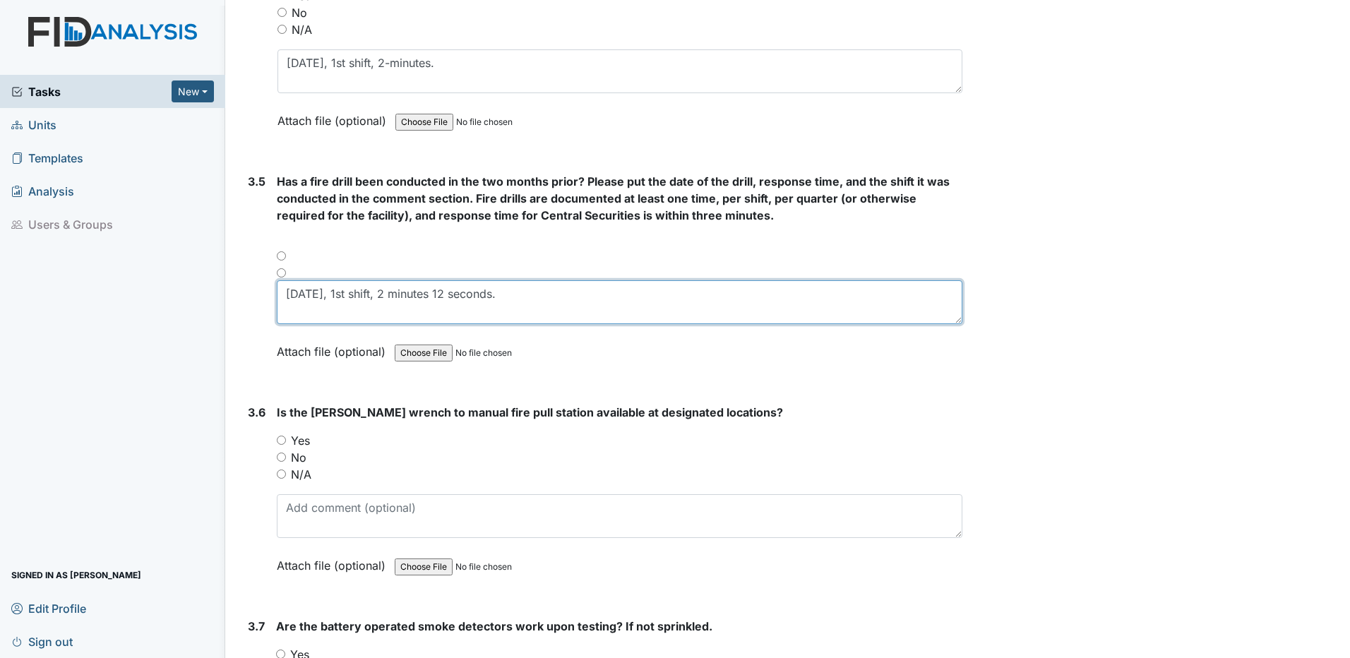
scroll to position [6496, 0]
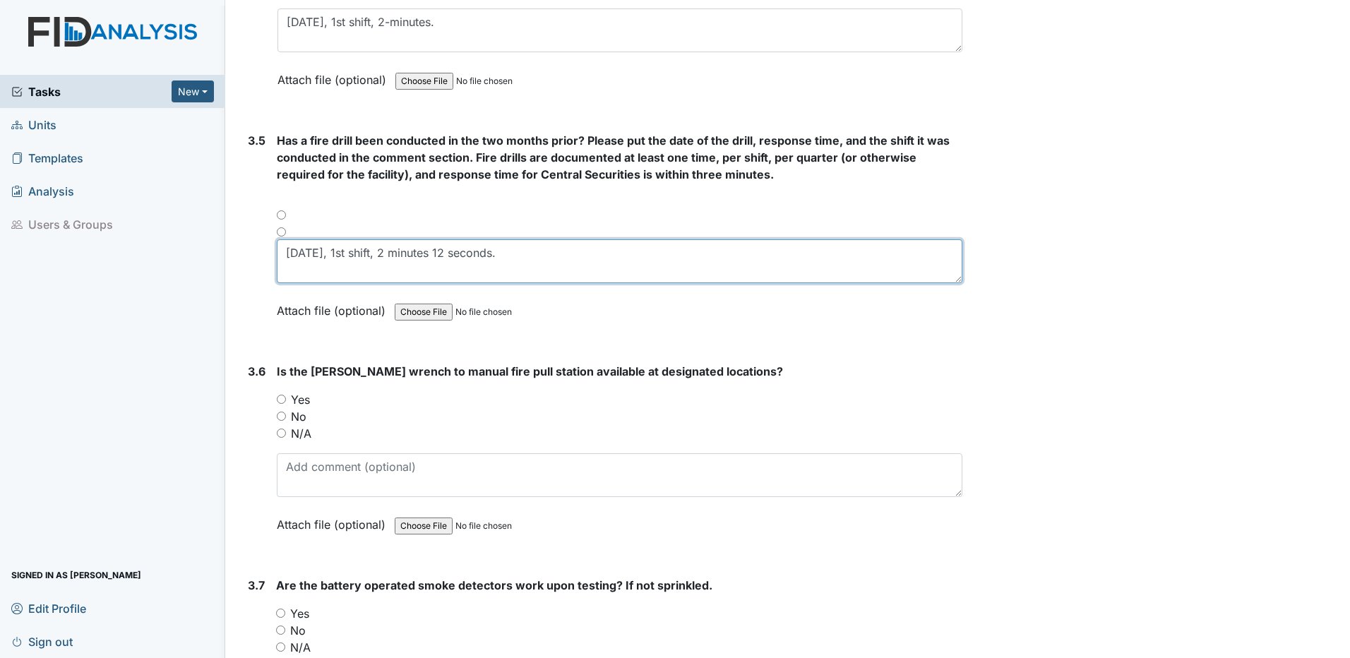
type textarea "07/10/25, 1st shift, 2 minutes 12 seconds."
click at [281, 436] on input "N/A" at bounding box center [281, 433] width 9 height 9
radio input "true"
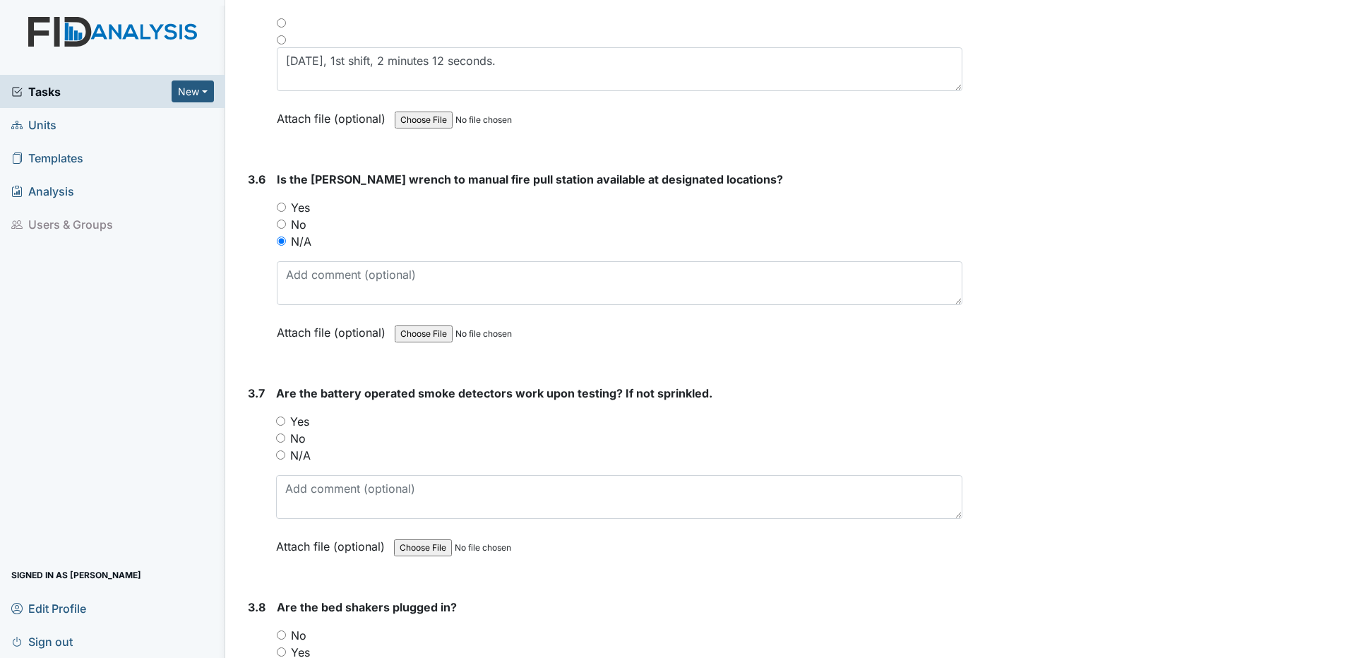
scroll to position [6707, 0]
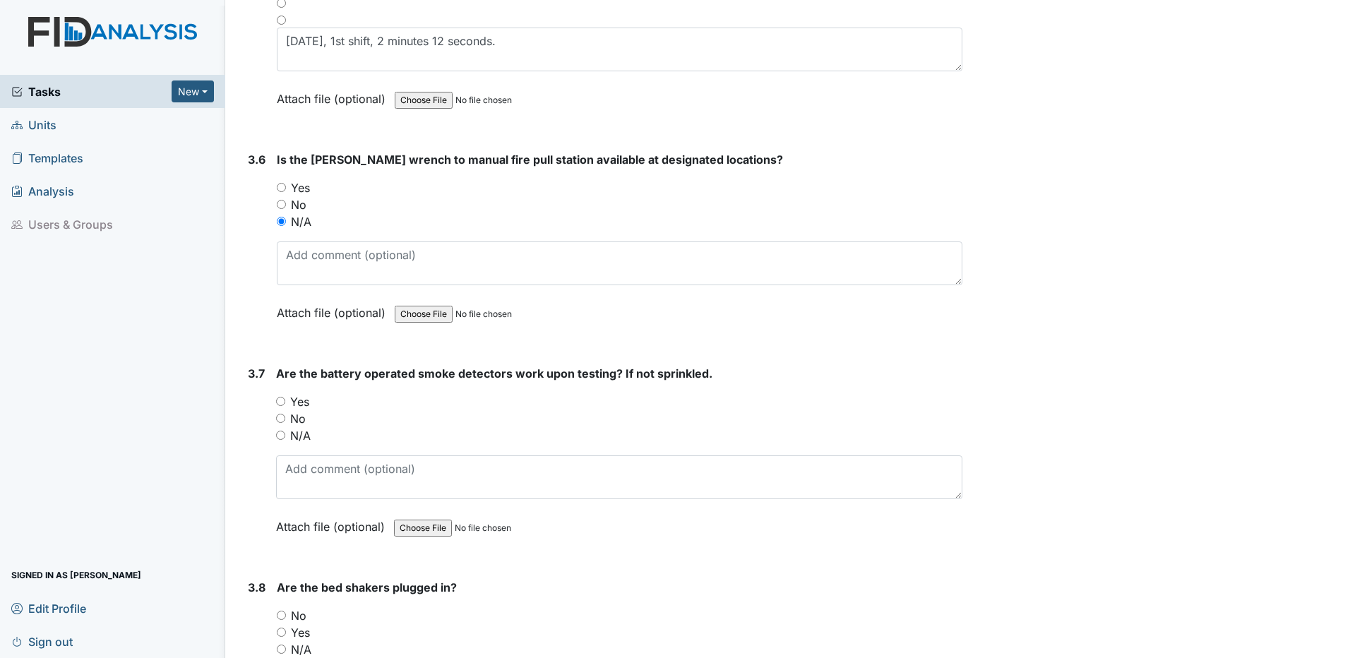
click at [278, 405] on input "Yes" at bounding box center [280, 401] width 9 height 9
radio input "true"
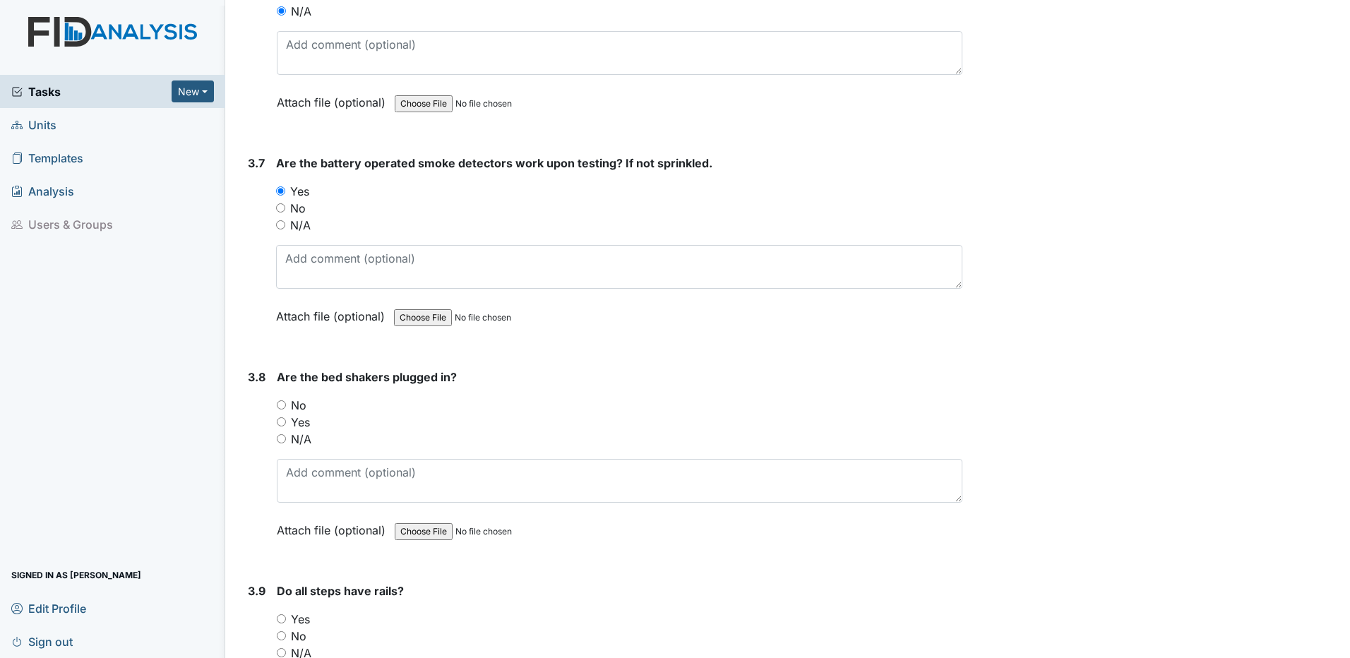
scroll to position [6919, 0]
click at [282, 438] on input "N/A" at bounding box center [281, 437] width 9 height 9
radio input "true"
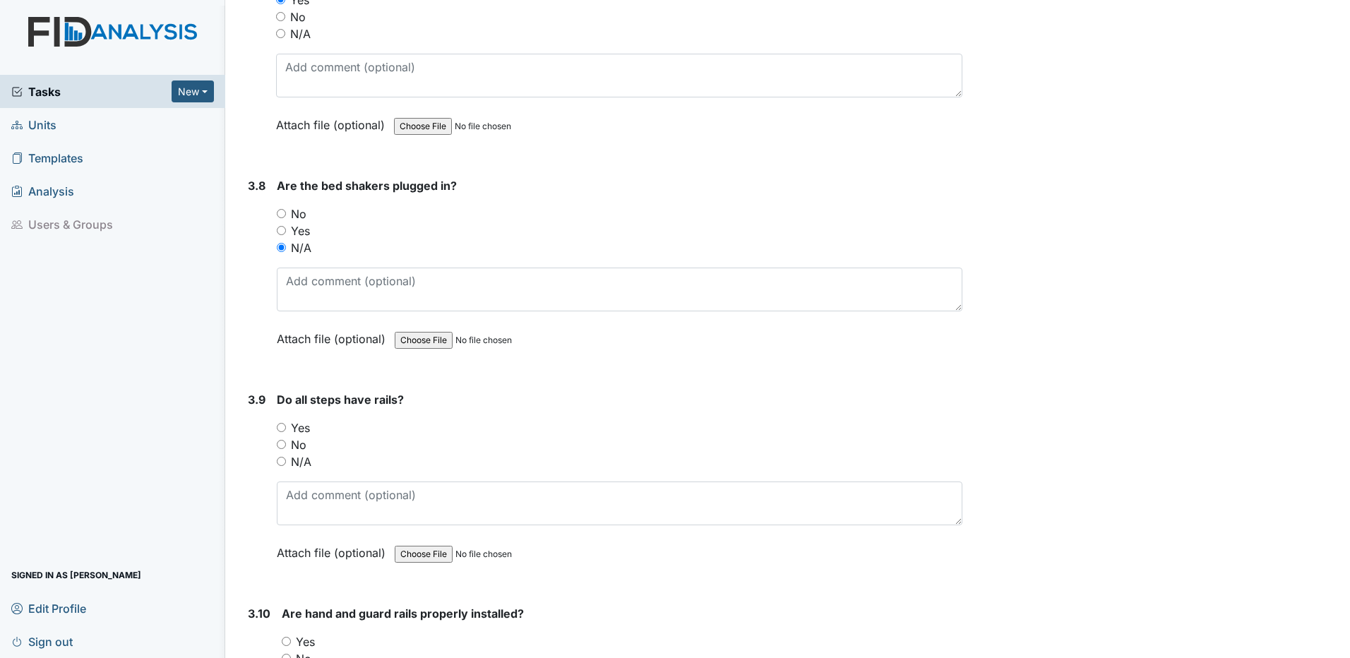
scroll to position [7131, 0]
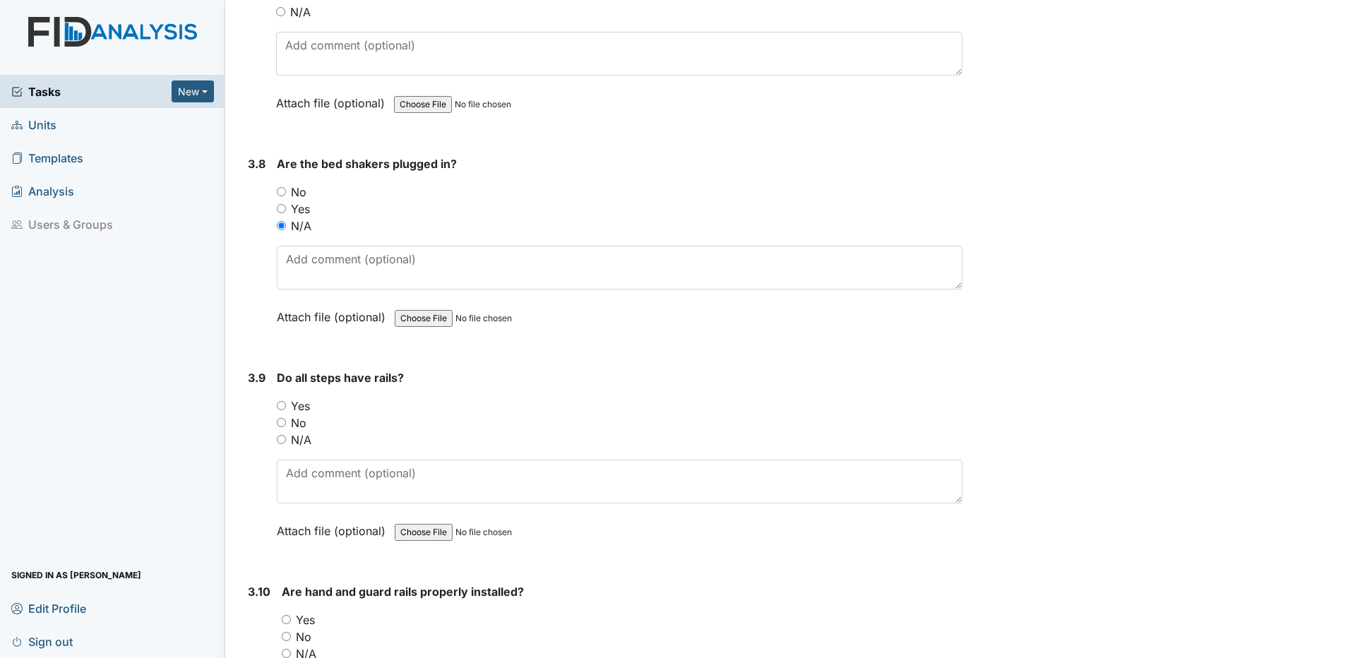
click at [282, 441] on input "N/A" at bounding box center [281, 439] width 9 height 9
radio input "true"
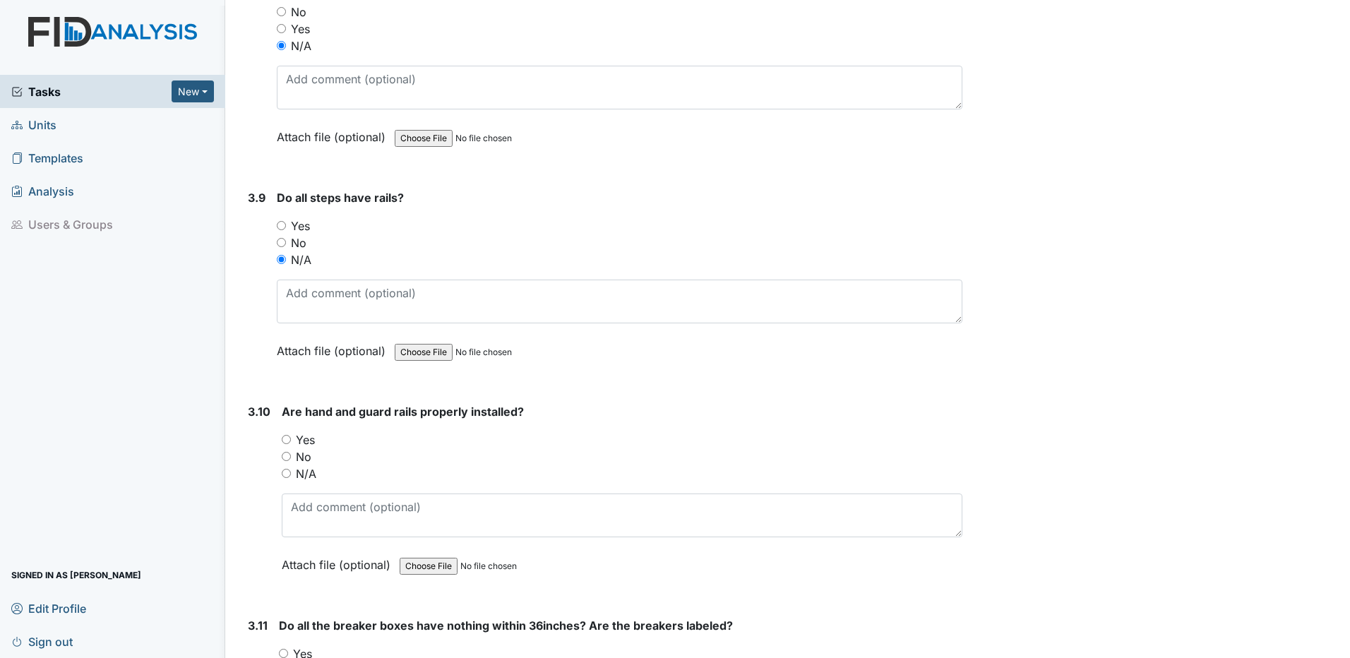
scroll to position [7343, 0]
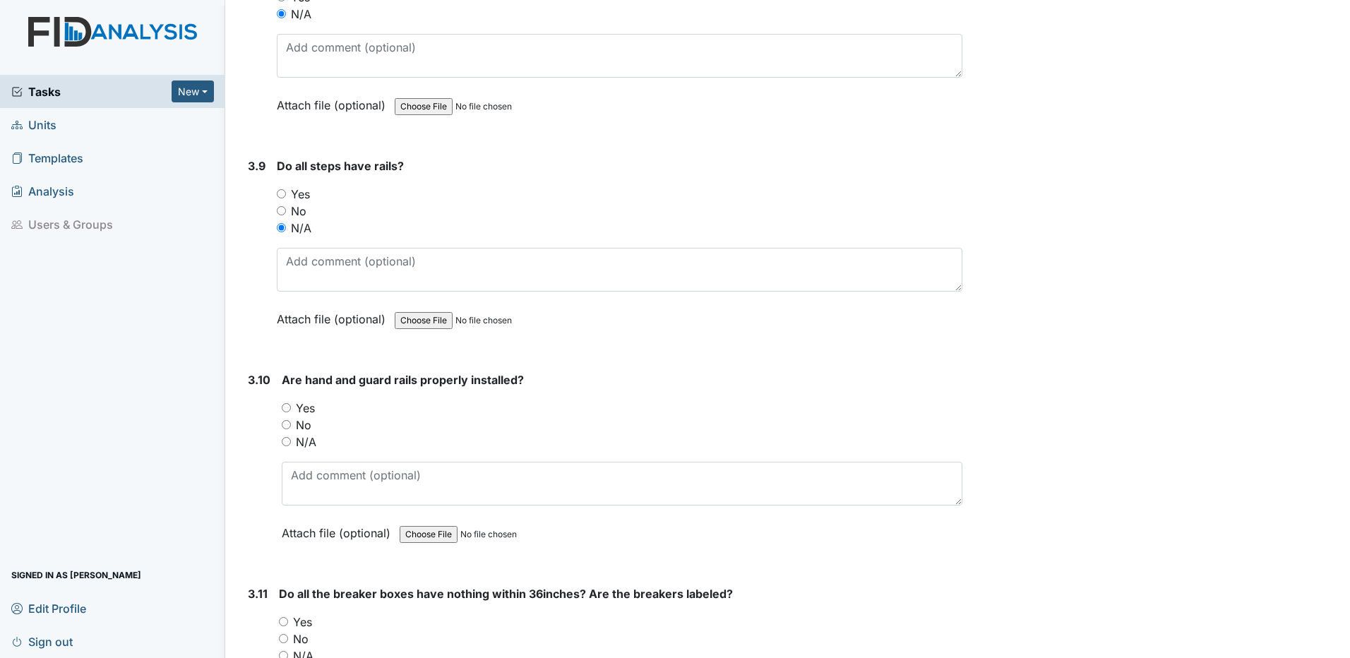
click at [287, 410] on input "Yes" at bounding box center [286, 407] width 9 height 9
radio input "true"
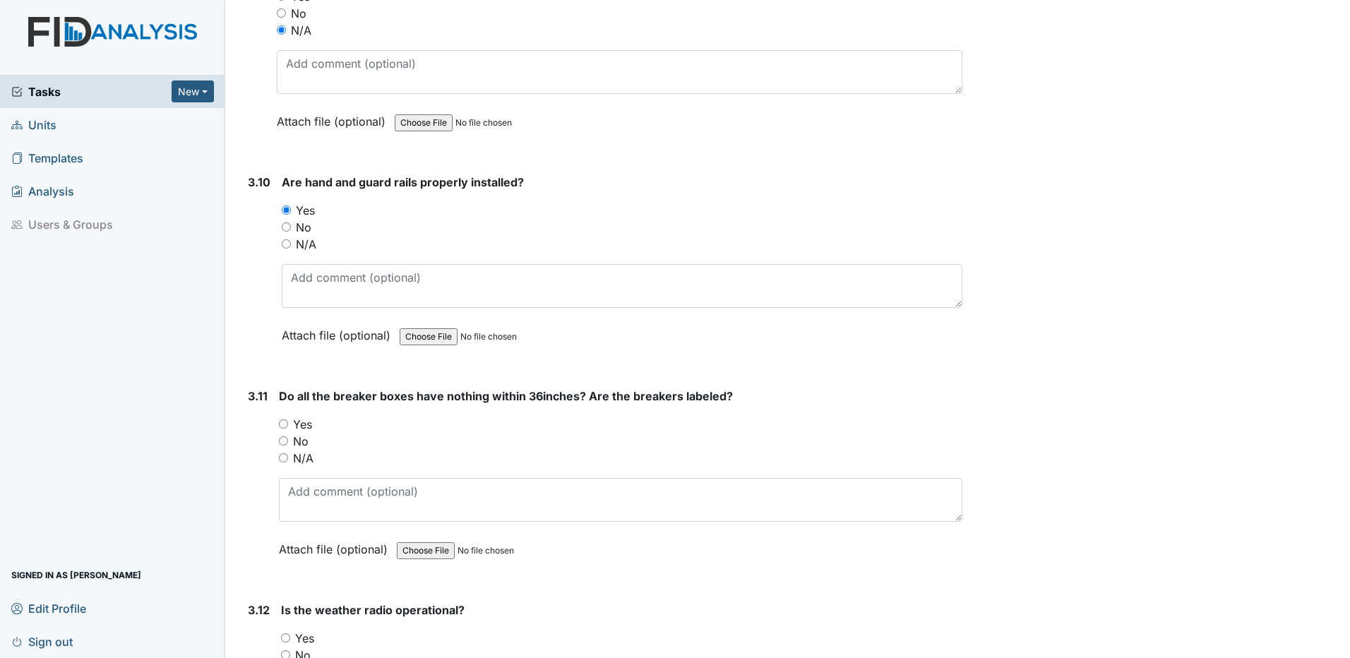
scroll to position [7555, 0]
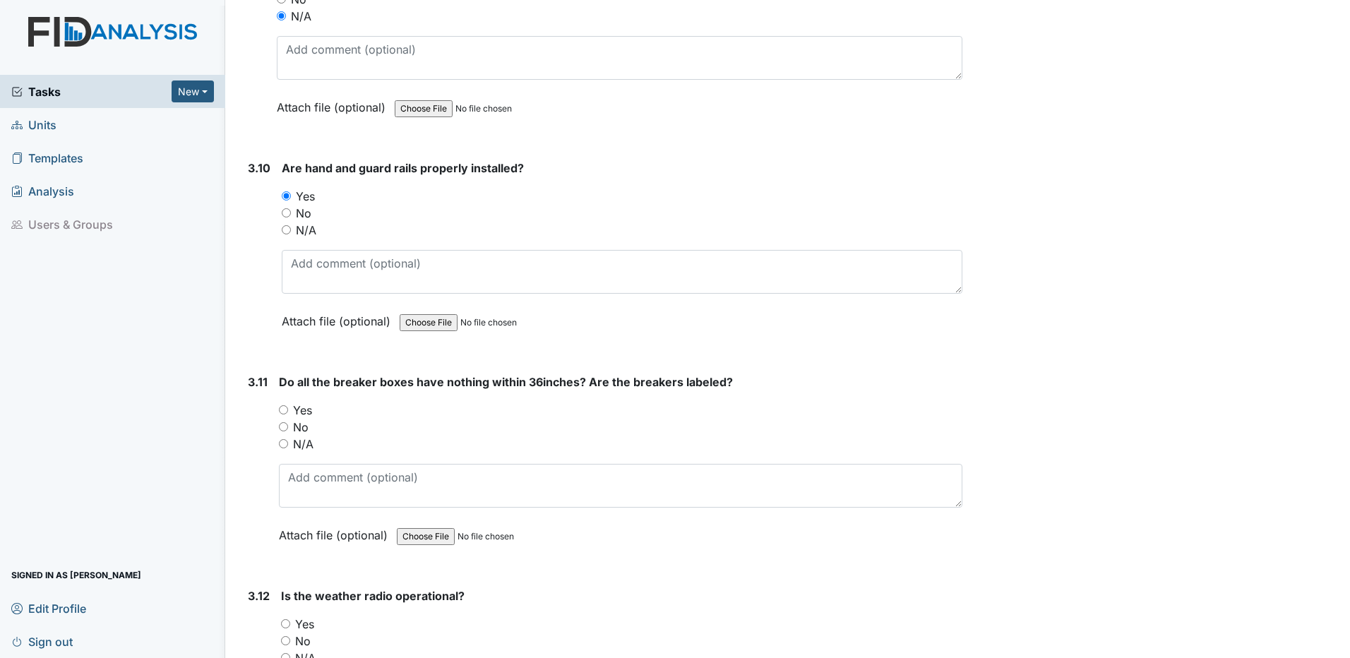
click at [285, 411] on input "Yes" at bounding box center [283, 409] width 9 height 9
radio input "true"
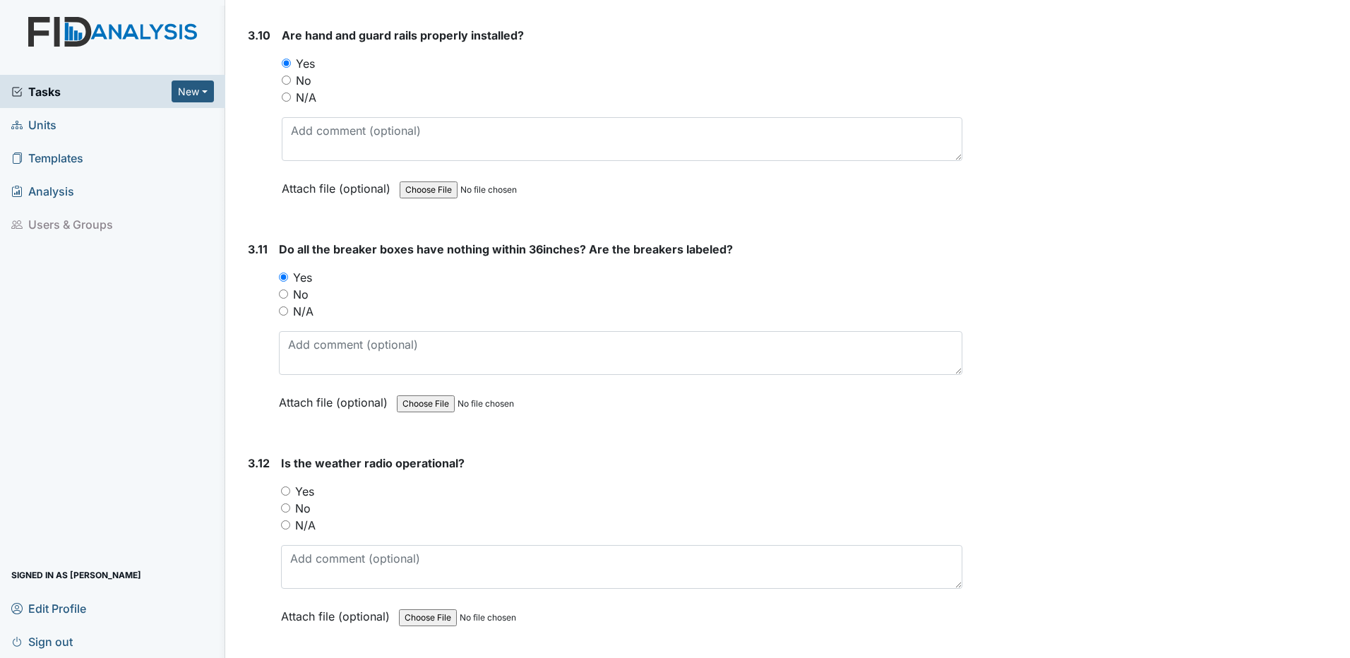
scroll to position [7696, 0]
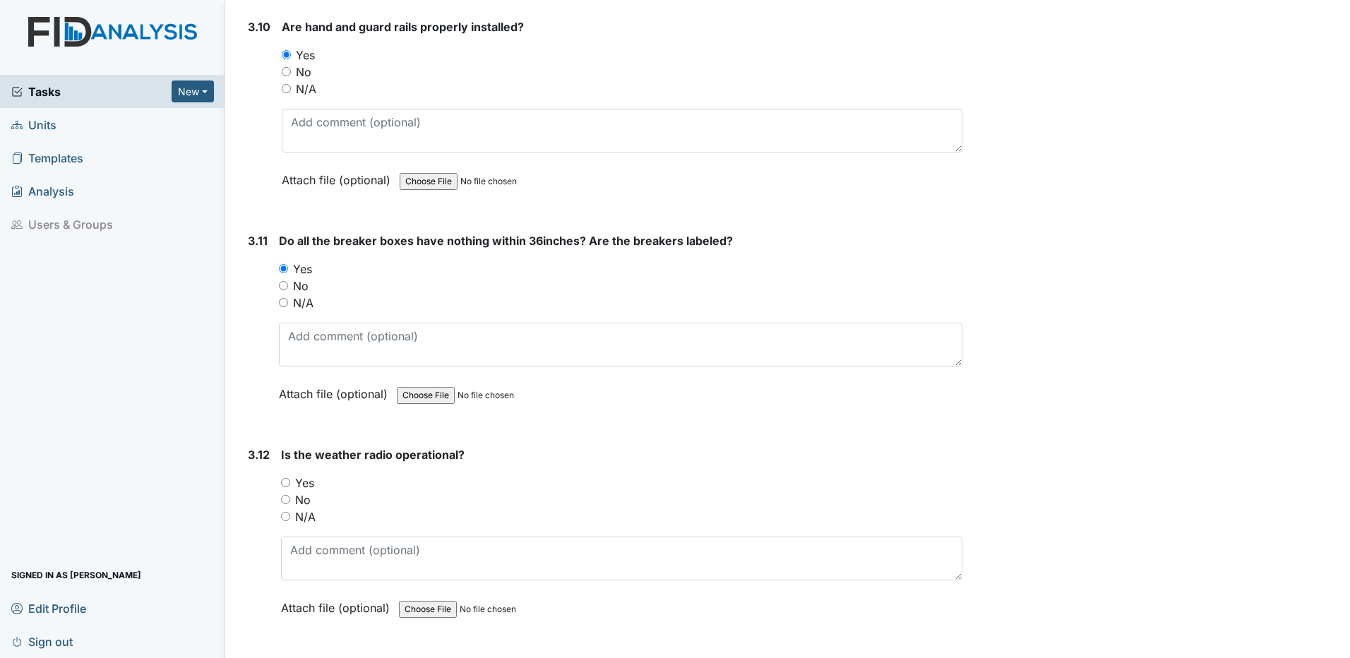
click at [287, 482] on input "Yes" at bounding box center [285, 482] width 9 height 9
radio input "true"
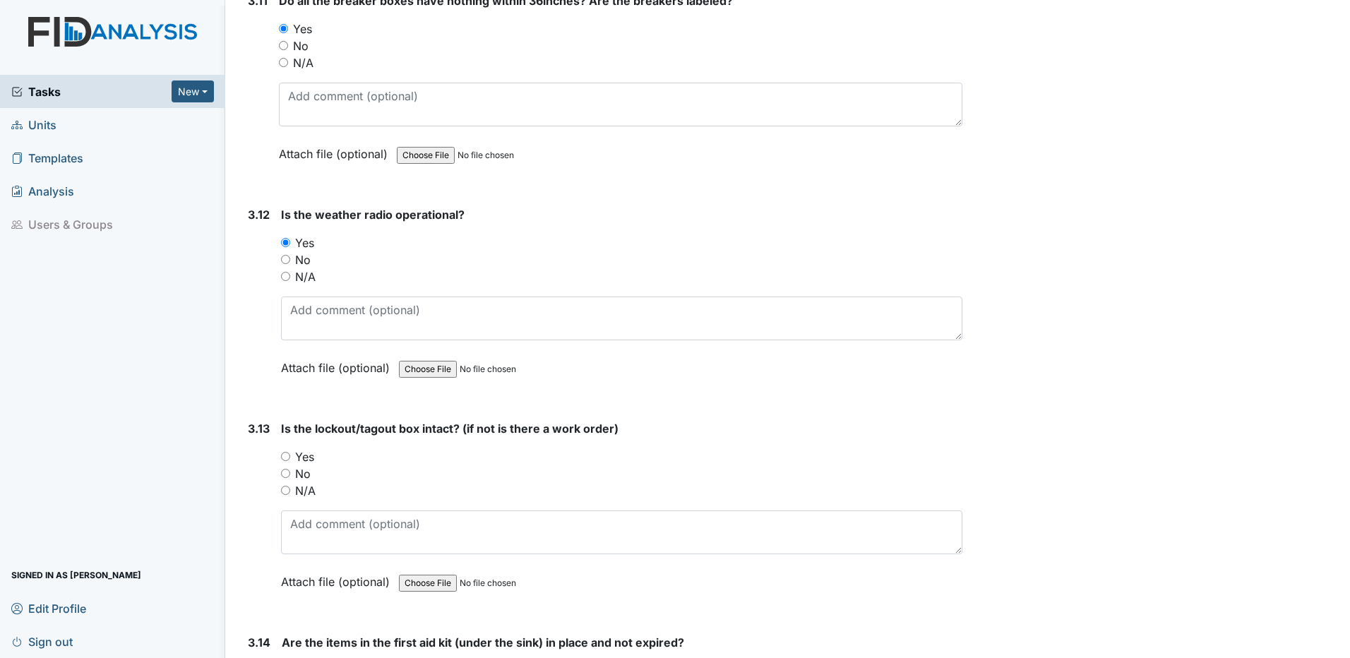
scroll to position [7978, 0]
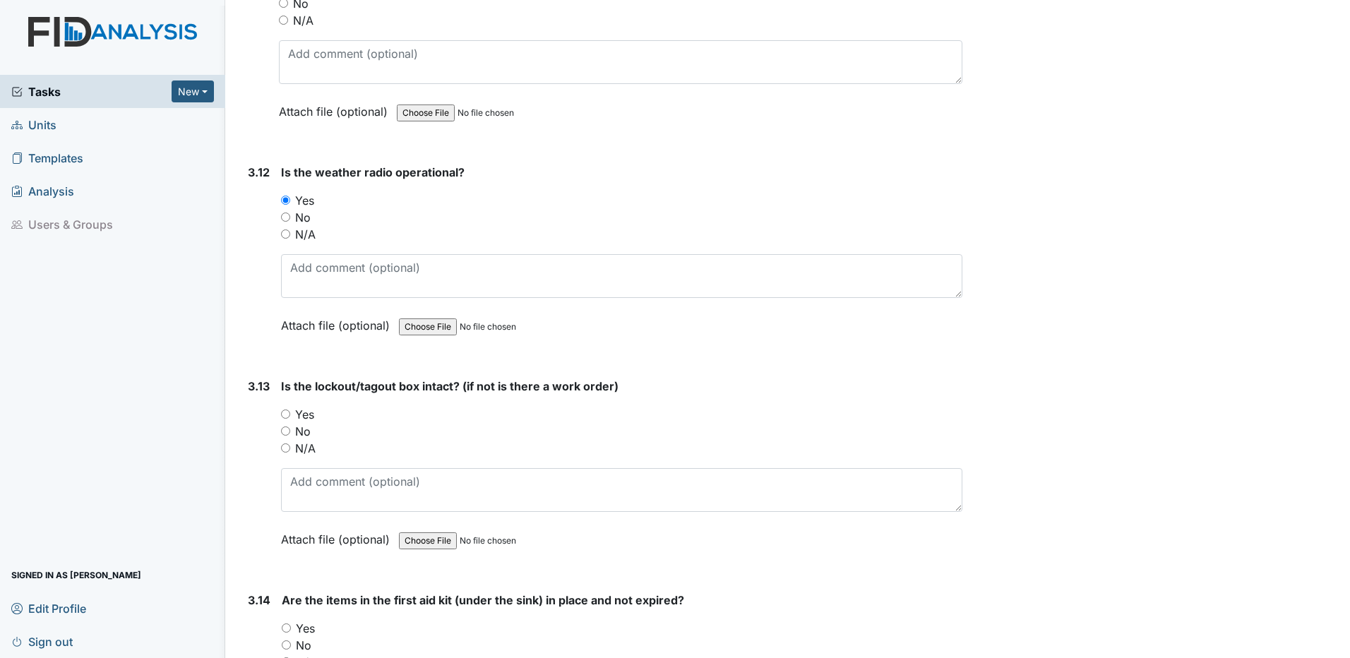
drag, startPoint x: 284, startPoint y: 412, endPoint x: 342, endPoint y: 410, distance: 58.6
click at [285, 412] on input "Yes" at bounding box center [285, 414] width 9 height 9
radio input "true"
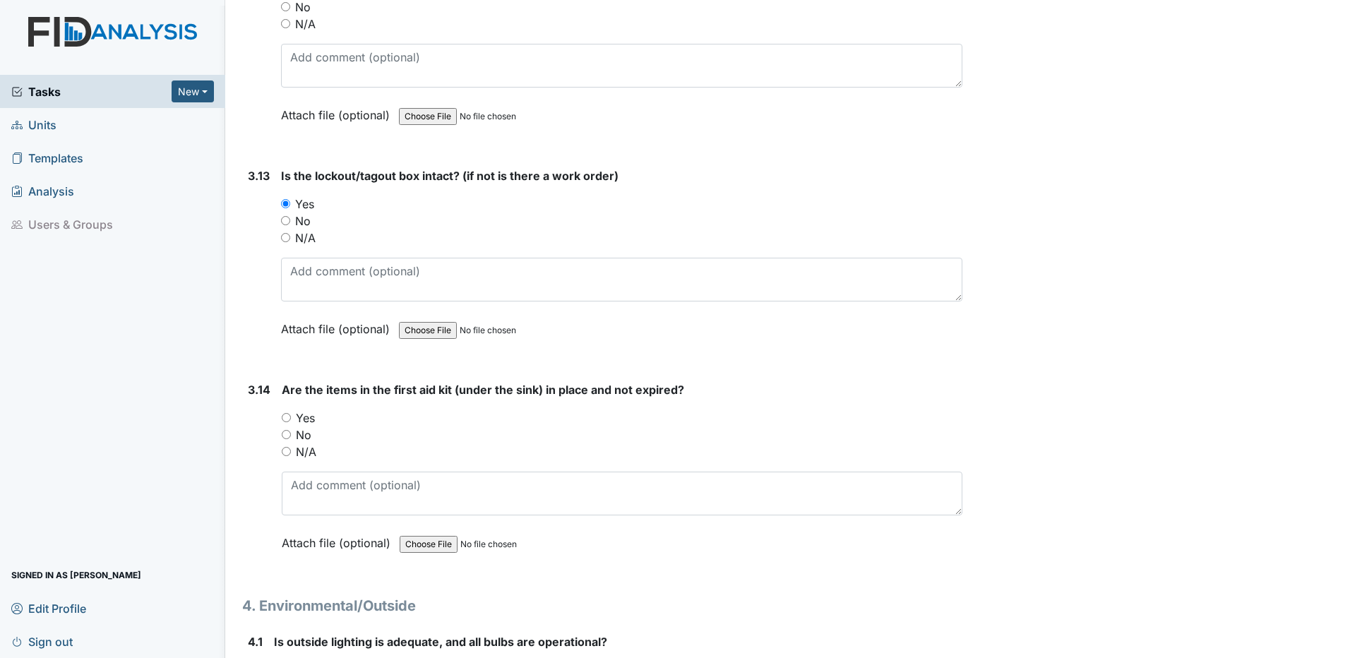
scroll to position [8190, 0]
click at [286, 414] on input "Yes" at bounding box center [286, 416] width 9 height 9
radio input "true"
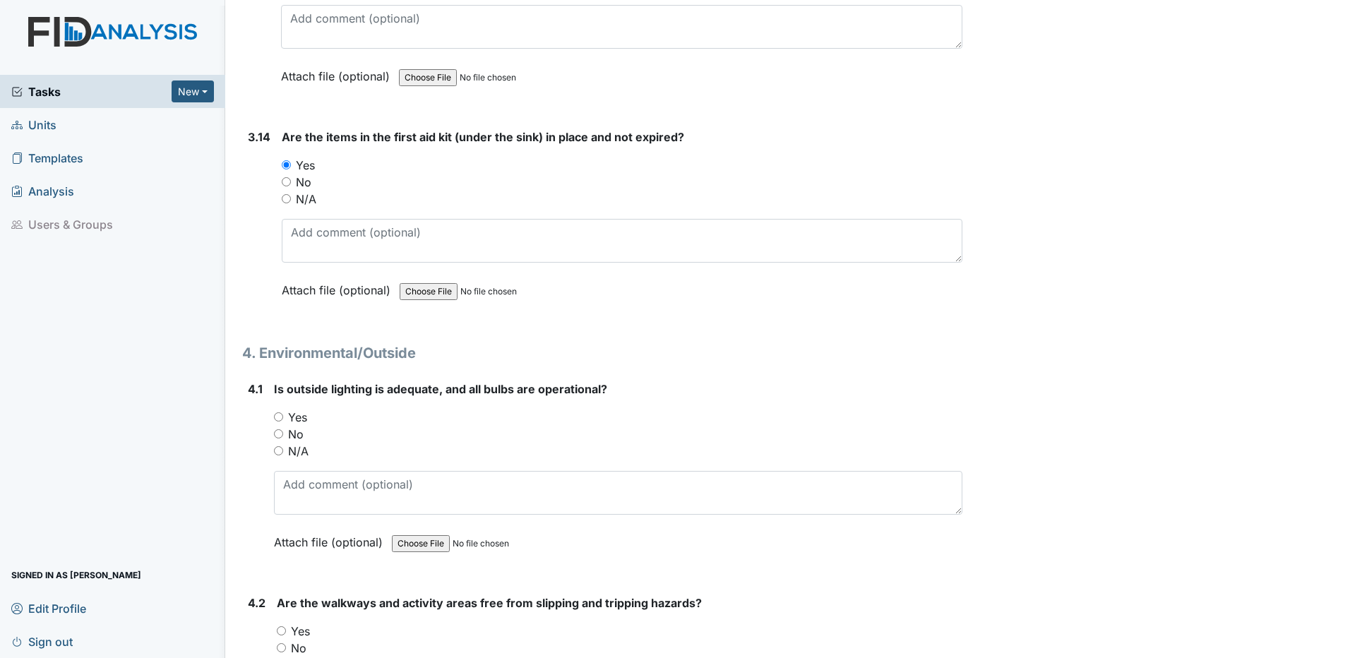
scroll to position [8473, 0]
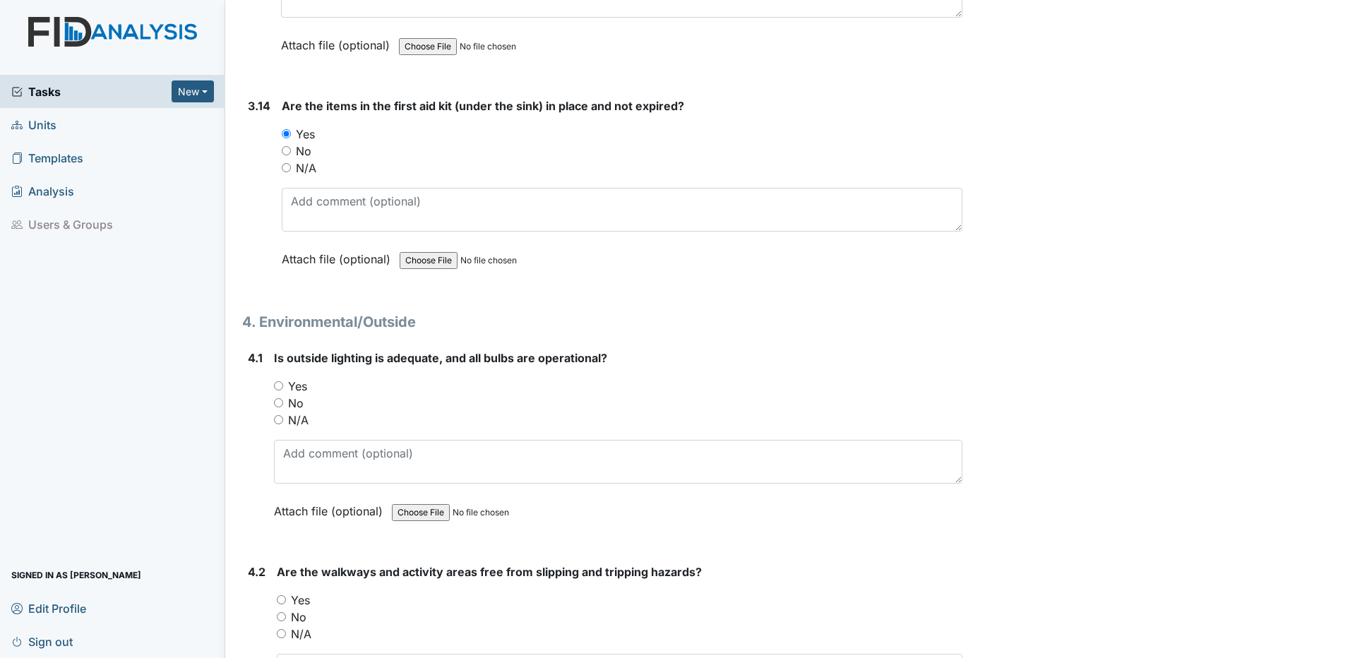
drag, startPoint x: 277, startPoint y: 385, endPoint x: 361, endPoint y: 385, distance: 84.7
click at [277, 385] on input "Yes" at bounding box center [278, 385] width 9 height 9
radio input "true"
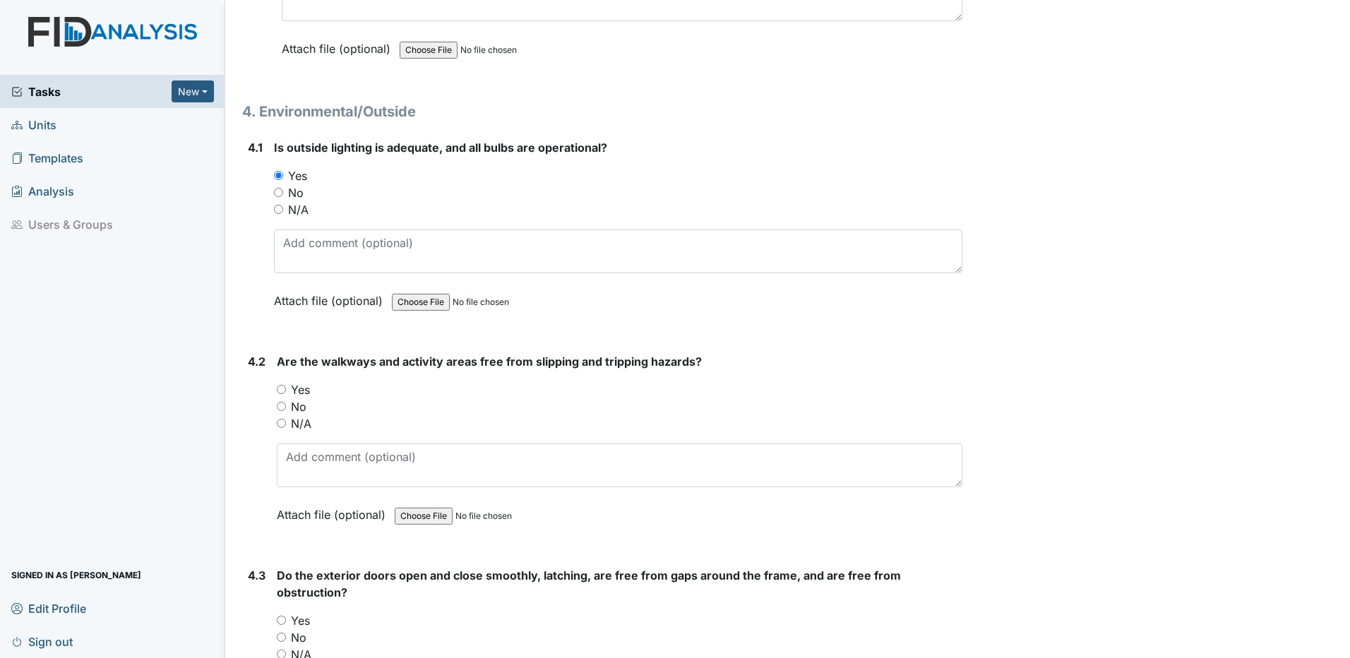
scroll to position [8684, 0]
click at [279, 405] on input "No" at bounding box center [281, 404] width 9 height 9
radio input "true"
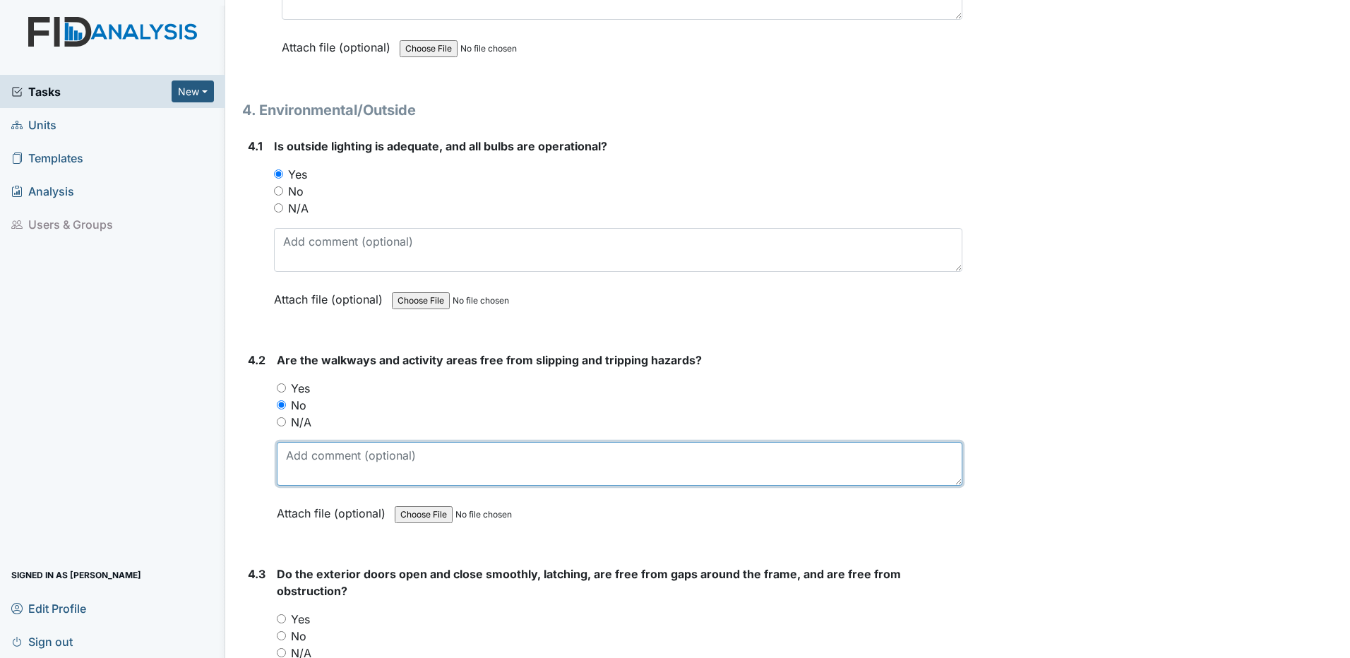
click at [308, 453] on textarea at bounding box center [620, 464] width 686 height 44
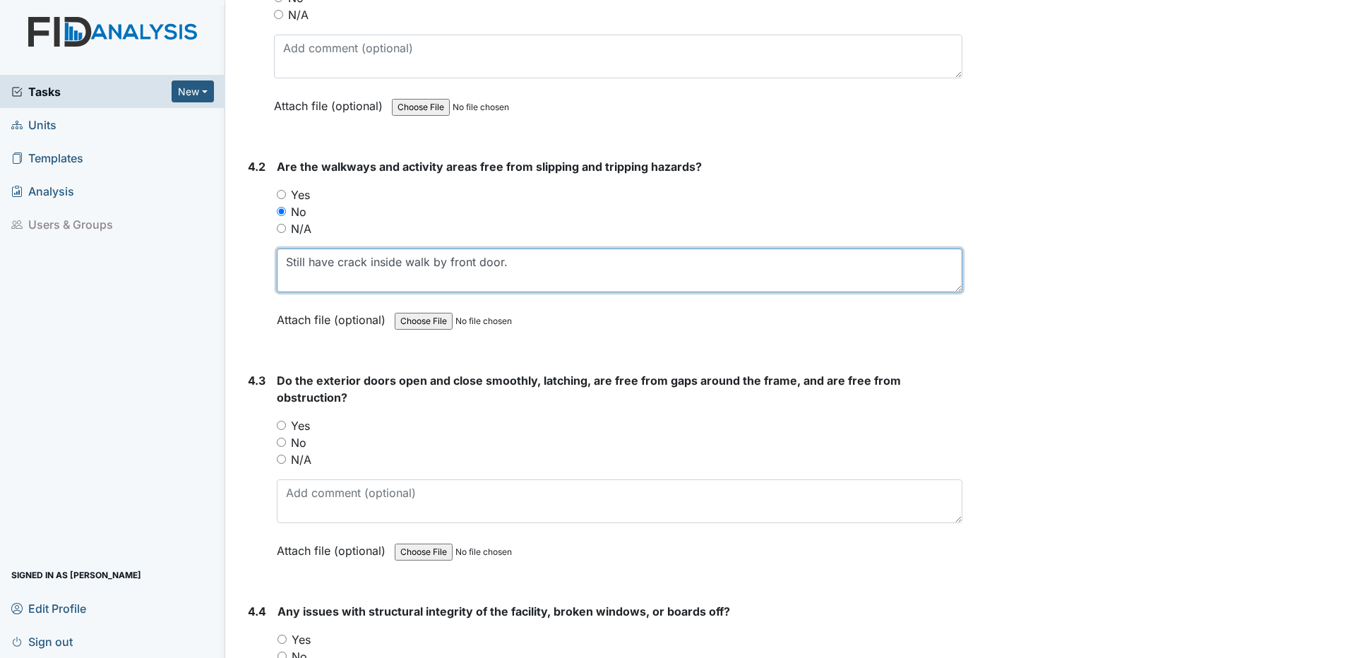
scroll to position [8896, 0]
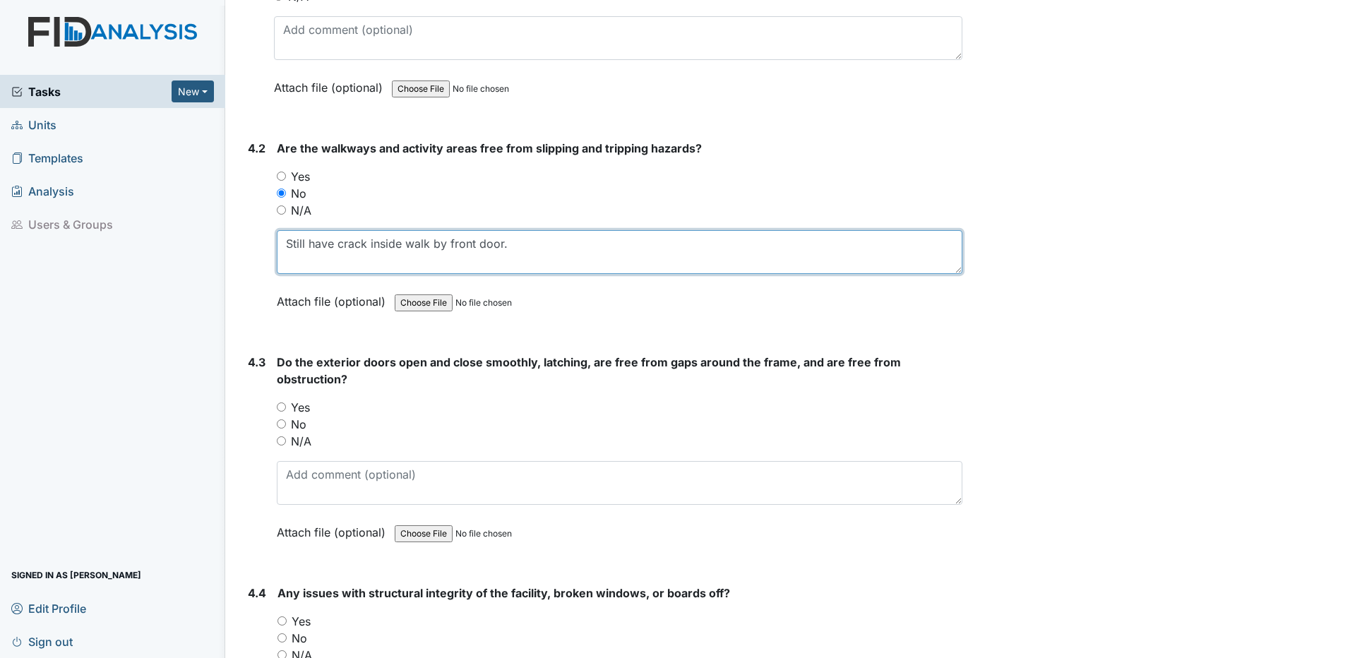
type textarea "Still have crack inside walk by front door."
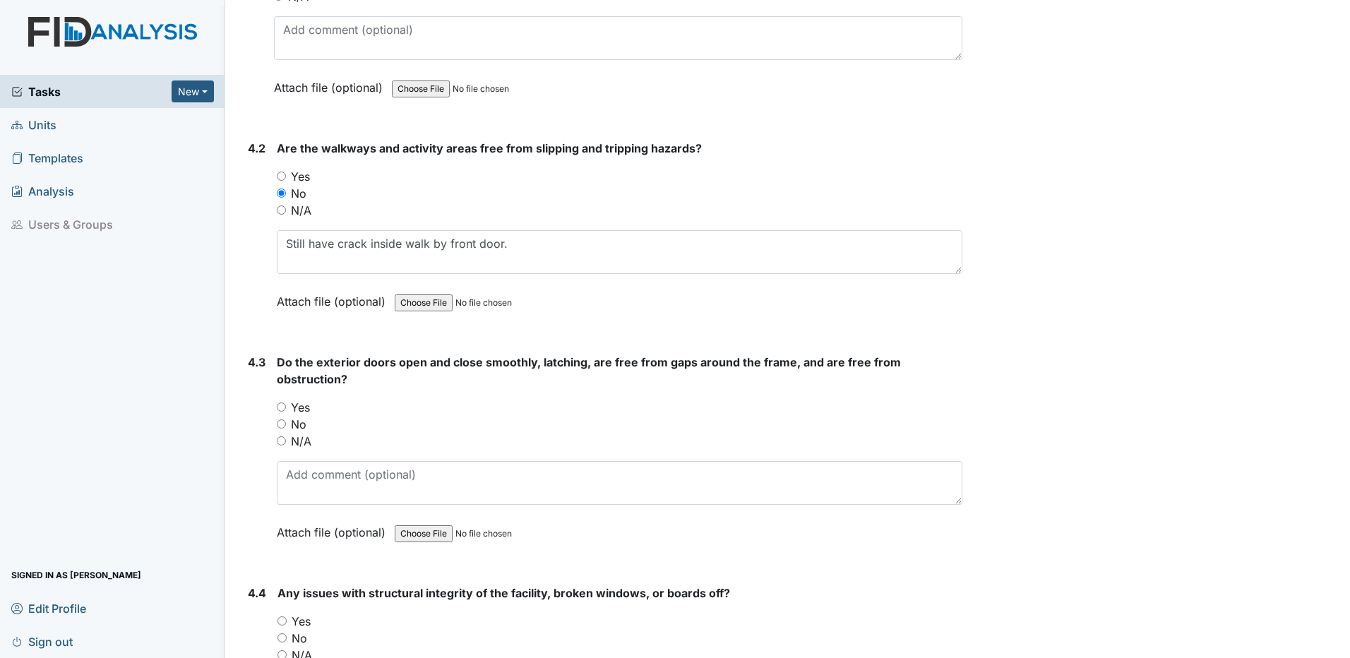
click at [280, 407] on input "Yes" at bounding box center [281, 406] width 9 height 9
radio input "true"
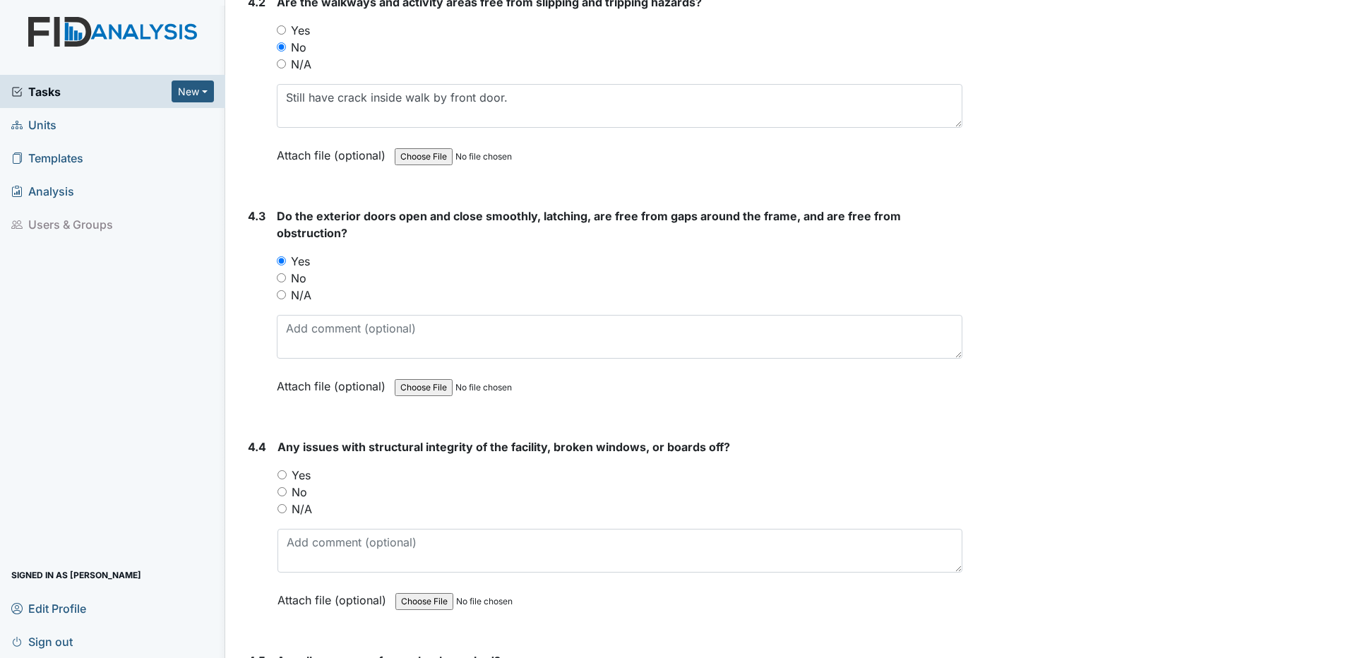
scroll to position [9108, 0]
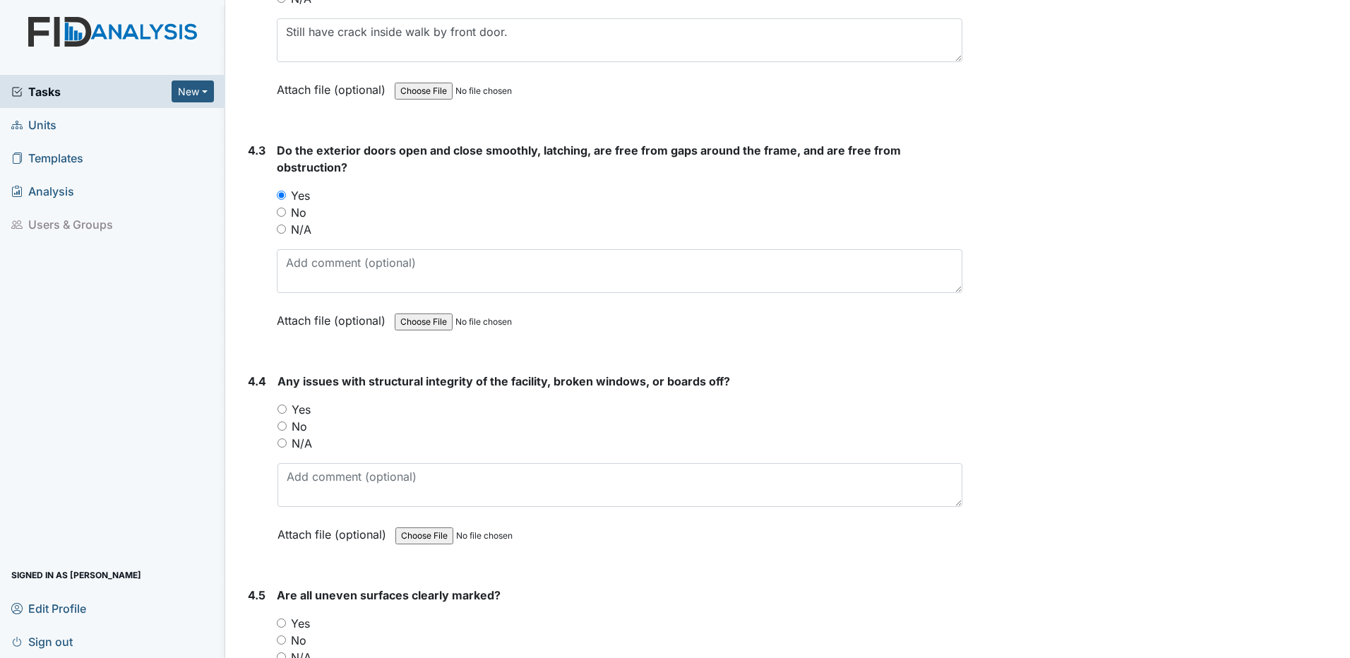
click at [281, 426] on input "No" at bounding box center [281, 426] width 9 height 9
radio input "true"
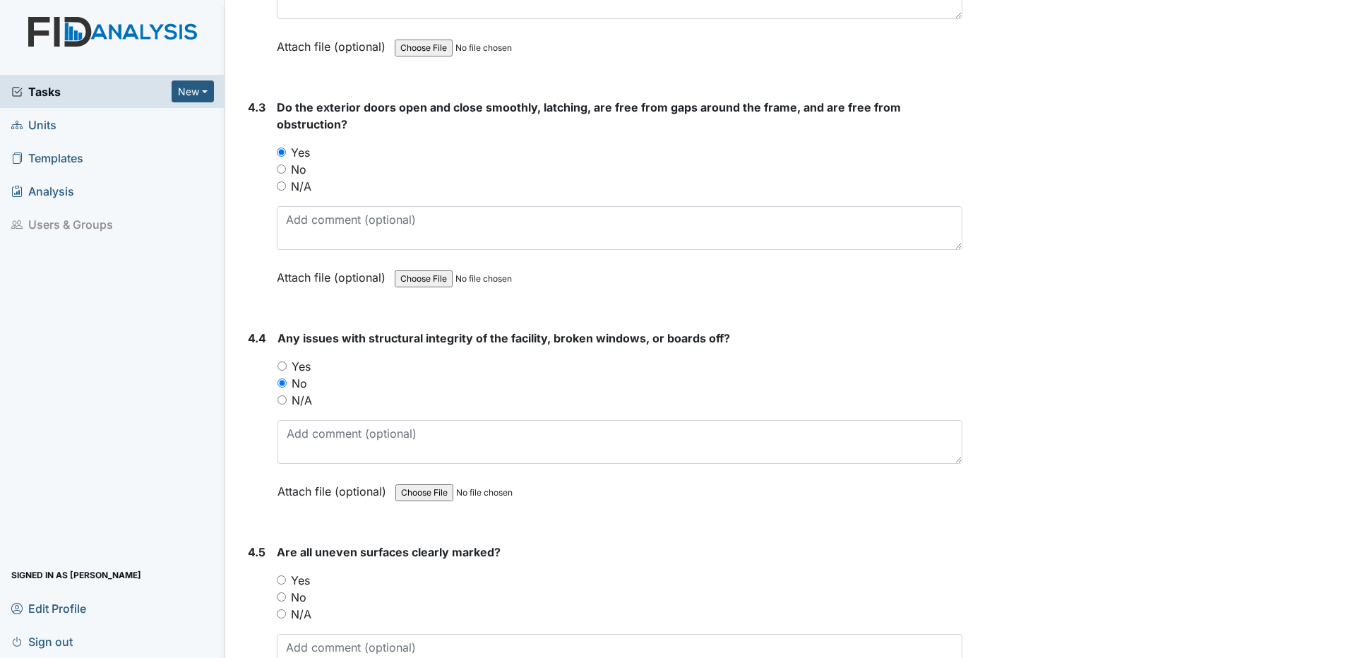
scroll to position [9320, 0]
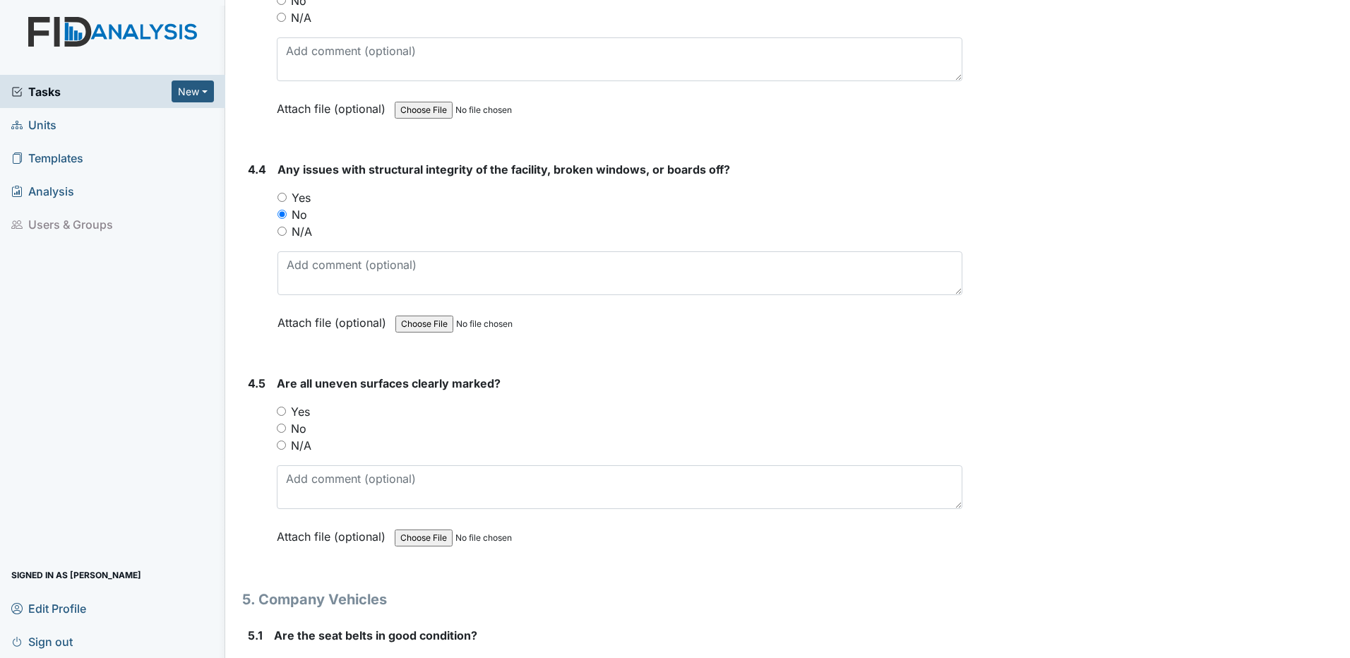
click at [277, 412] on div "4.5 Are all uneven surfaces clearly marked? You must select one of the below op…" at bounding box center [602, 470] width 720 height 191
click at [278, 411] on input "Yes" at bounding box center [281, 411] width 9 height 9
radio input "true"
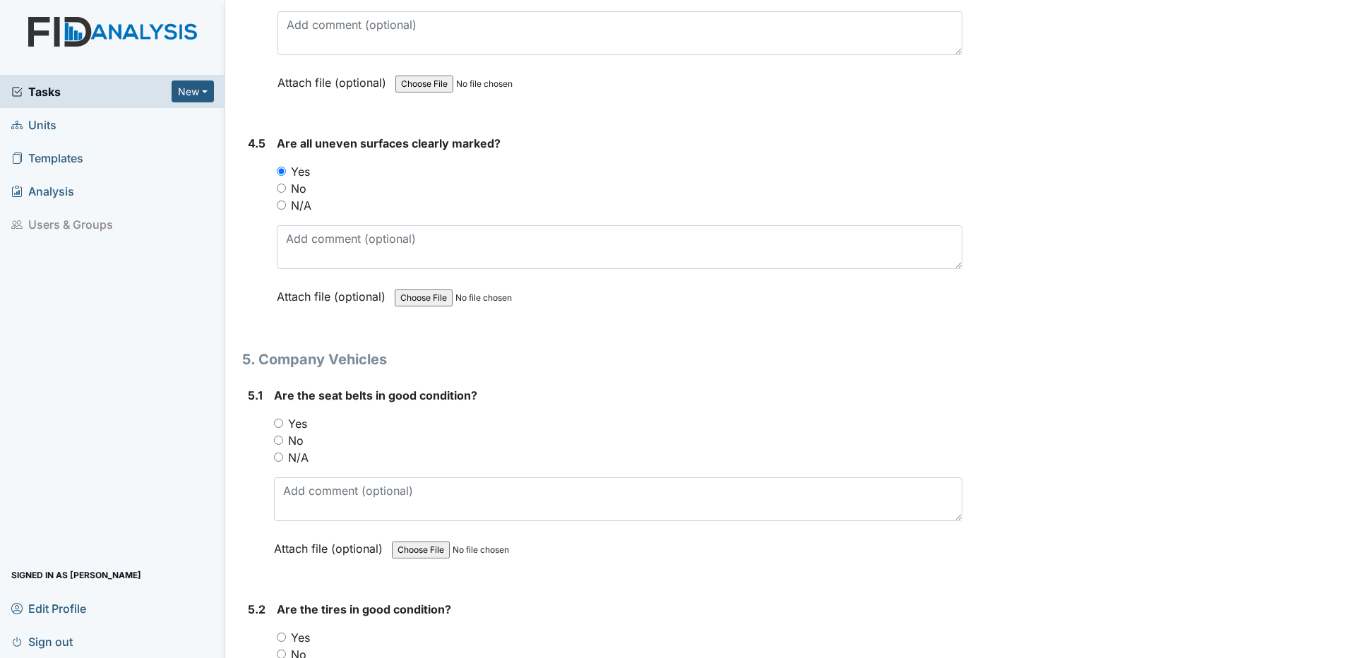
scroll to position [9602, 0]
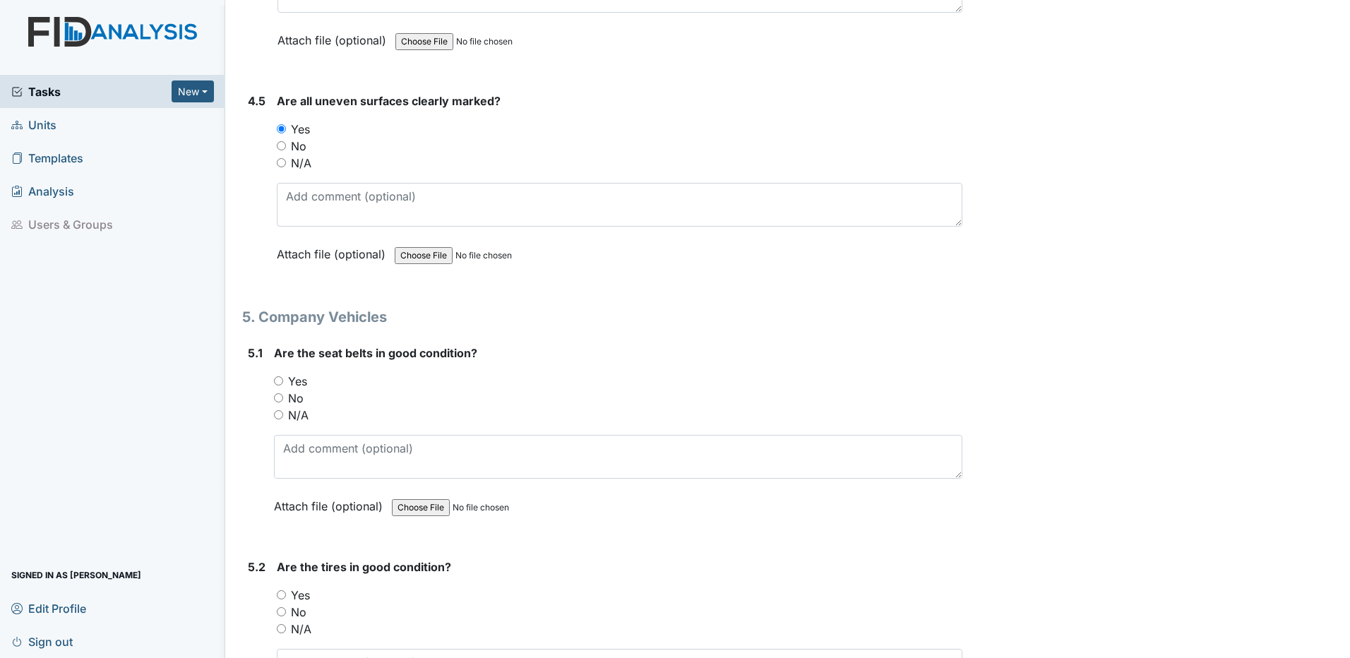
drag, startPoint x: 275, startPoint y: 415, endPoint x: 287, endPoint y: 412, distance: 12.3
click at [275, 415] on input "N/A" at bounding box center [278, 414] width 9 height 9
radio input "true"
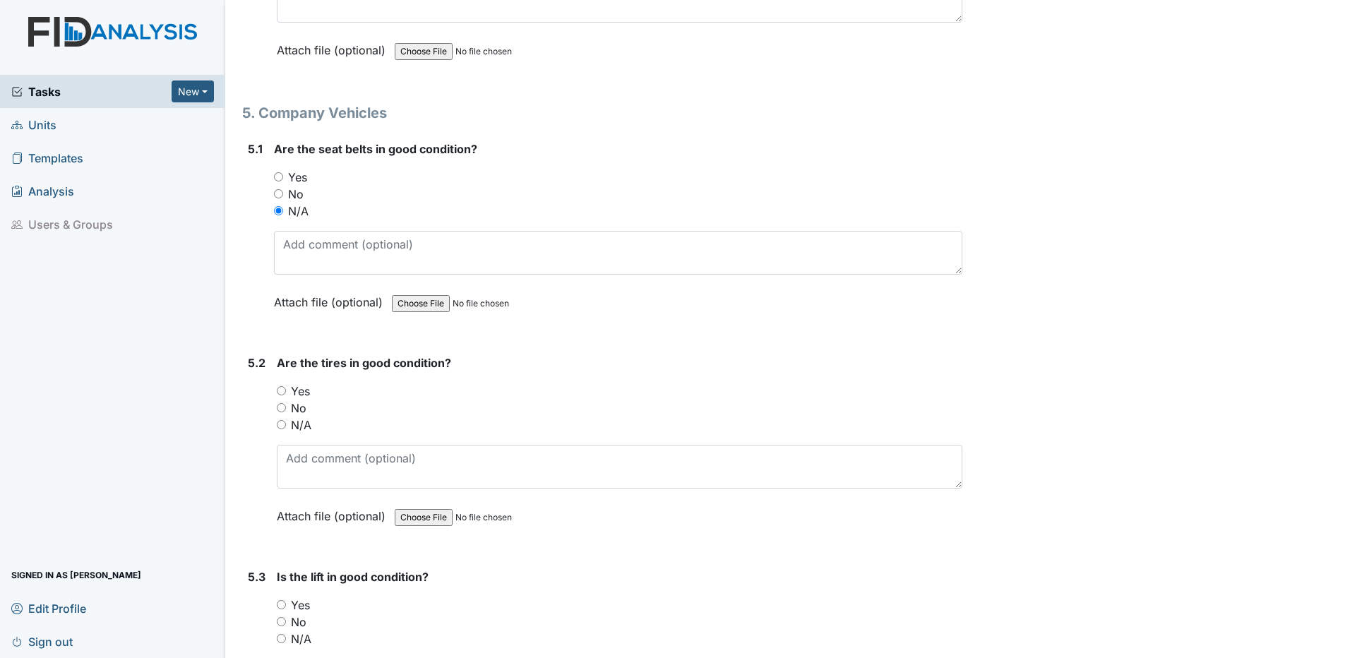
scroll to position [9814, 0]
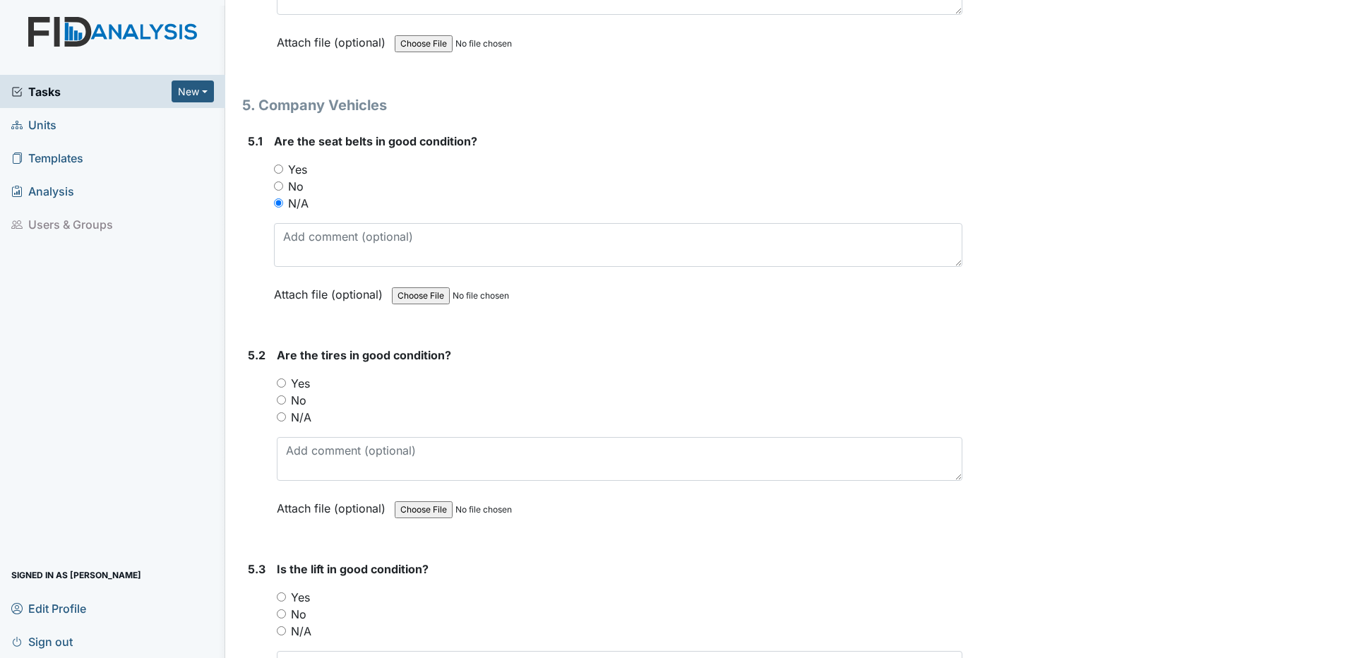
click at [282, 417] on input "N/A" at bounding box center [281, 416] width 9 height 9
radio input "true"
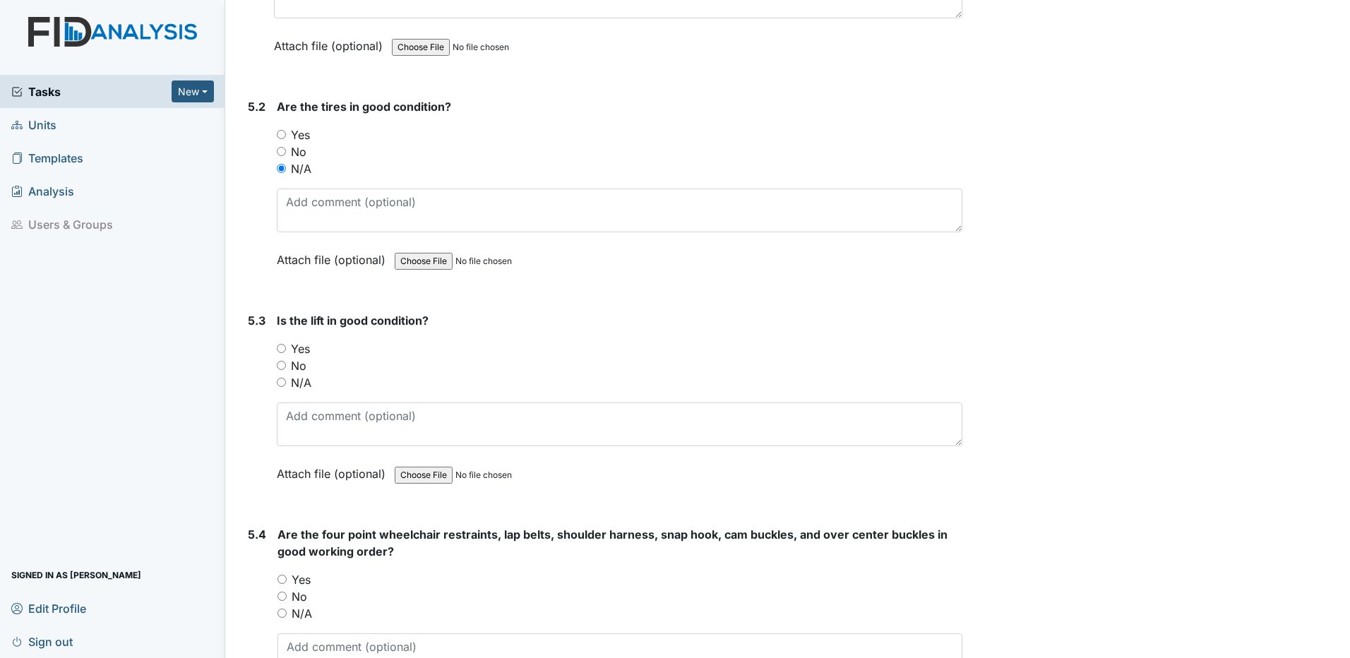
scroll to position [10096, 0]
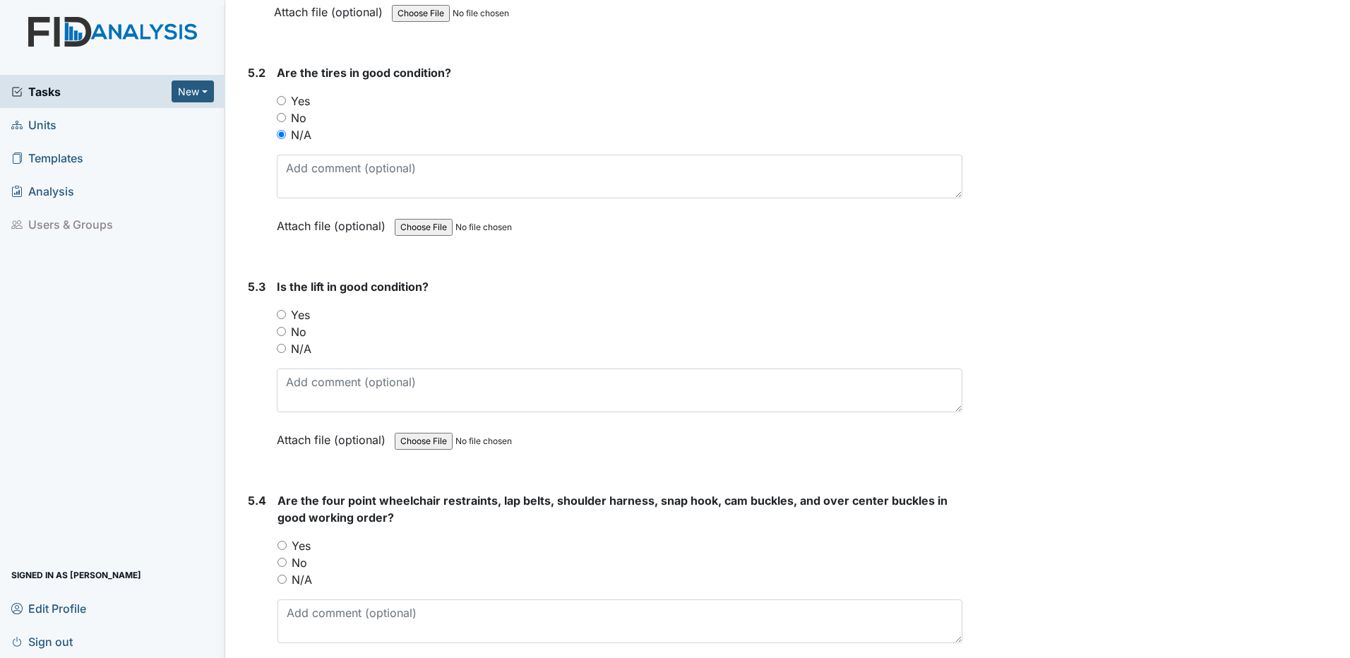
click at [279, 351] on input "N/A" at bounding box center [281, 348] width 9 height 9
radio input "true"
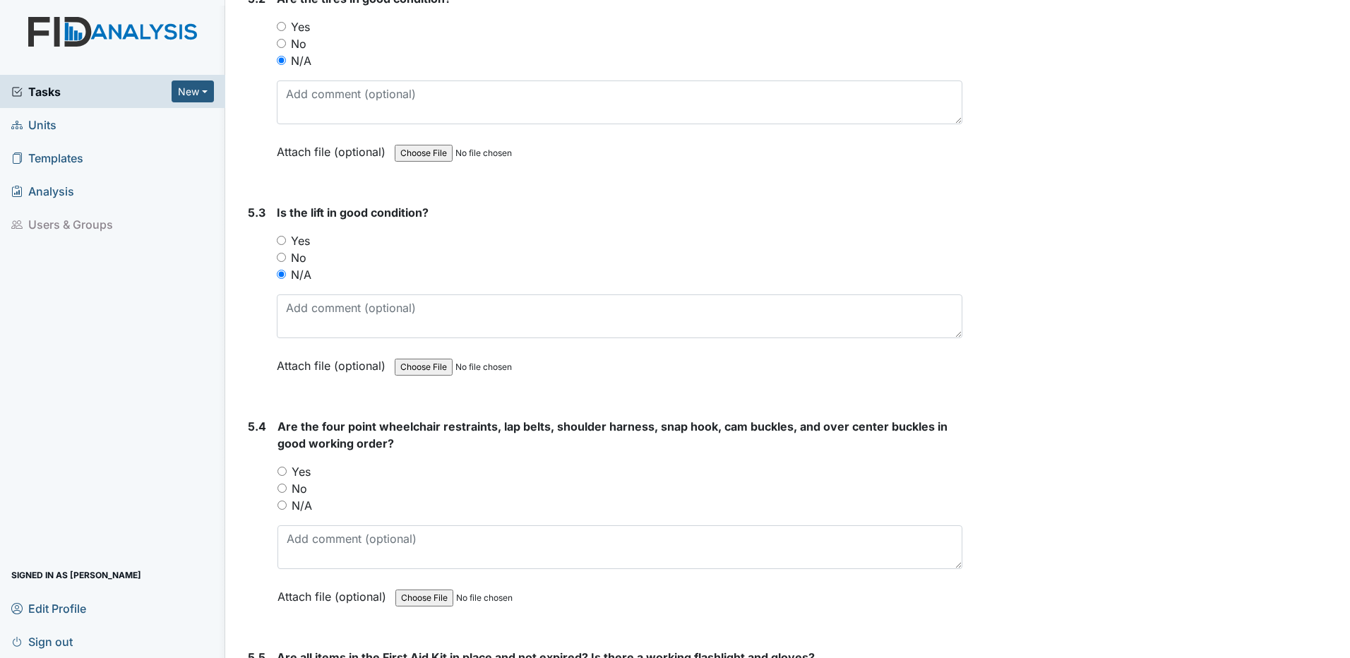
scroll to position [10379, 0]
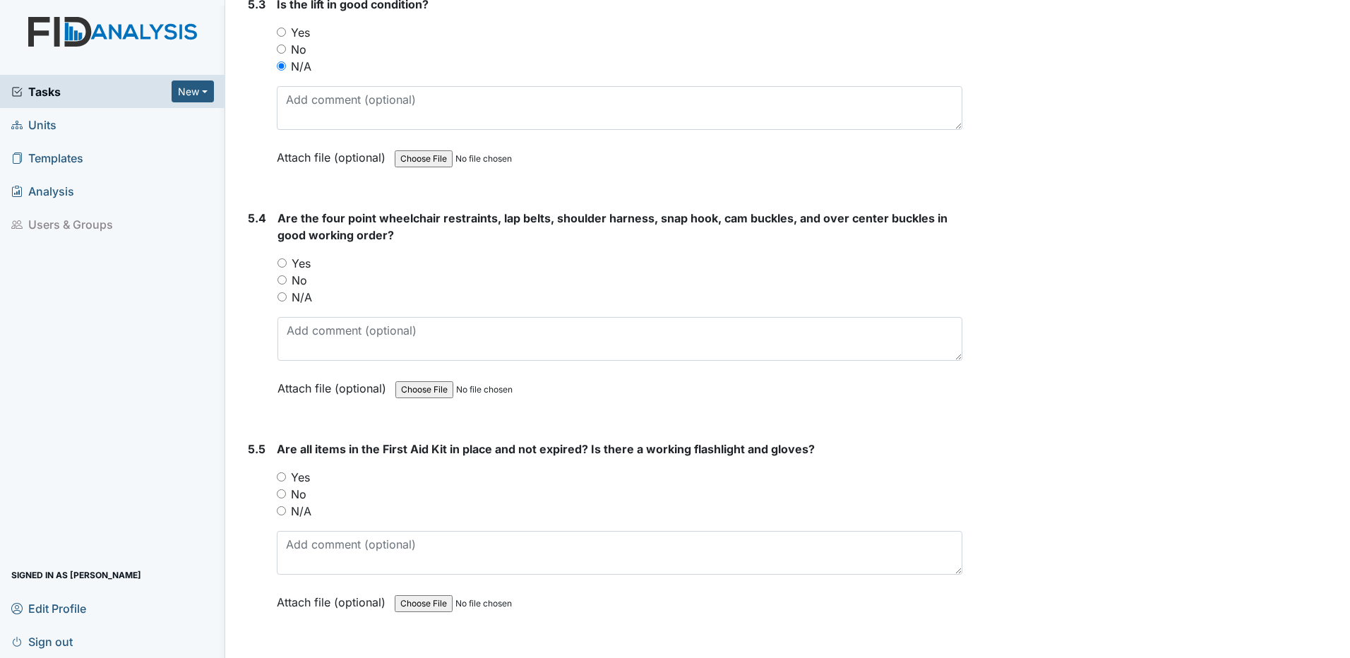
click at [284, 298] on input "N/A" at bounding box center [281, 296] width 9 height 9
radio input "true"
click at [278, 512] on input "N/A" at bounding box center [281, 510] width 9 height 9
radio input "true"
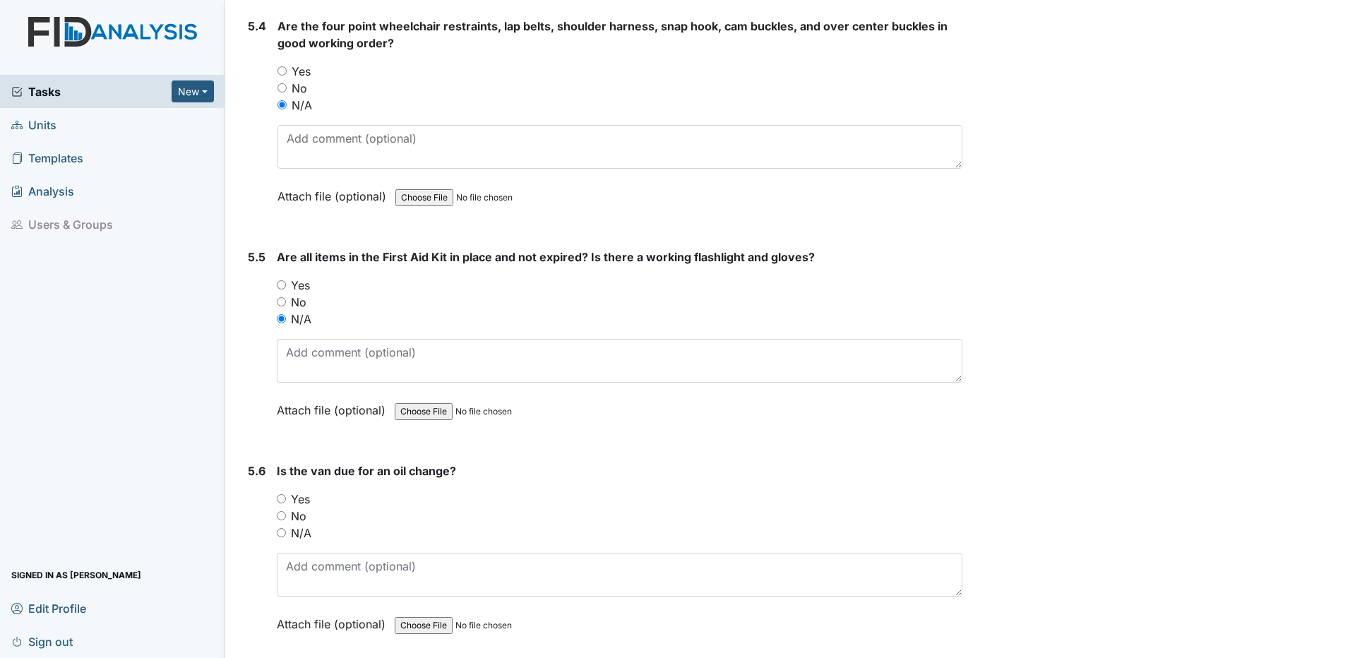
scroll to position [10591, 0]
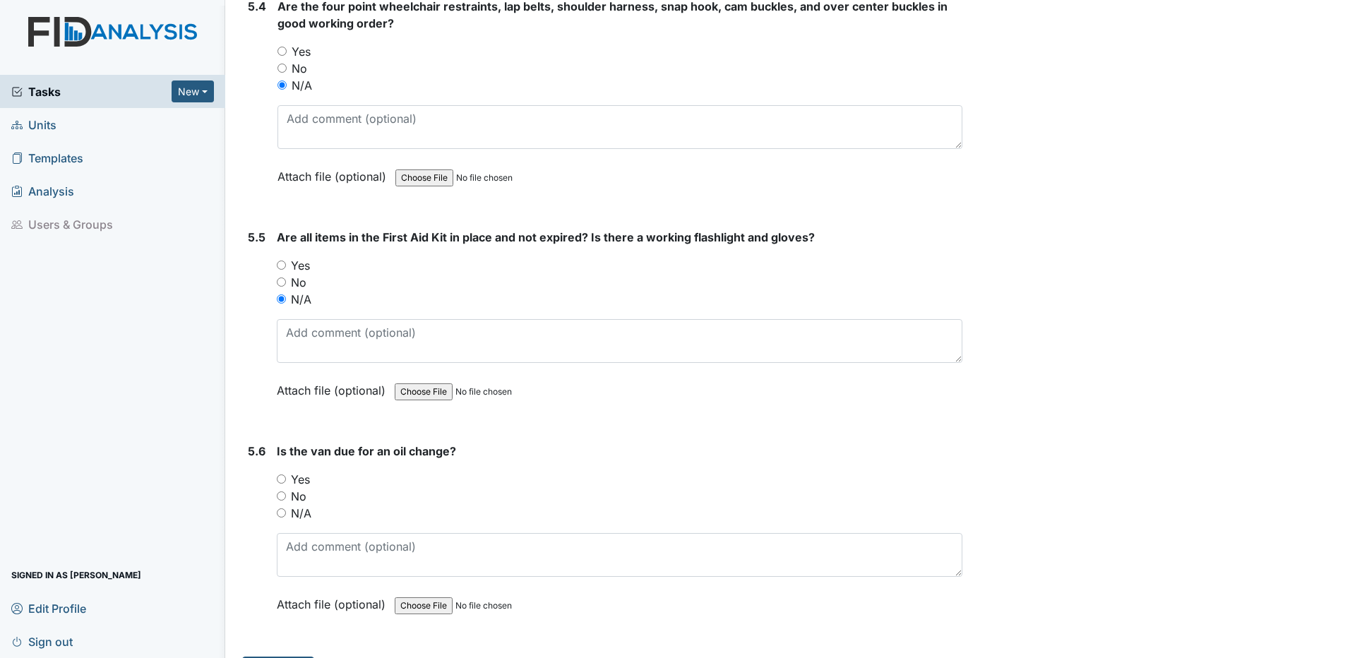
click at [280, 515] on input "N/A" at bounding box center [281, 512] width 9 height 9
radio input "true"
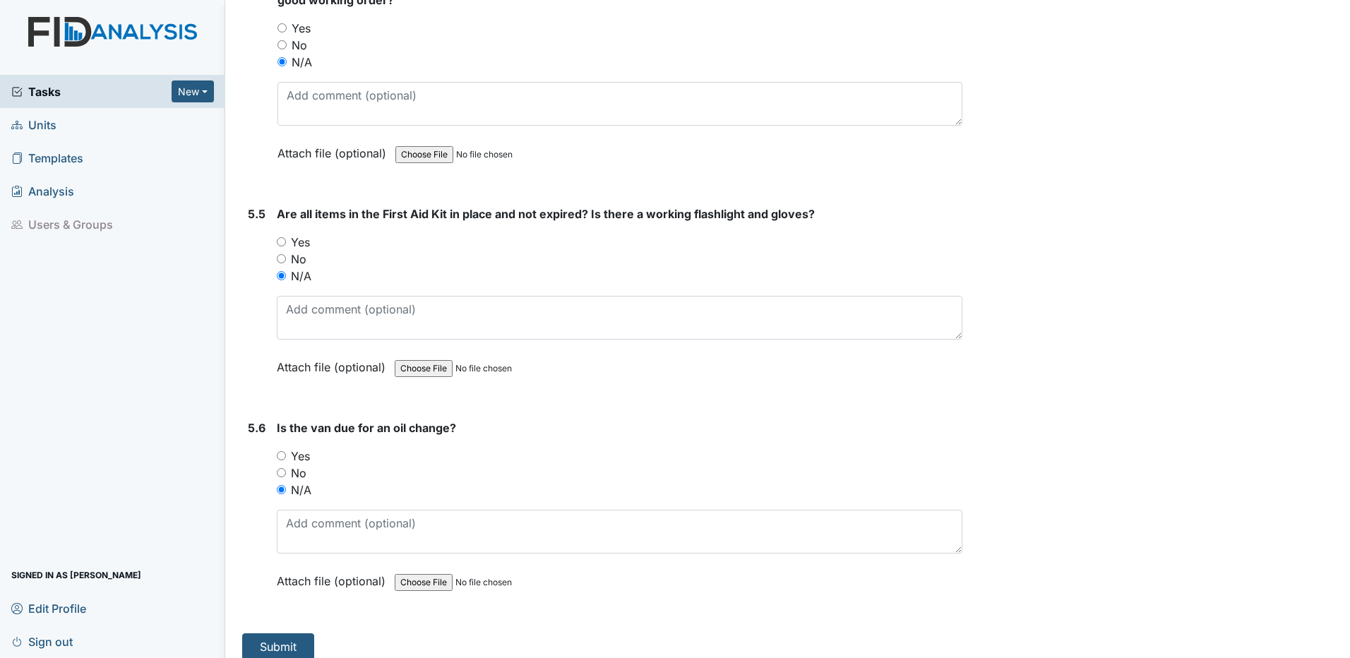
scroll to position [10627, 0]
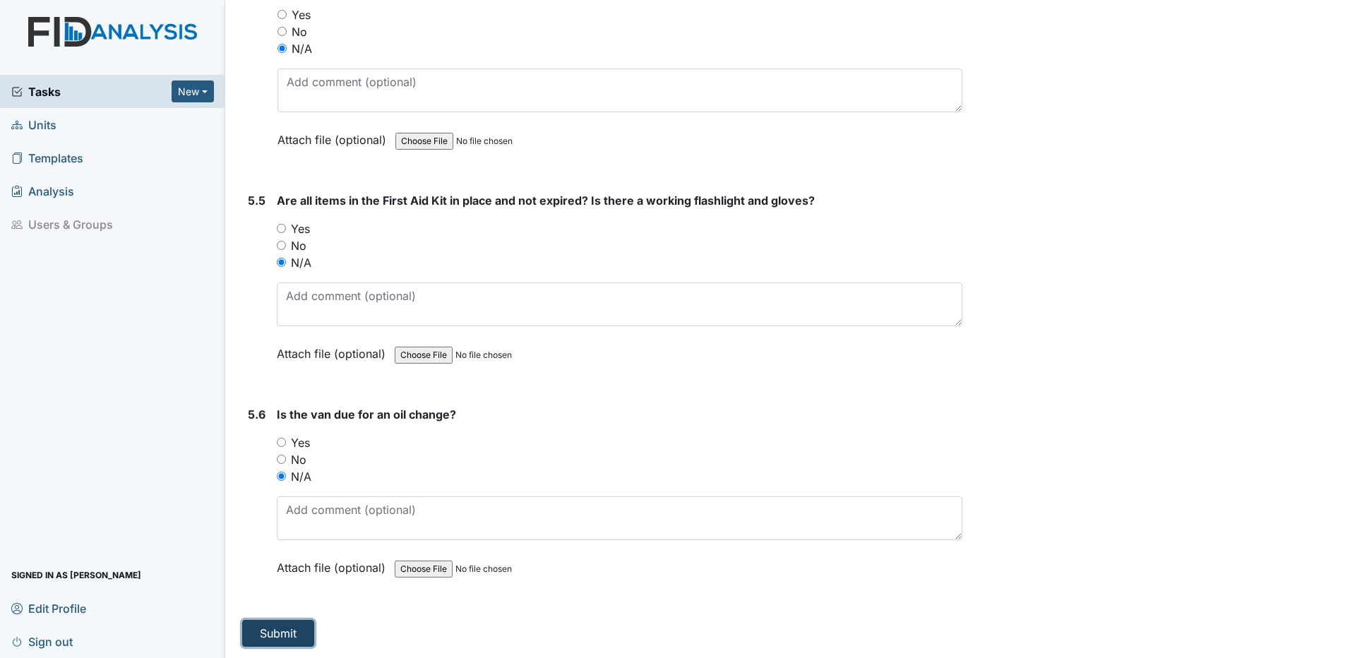
click at [288, 633] on button "Submit" at bounding box center [278, 633] width 72 height 27
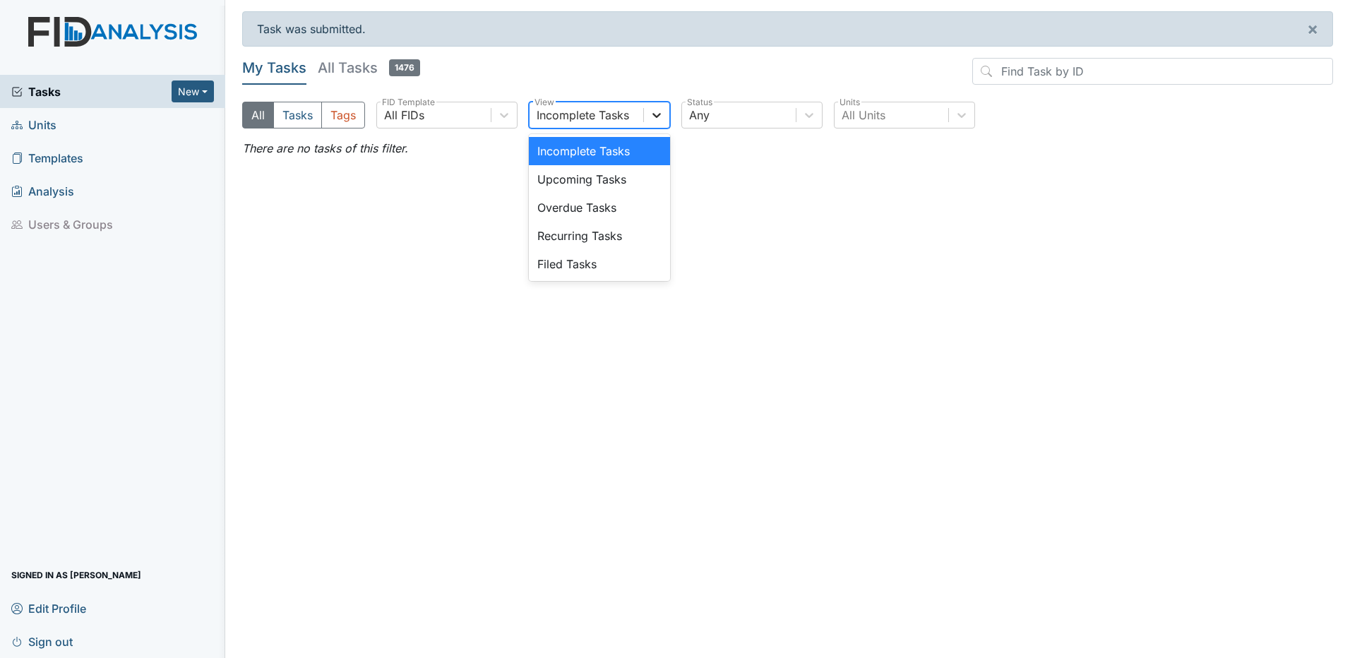
click at [656, 113] on icon at bounding box center [657, 115] width 14 height 14
click at [550, 262] on div "Filed Tasks" at bounding box center [599, 264] width 141 height 28
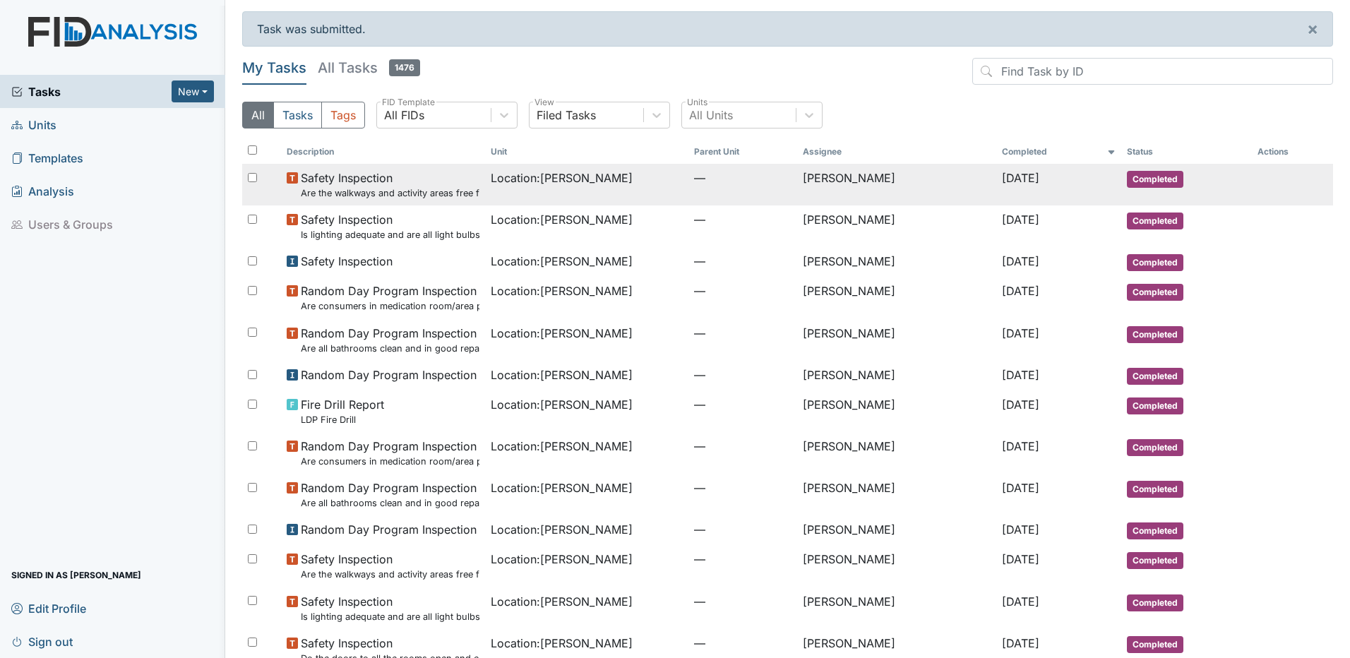
click at [350, 178] on span "Safety Inspection Are the walkways and activity areas free from slipping and tr…" at bounding box center [390, 184] width 178 height 30
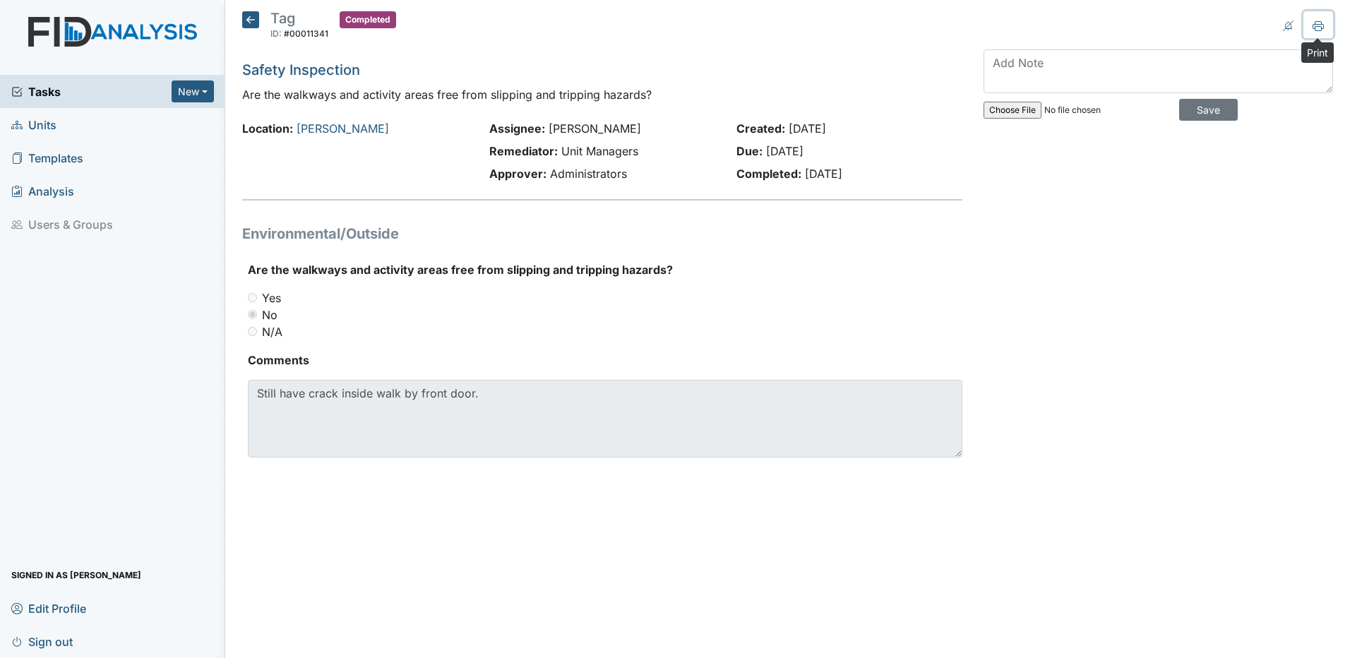
click at [1317, 23] on icon at bounding box center [1318, 25] width 11 height 11
click at [249, 24] on icon at bounding box center [250, 19] width 17 height 17
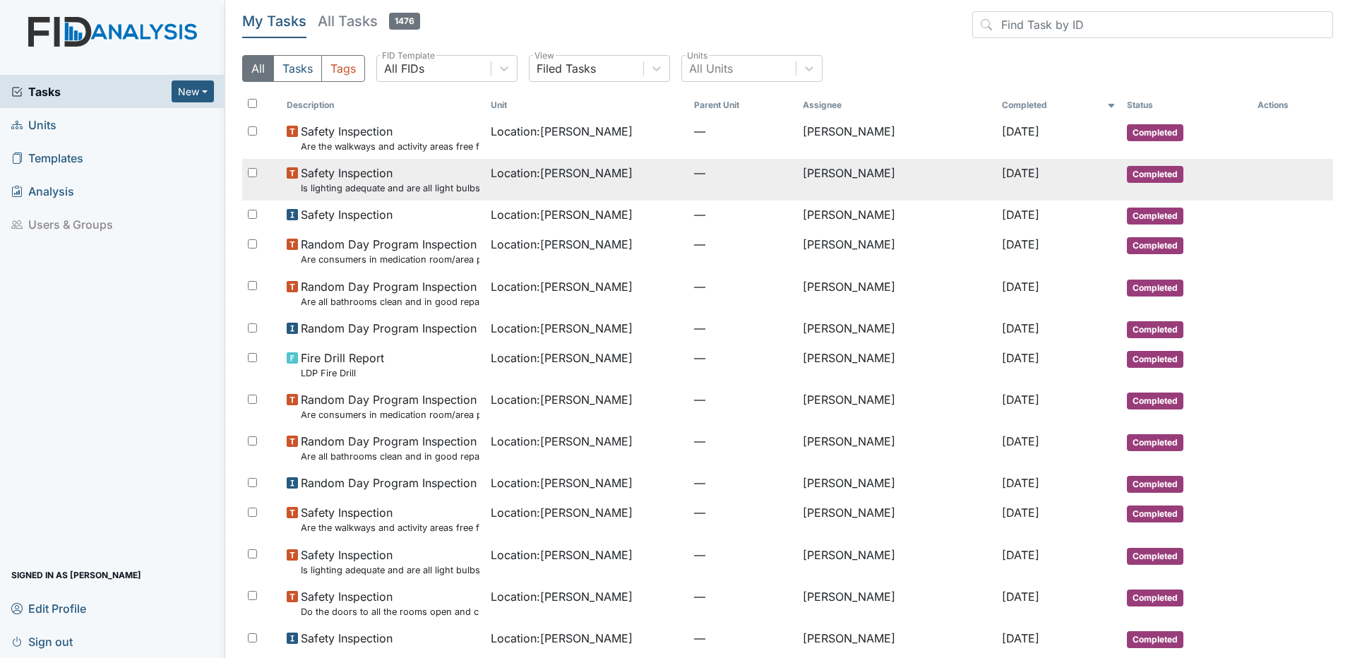
click at [529, 198] on td "Location : [PERSON_NAME]" at bounding box center [586, 180] width 203 height 42
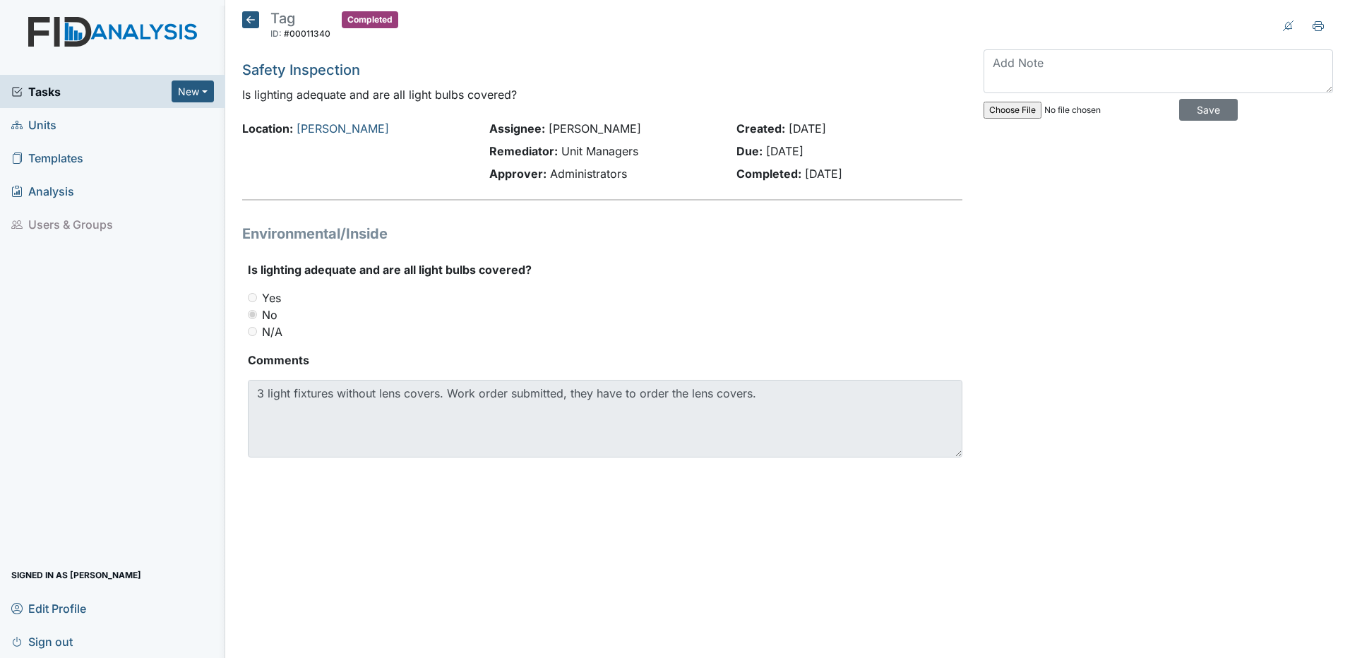
click at [253, 17] on icon at bounding box center [250, 19] width 17 height 17
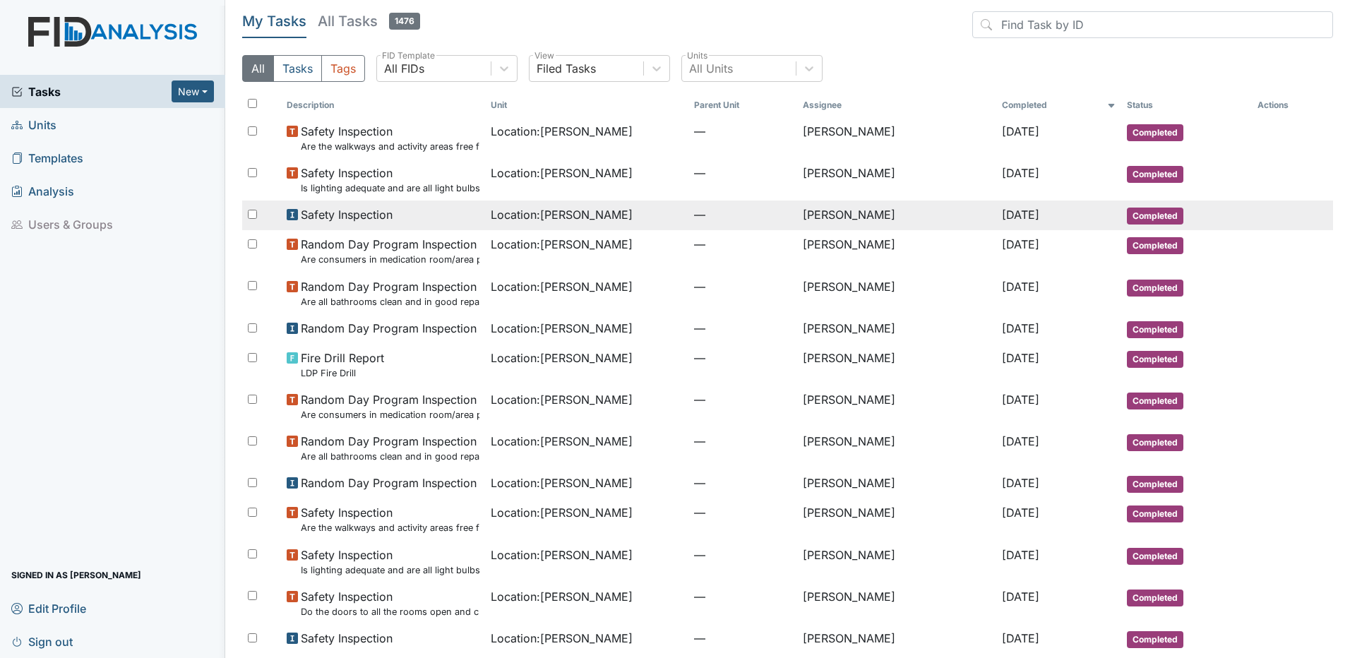
click at [511, 209] on span "Location : [PERSON_NAME]" at bounding box center [562, 214] width 142 height 17
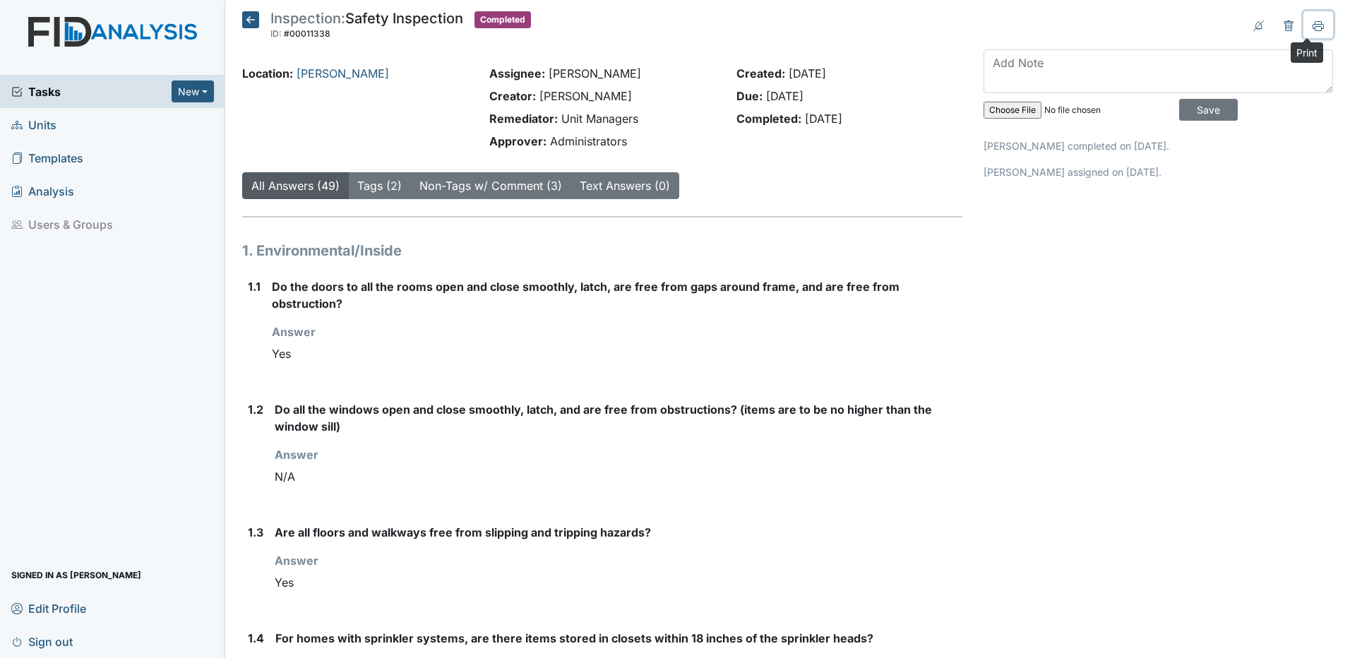
click at [1313, 25] on icon at bounding box center [1318, 25] width 11 height 11
click at [249, 15] on icon at bounding box center [250, 19] width 17 height 17
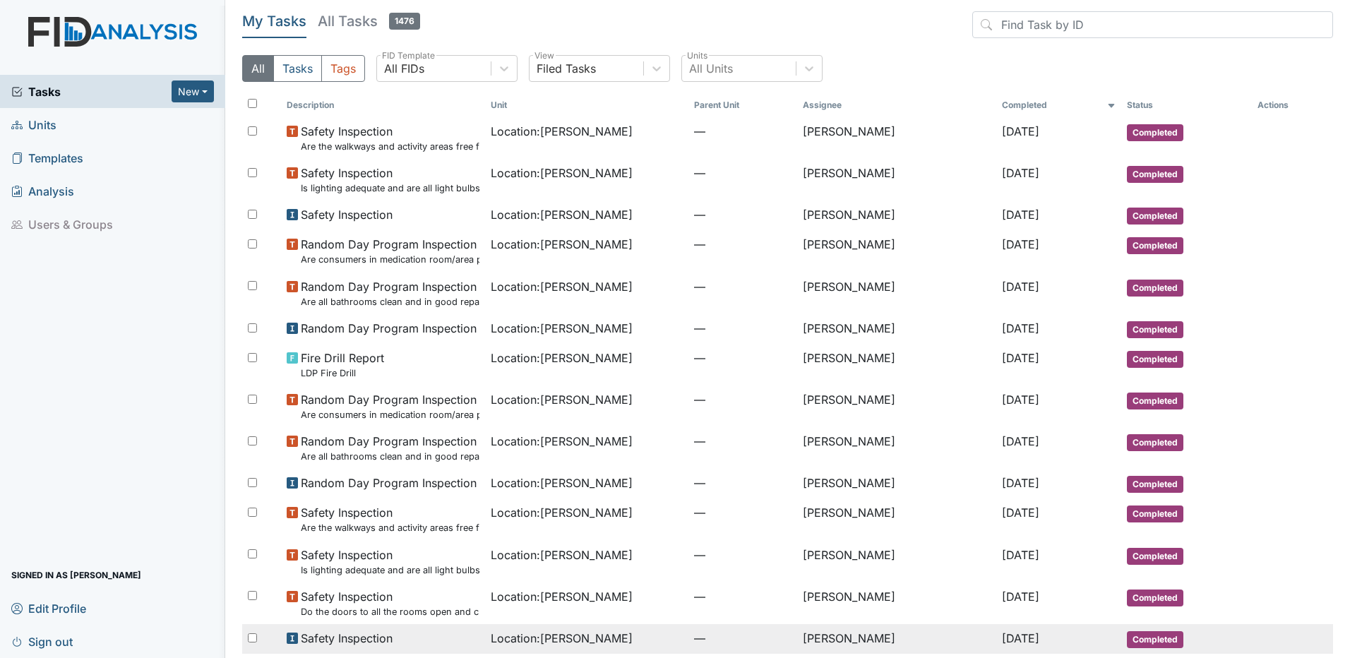
click at [559, 633] on span "Location : [PERSON_NAME]" at bounding box center [562, 638] width 142 height 17
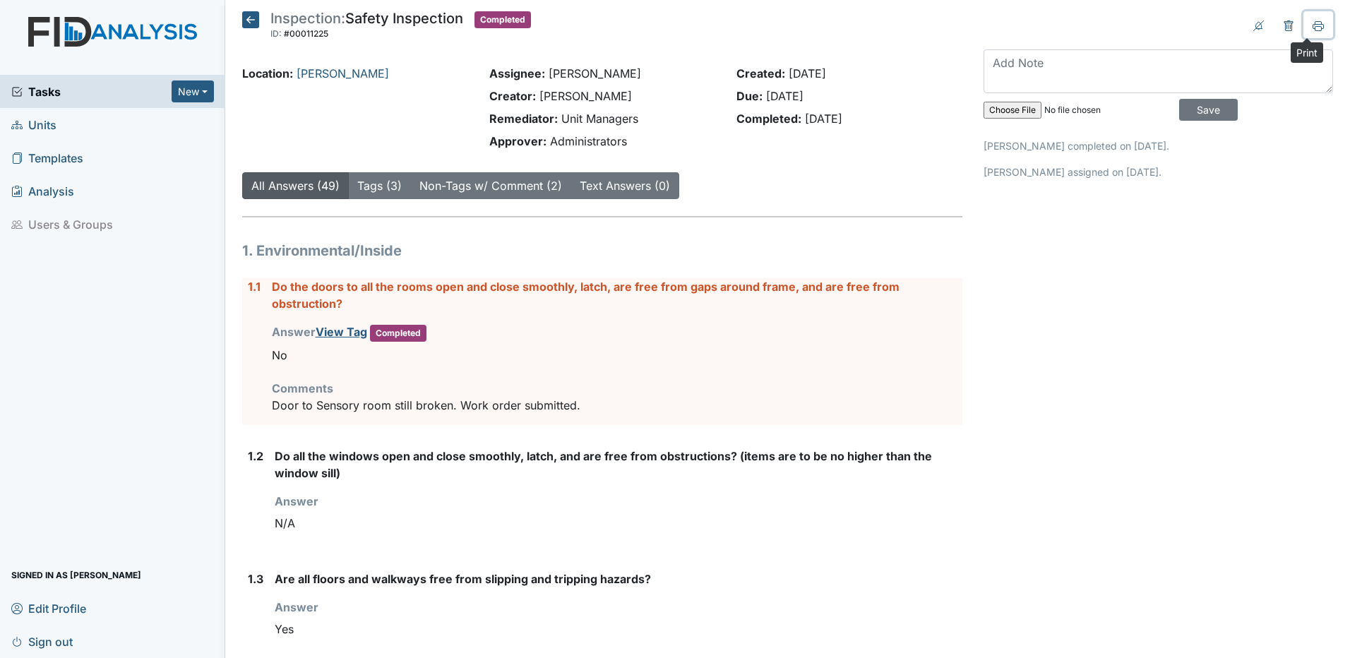
click at [1313, 25] on icon at bounding box center [1318, 25] width 11 height 11
click at [251, 23] on icon at bounding box center [250, 19] width 17 height 17
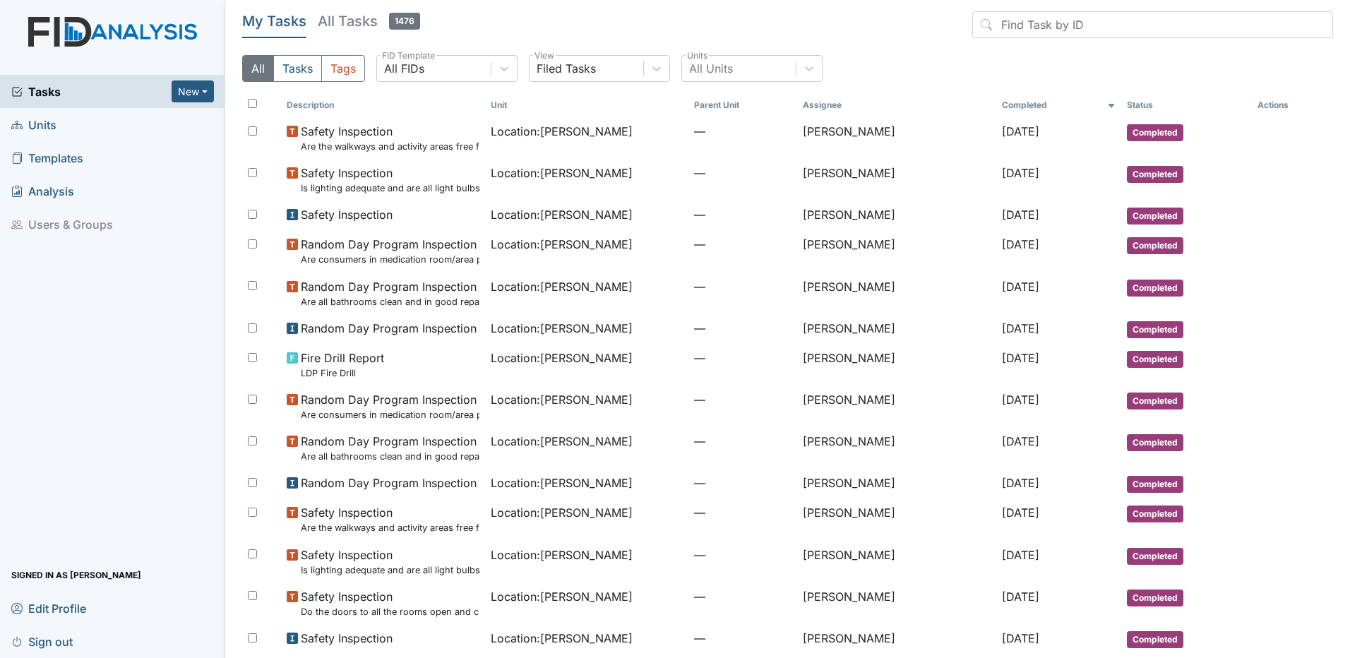
click at [349, 20] on h5 "All Tasks 1476" at bounding box center [369, 21] width 102 height 20
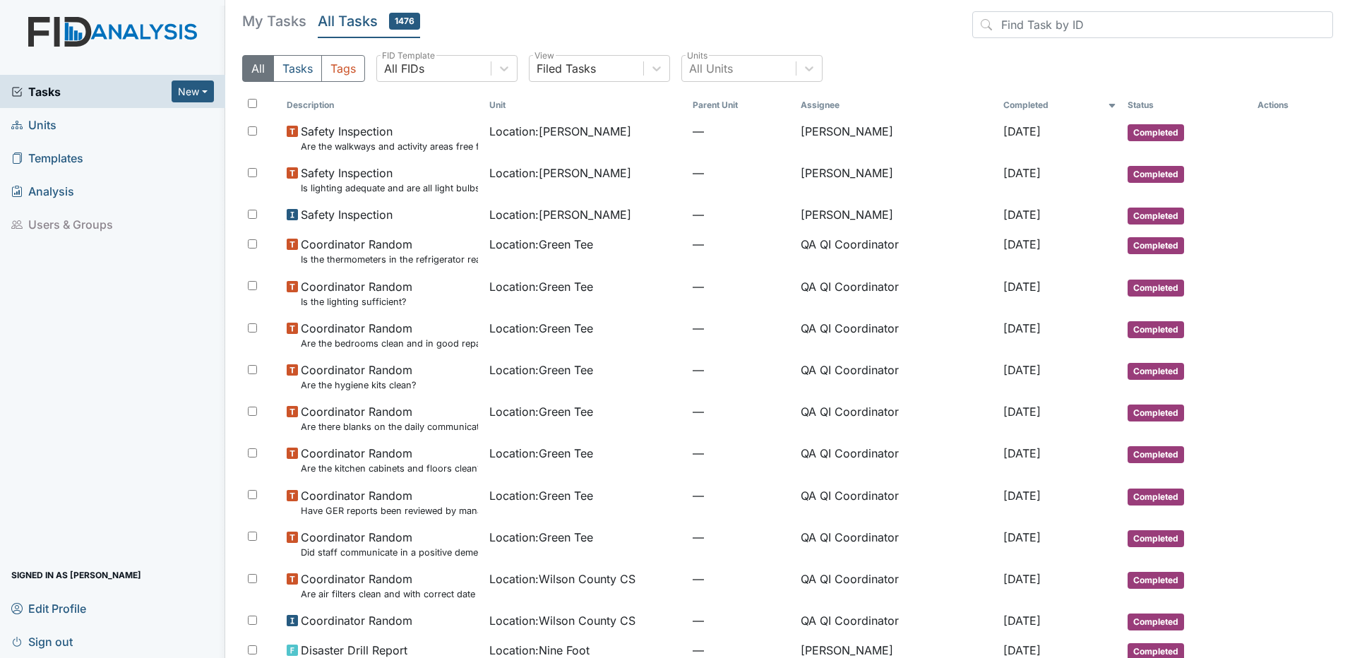
click at [59, 641] on span "Sign out" at bounding box center [41, 641] width 61 height 22
